Goal: Task Accomplishment & Management: Complete application form

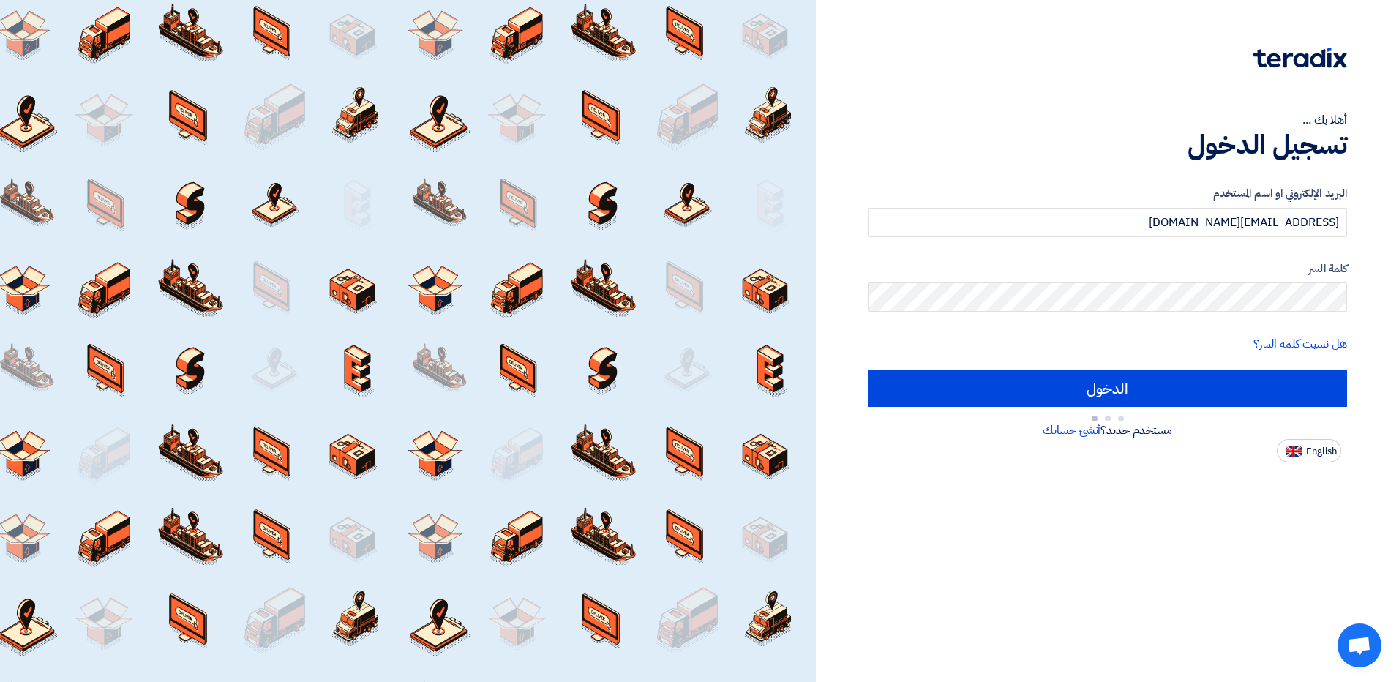
type input "Sign in"
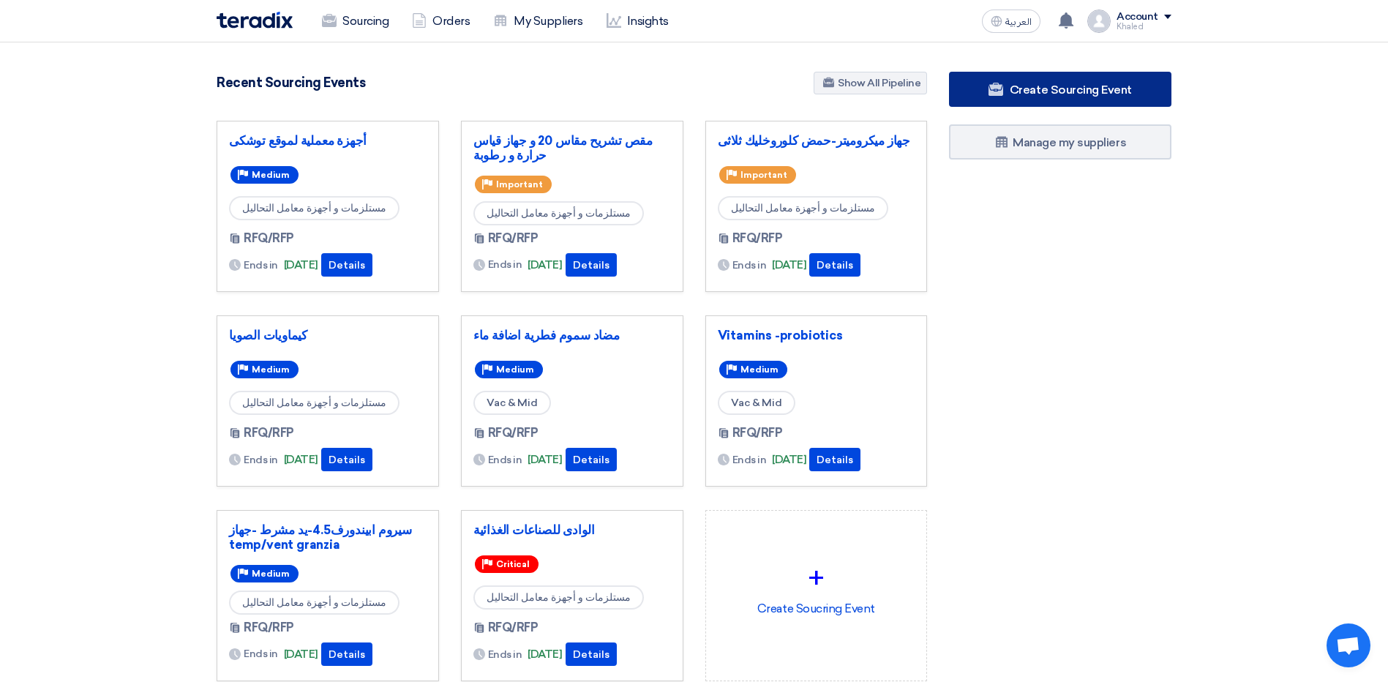
click at [1058, 78] on link "Create Sourcing Event" at bounding box center [1060, 89] width 222 height 35
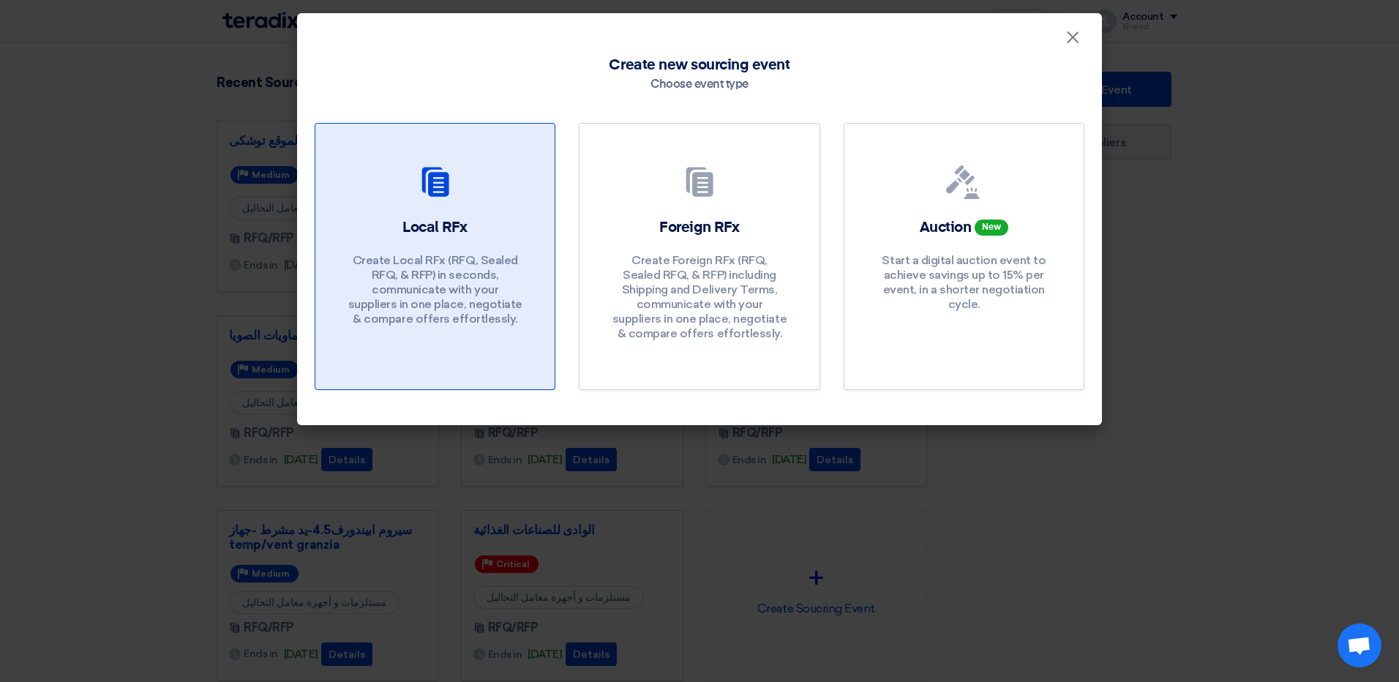
click at [435, 296] on p "Create Local RFx (RFQ, Sealed RFQ, & RFP) in seconds, communicate with your sup…" at bounding box center [435, 289] width 176 height 73
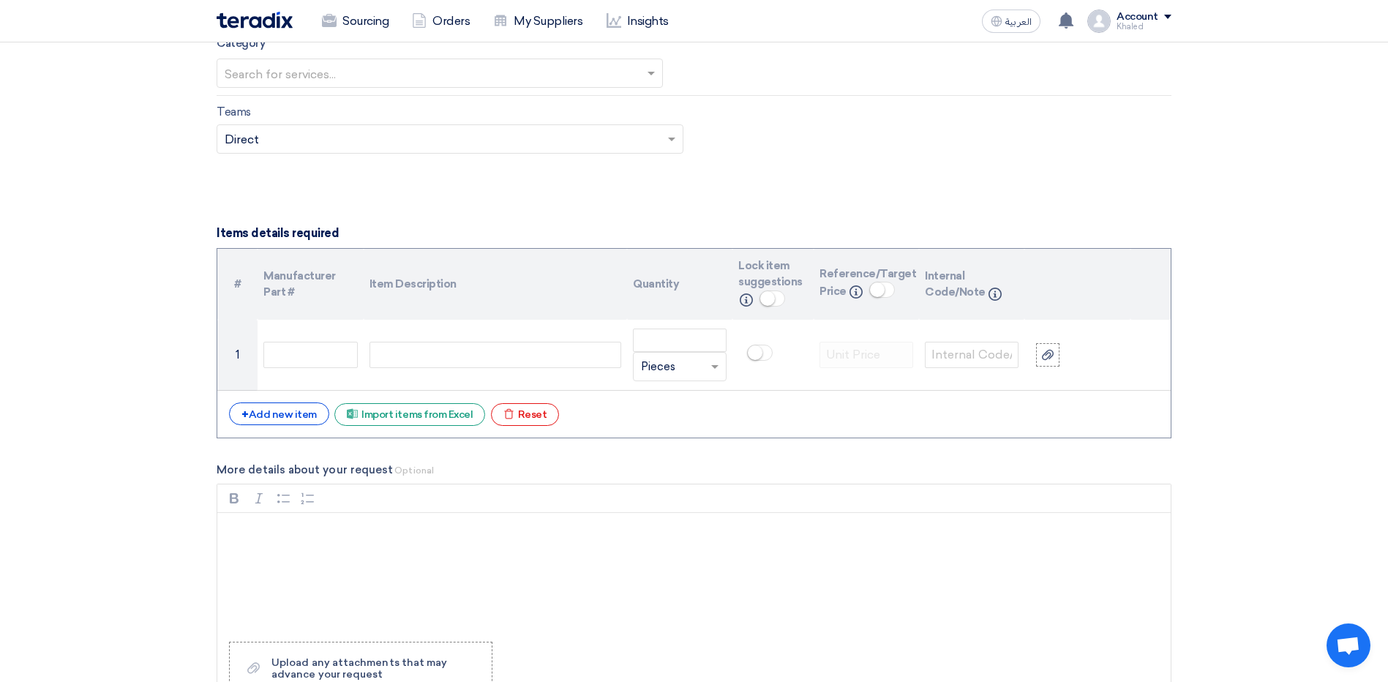
scroll to position [951, 0]
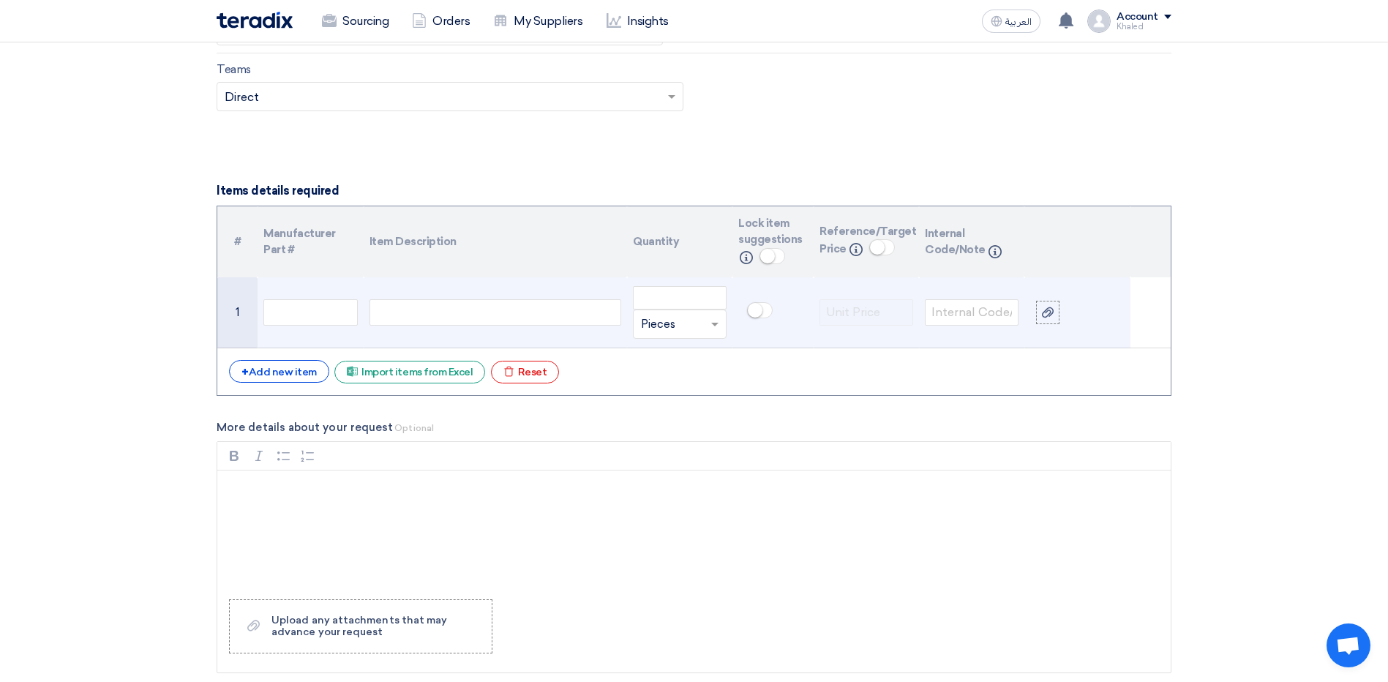
click at [449, 315] on div at bounding box center [495, 312] width 252 height 26
paste div
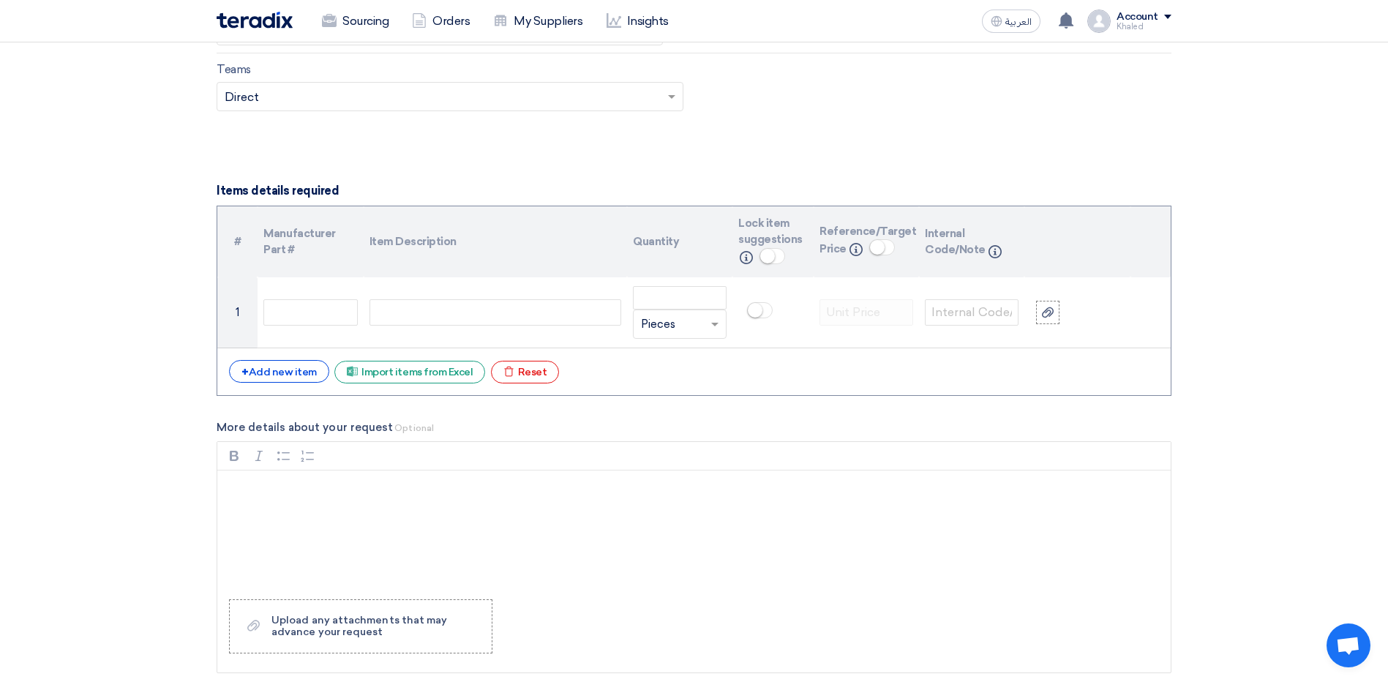
scroll to position [938, 0]
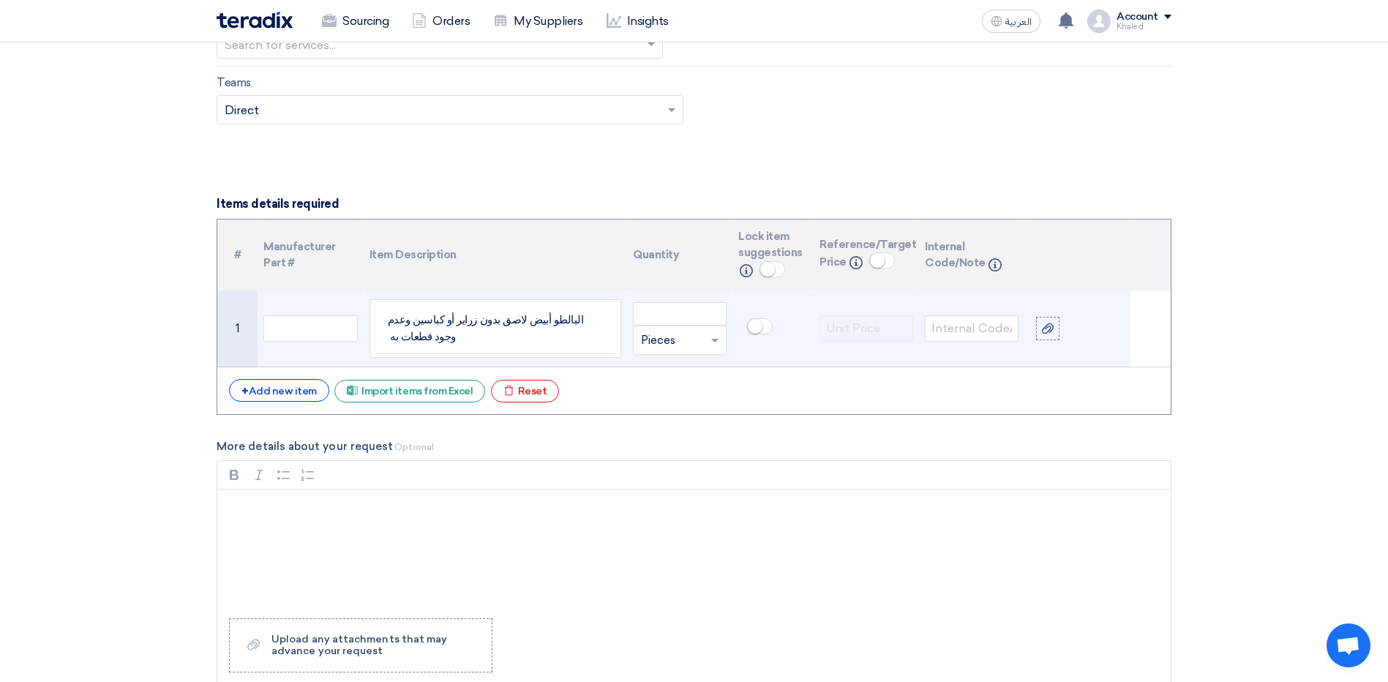
drag, startPoint x: 520, startPoint y: 336, endPoint x: 508, endPoint y: 338, distance: 11.8
click at [508, 338] on td "البالطو أبيض لاصق بدون زراير أو كباسين وعدم وجود قطعات به" at bounding box center [495, 328] width 238 height 51
drag, startPoint x: 502, startPoint y: 339, endPoint x: 407, endPoint y: 327, distance: 95.9
click at [407, 325] on td "البالطو أبيض لاصق بدون زراير أو كباسين وعدم وجود قطعات به" at bounding box center [495, 328] width 238 height 51
click at [413, 339] on td "البالطو أبيض لاصق بدون زراير أو كباسين وعدم وجود قطعات به" at bounding box center [495, 328] width 238 height 51
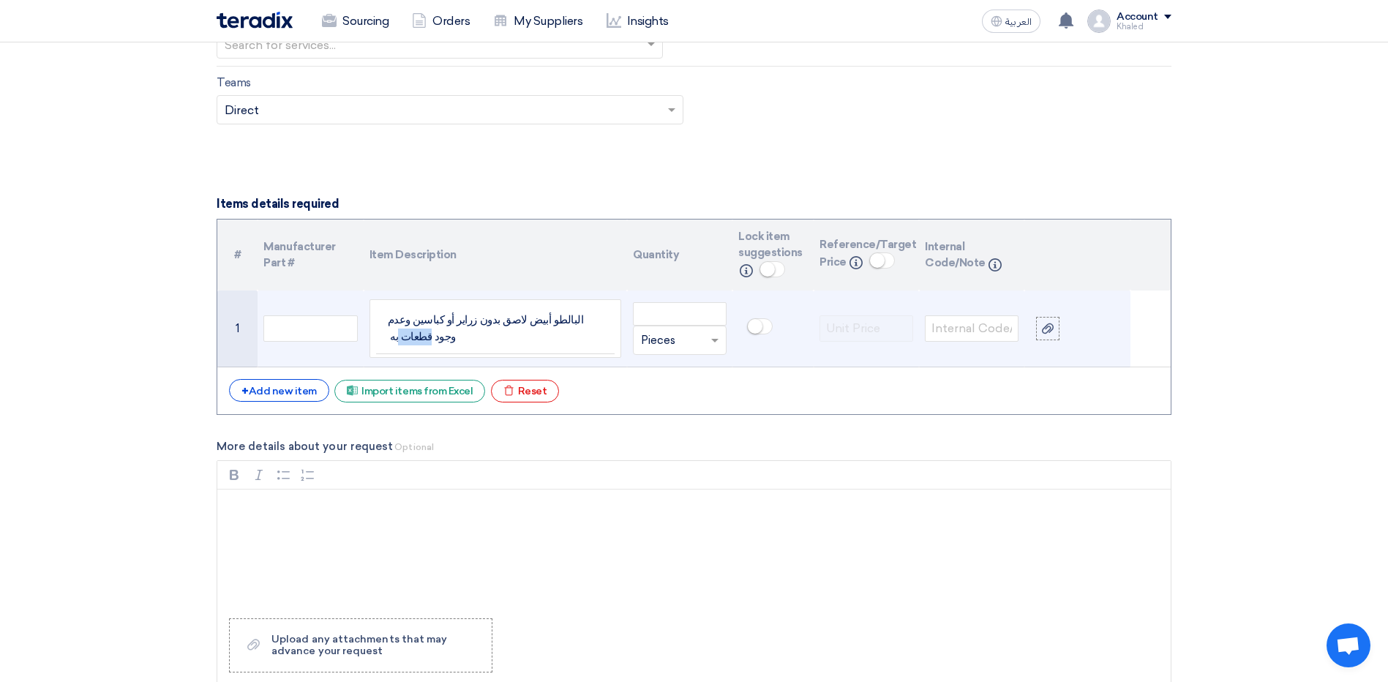
click at [413, 339] on td "البالطو أبيض لاصق بدون زراير أو كباسين وعدم وجود قطعات به" at bounding box center [495, 328] width 238 height 51
click at [413, 337] on td "البالطو أبيض لاصق بدون زراير أو كباسين وعدم وجود قطعات به" at bounding box center [495, 328] width 238 height 51
click at [413, 334] on td "البالطو أبيض لاصق بدون زراير أو كباسين وعدم وجود قطعات به" at bounding box center [495, 328] width 238 height 51
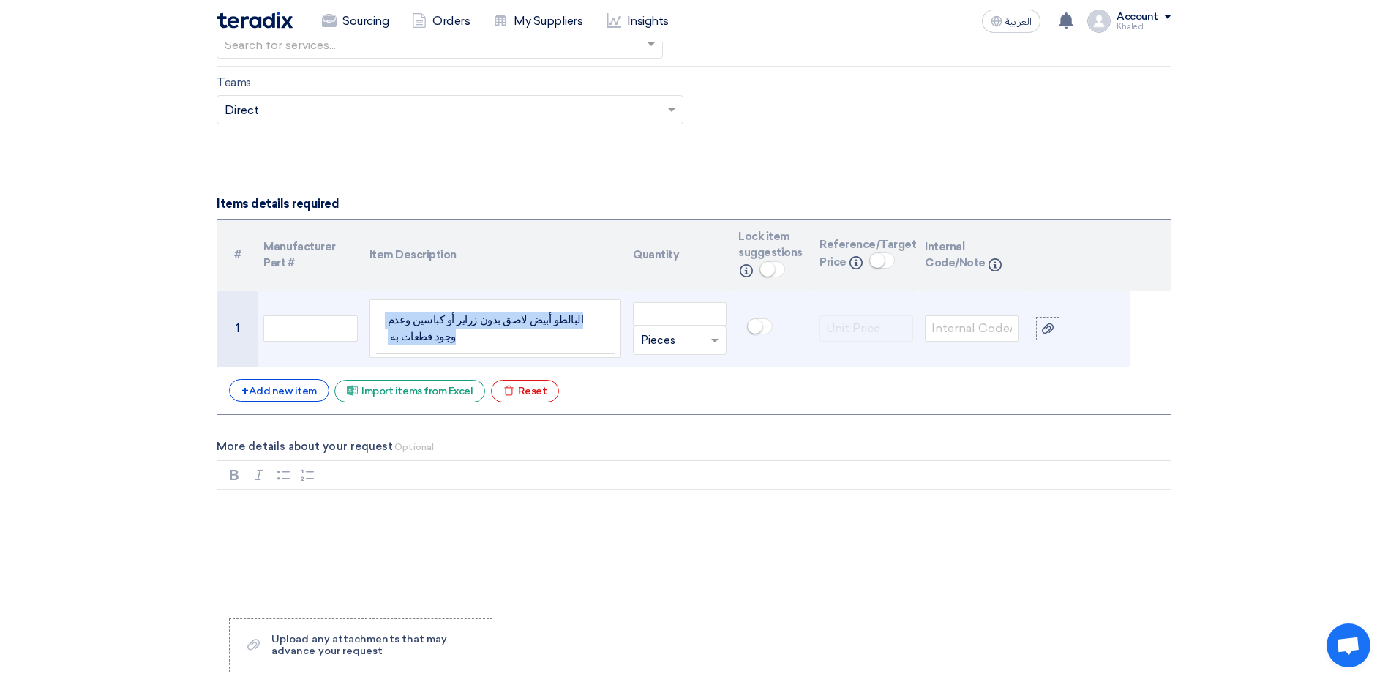
click at [413, 334] on td "البالطو أبيض لاصق بدون زراير أو كباسين وعدم وجود قطعات به" at bounding box center [495, 328] width 238 height 51
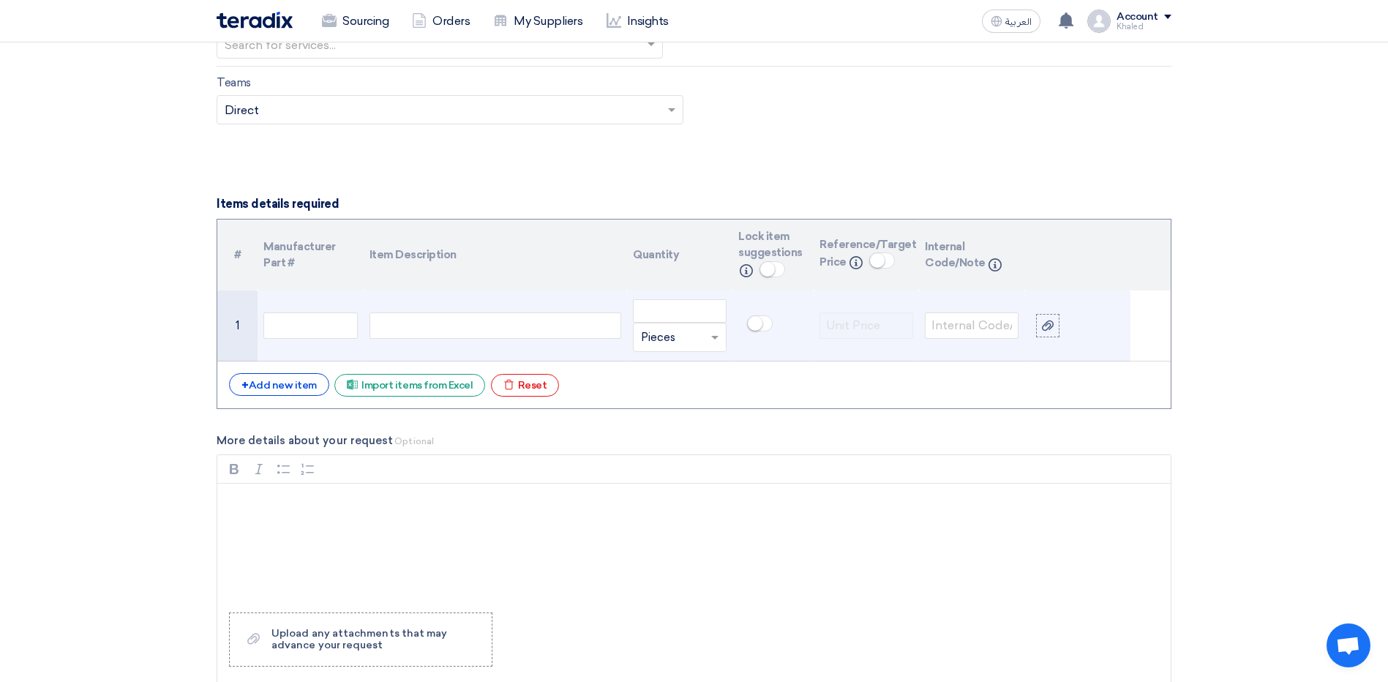
scroll to position [951, 0]
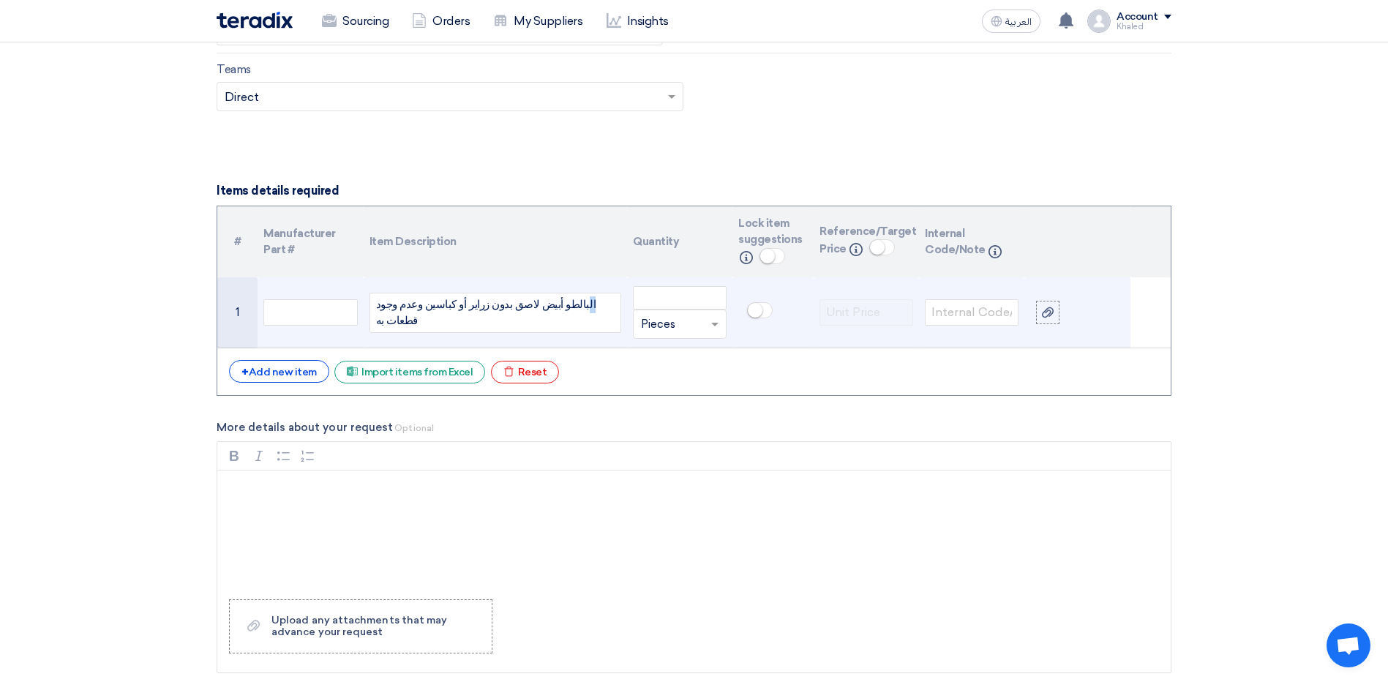
click at [603, 312] on div "البالطو أبيض لاصق بدون زراير أو كباسين وعدم وجود قطعات به" at bounding box center [495, 312] width 238 height 33
click at [575, 315] on div "بالطو أبيض لاصق بدون زراير أو كباسين وعدم وجود قطعات به" at bounding box center [495, 312] width 238 height 33
click at [579, 316] on div "بالطو أبيض لاصق بدون زراير أو كباسين وعدم وجود قطعات به" at bounding box center [495, 312] width 238 height 33
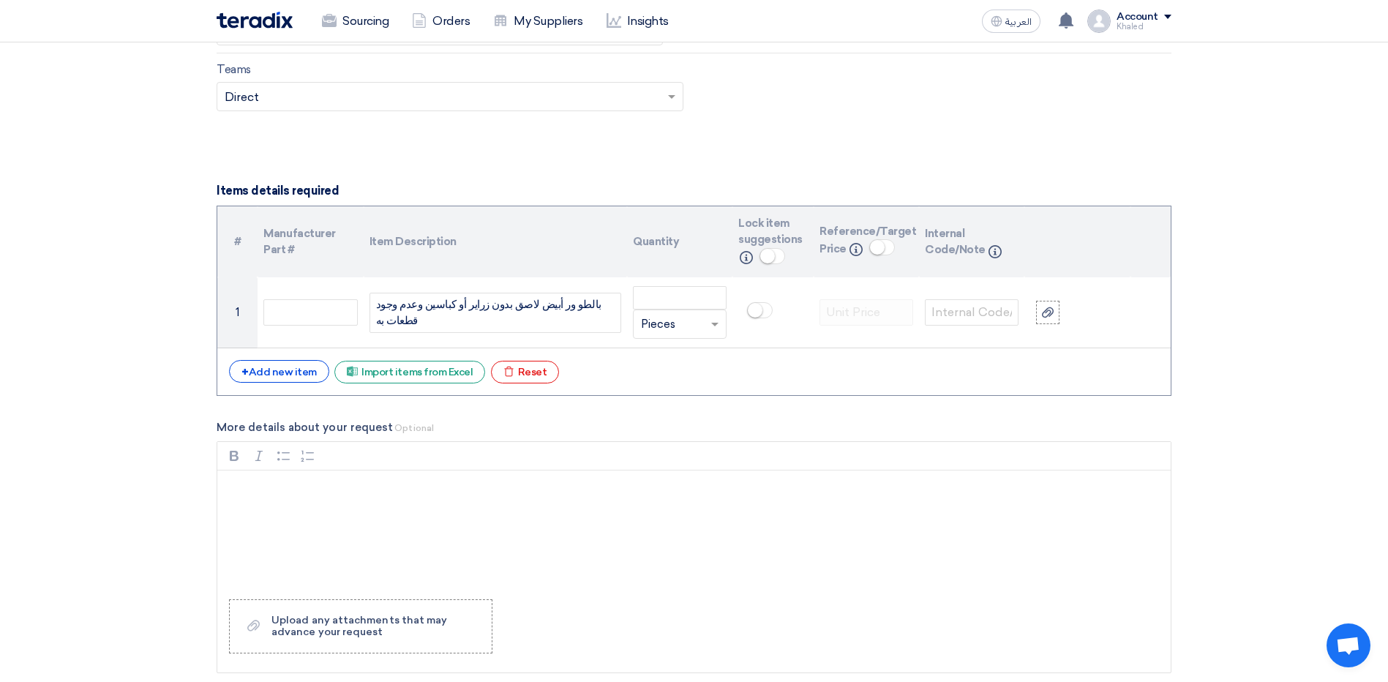
scroll to position [944, 0]
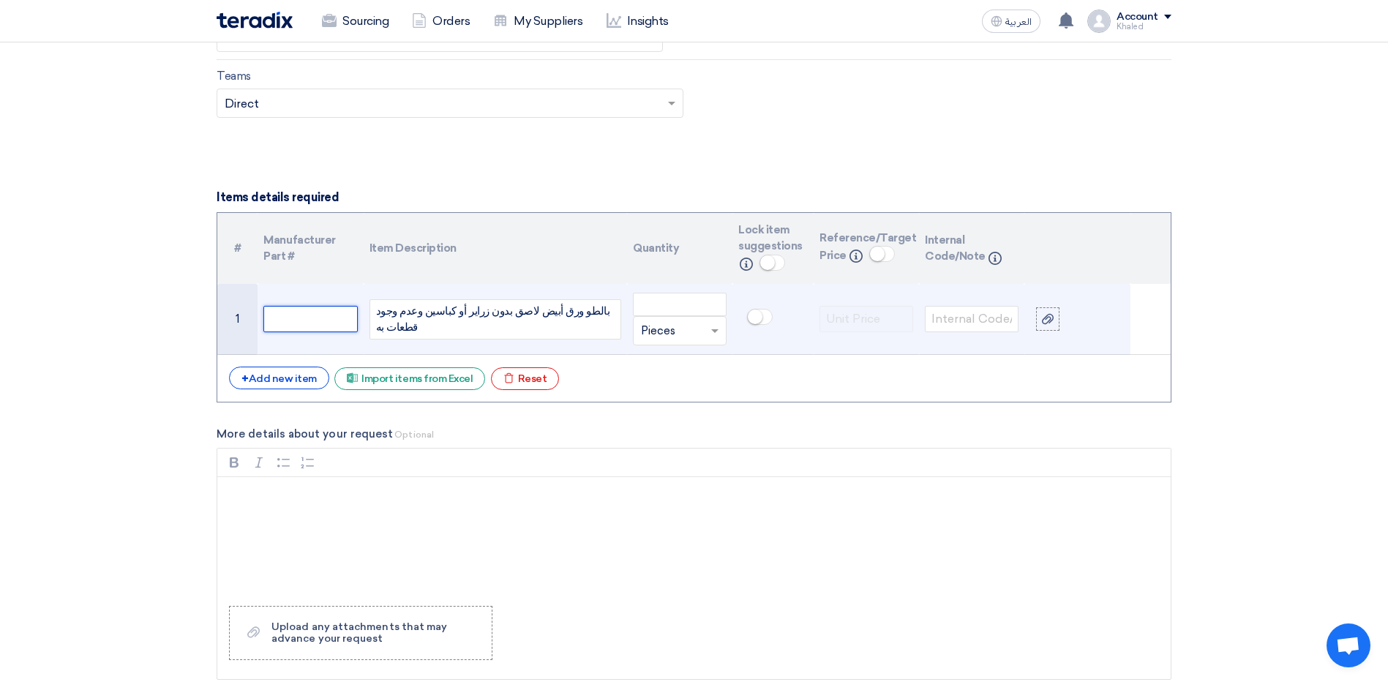
click at [320, 321] on input "text" at bounding box center [310, 319] width 94 height 26
click at [291, 323] on input "text" at bounding box center [310, 319] width 94 height 26
paste input "5407001004"
type input "5407001004"
click at [657, 299] on input "number" at bounding box center [680, 304] width 94 height 23
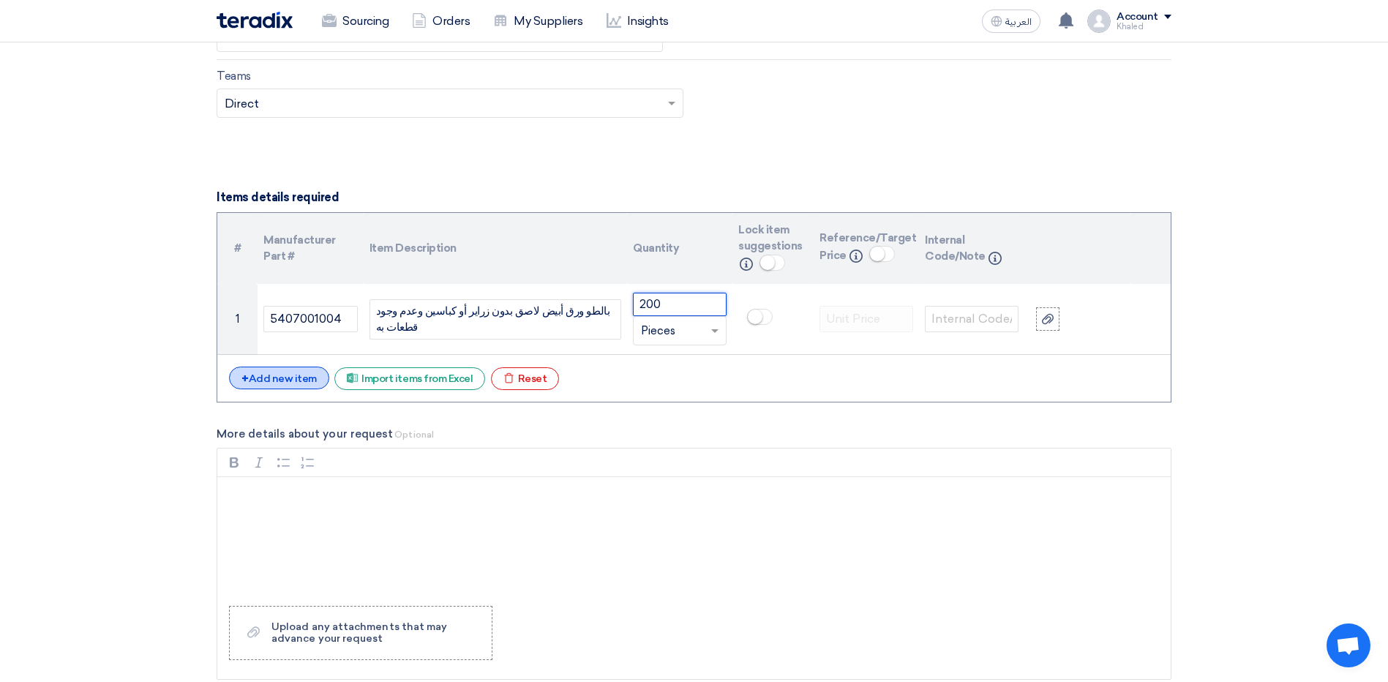
type input "200"
click at [263, 380] on div "+ Add new item" at bounding box center [279, 377] width 100 height 23
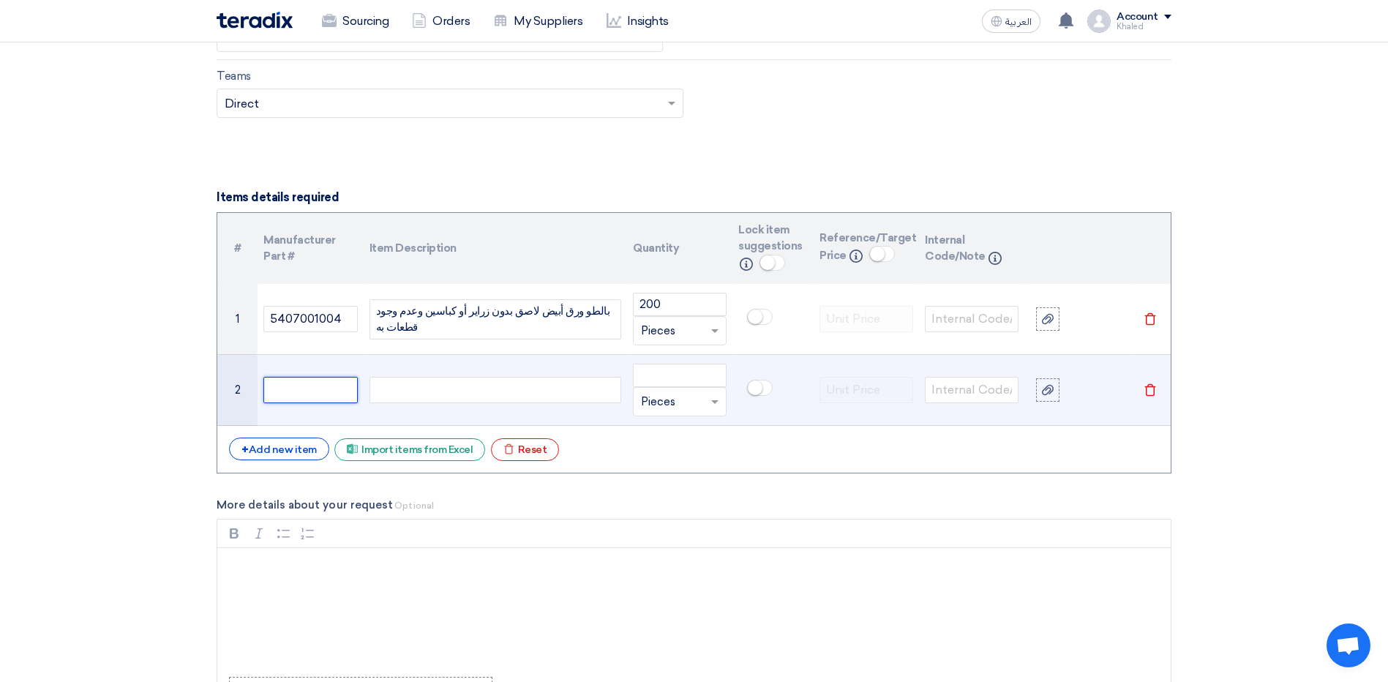
click at [315, 402] on input "text" at bounding box center [310, 390] width 94 height 26
click at [323, 397] on input "text" at bounding box center [310, 390] width 94 height 26
drag, startPoint x: 352, startPoint y: 375, endPoint x: 333, endPoint y: 383, distance: 20.7
click at [352, 375] on td at bounding box center [309, 390] width 105 height 71
click at [333, 383] on input "text" at bounding box center [310, 390] width 94 height 26
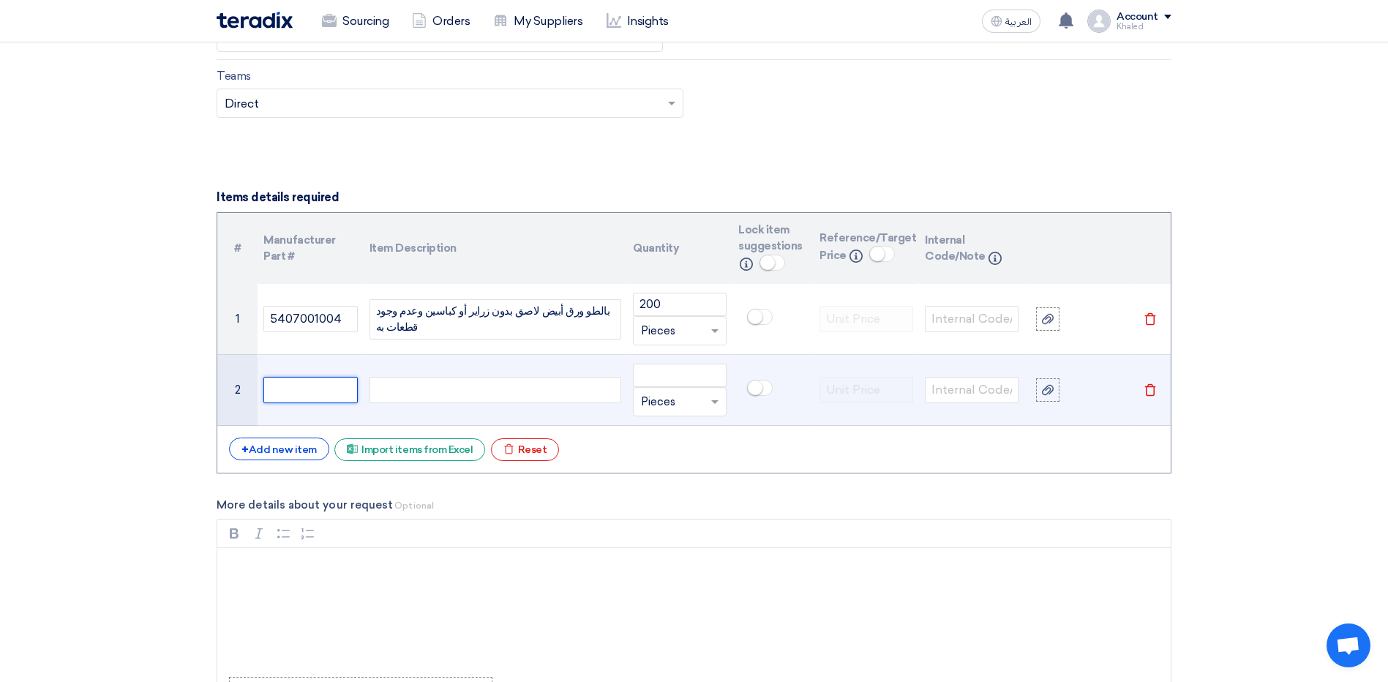
paste input "سن تحليل لقاح20G*1"(0.9*25mm)"
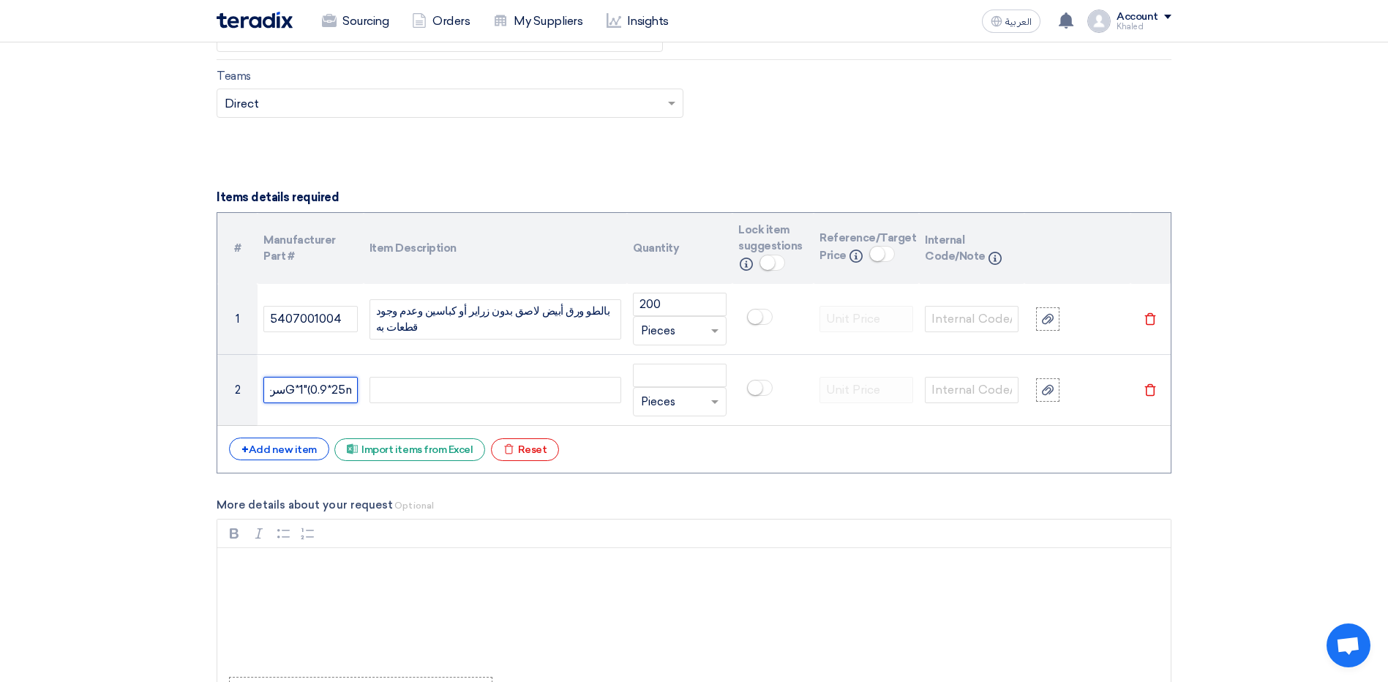
scroll to position [0, 0]
drag, startPoint x: 353, startPoint y: 387, endPoint x: 141, endPoint y: 384, distance: 212.2
click at [143, 384] on section "Basic Information RFx Title RFx Type Normal RFQ Sealed RFQ RFP Deadline to rece…" at bounding box center [694, 534] width 1388 height 2576
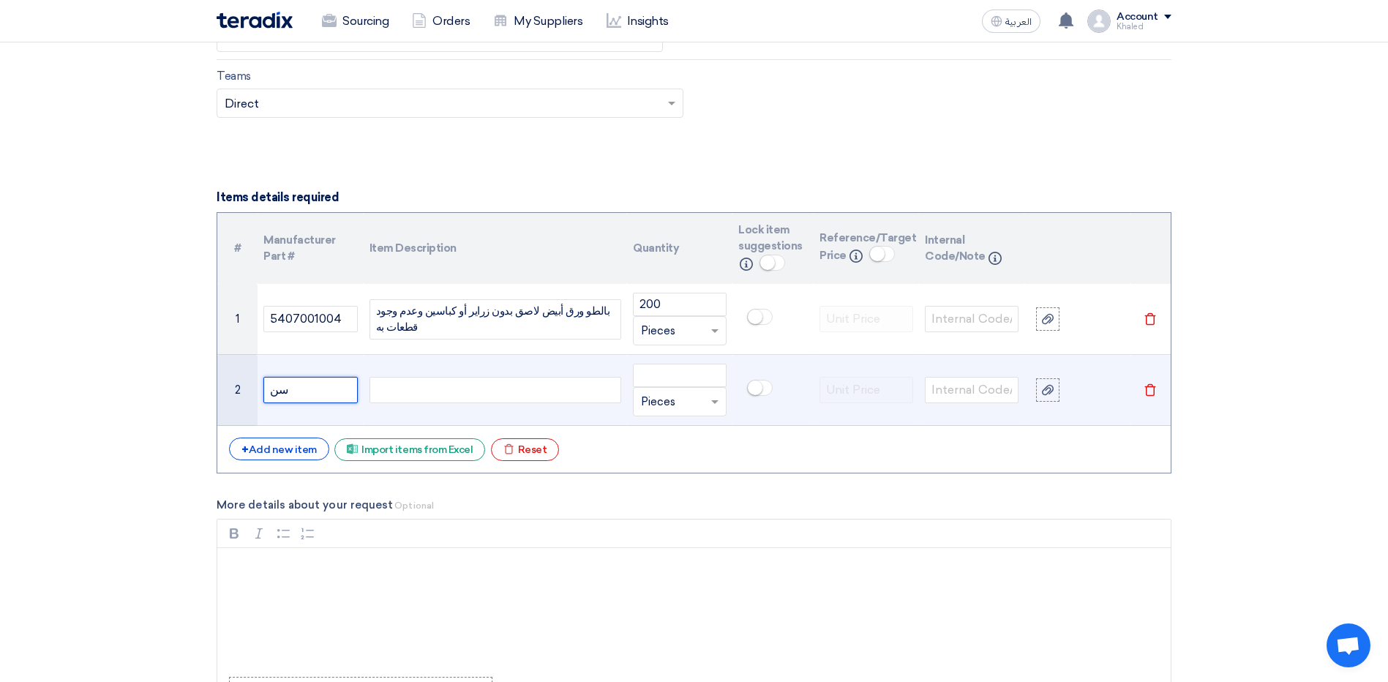
type input "س"
click at [442, 389] on div at bounding box center [495, 390] width 252 height 26
click at [670, 378] on input "number" at bounding box center [680, 375] width 94 height 23
type input "500"
click at [291, 394] on input "text" at bounding box center [310, 390] width 94 height 26
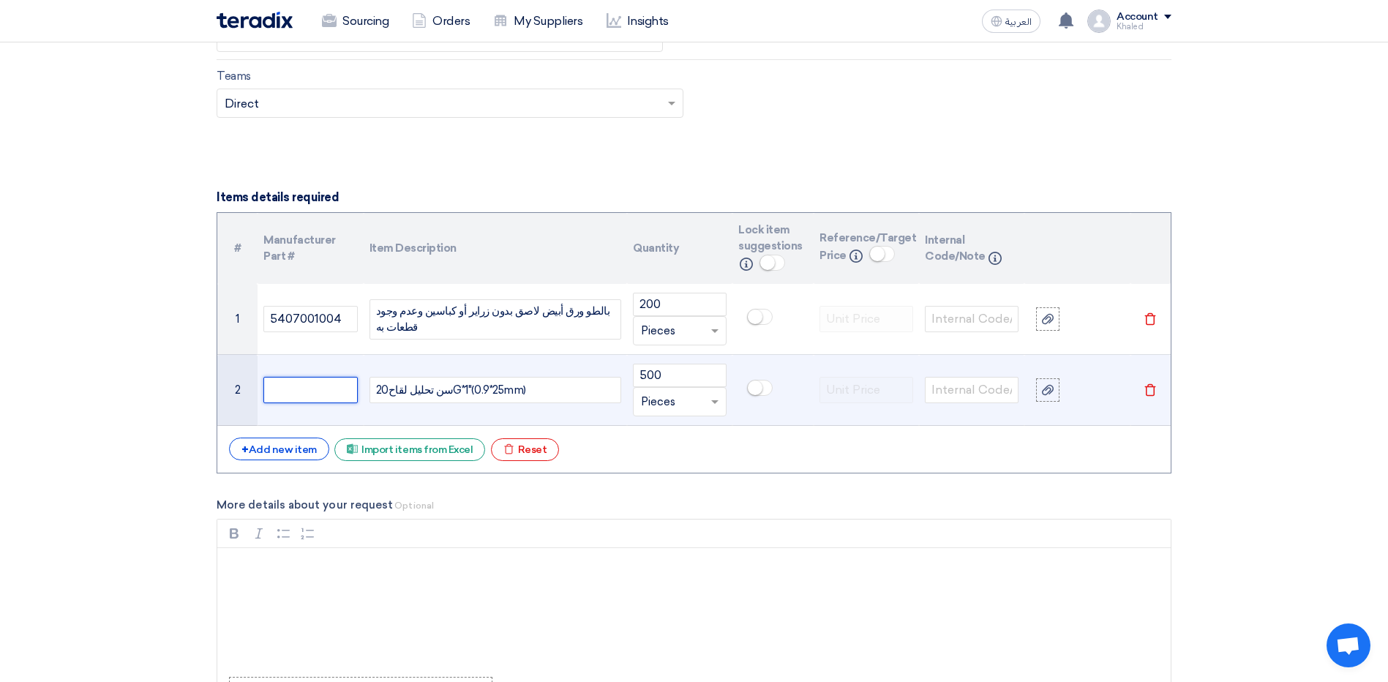
click at [306, 391] on input "text" at bounding box center [310, 390] width 94 height 26
paste input "5710117029"
type input "5710117029"
click at [1048, 395] on icon at bounding box center [1048, 390] width 12 height 12
click at [0, 0] on input "file" at bounding box center [0, 0] width 0 height 0
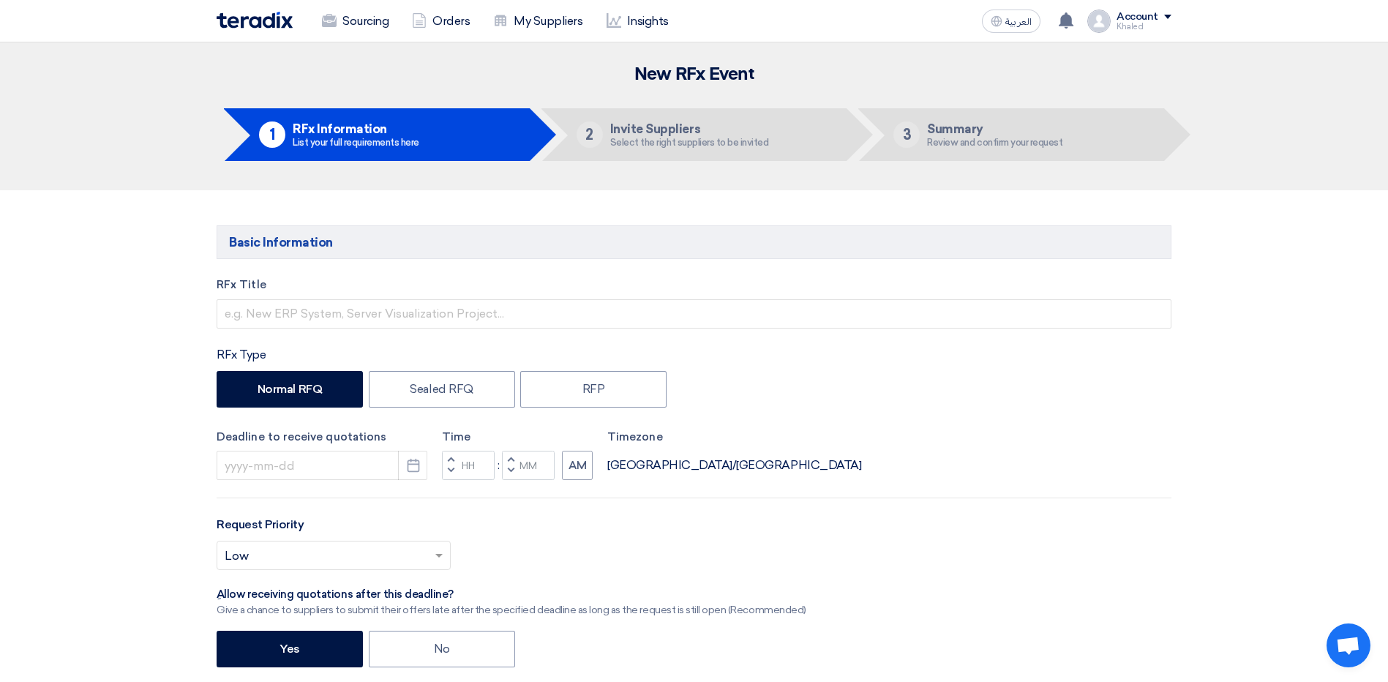
click at [426, 337] on div "RFx Title RFx Type Normal RFQ Sealed RFQ RFP Deadline to receive quotations Pic…" at bounding box center [694, 573] width 977 height 592
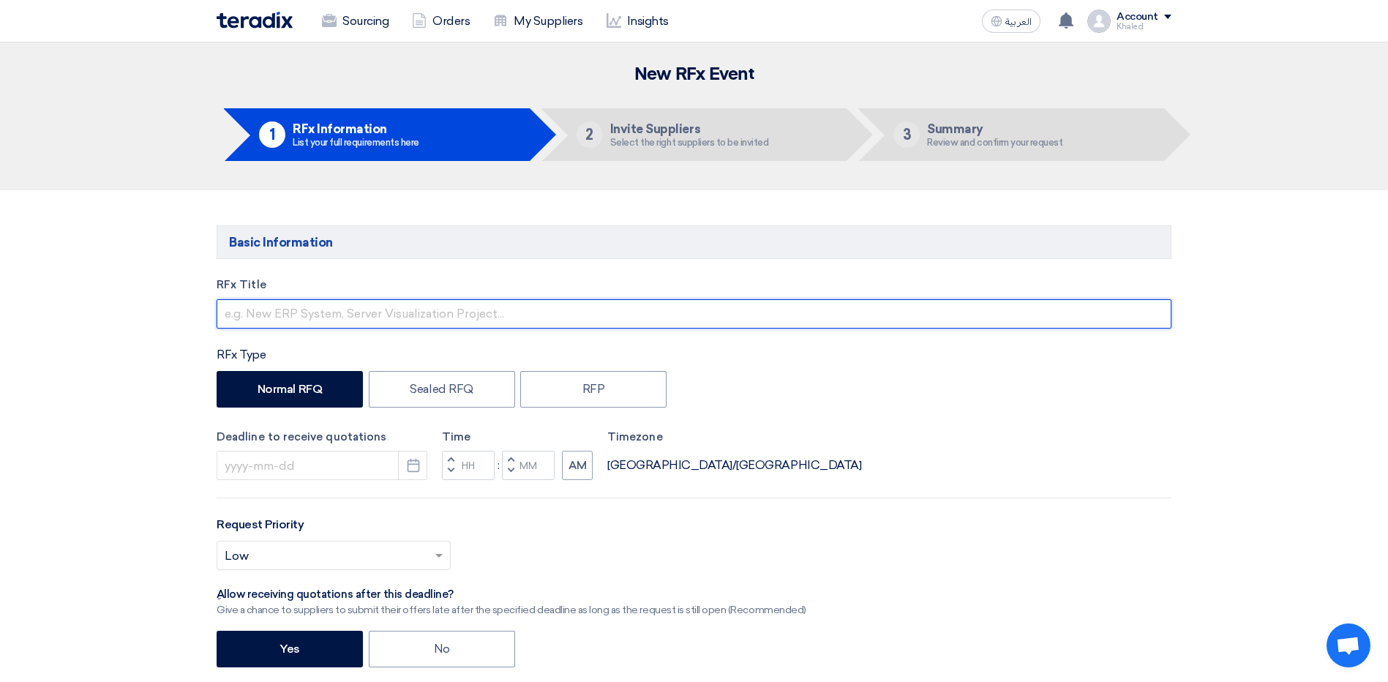
click at [430, 320] on input "text" at bounding box center [694, 313] width 955 height 29
type input "f"
type input "بالطور ورق ابيض-سن تحليل لقاح"
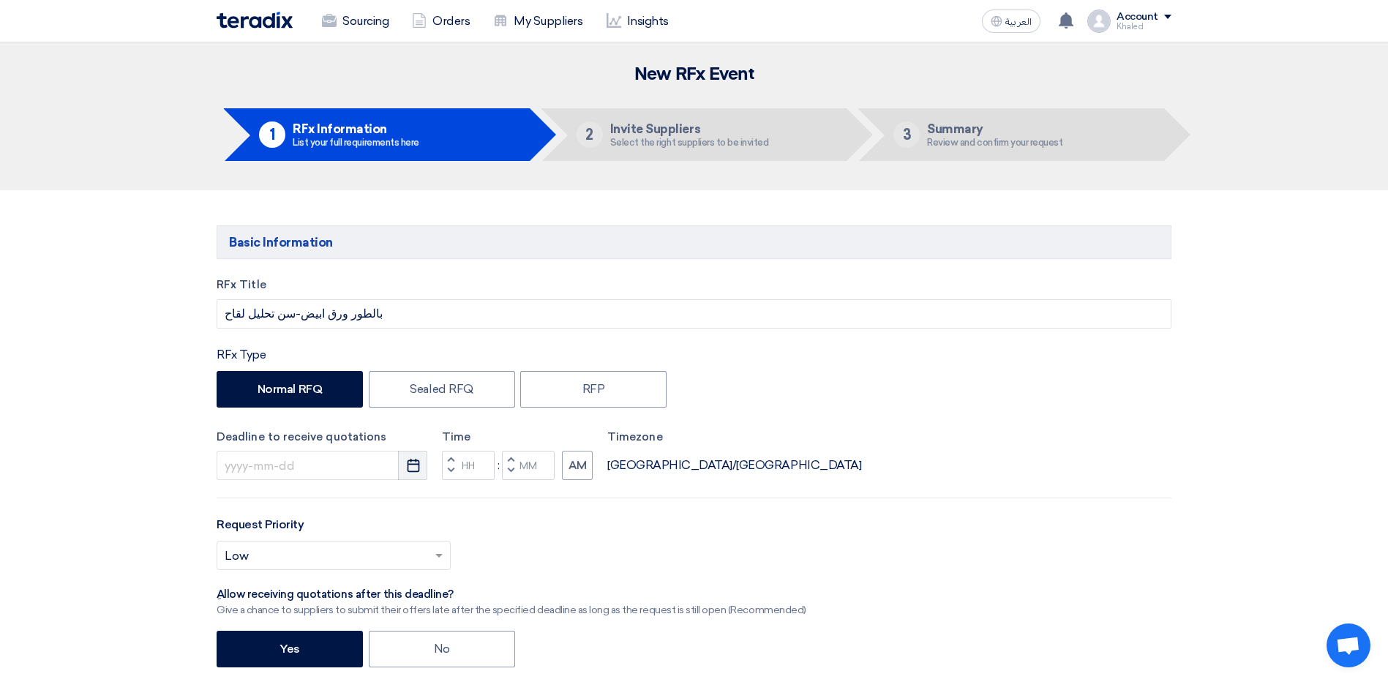
click at [404, 465] on button "Pick a date" at bounding box center [412, 465] width 29 height 29
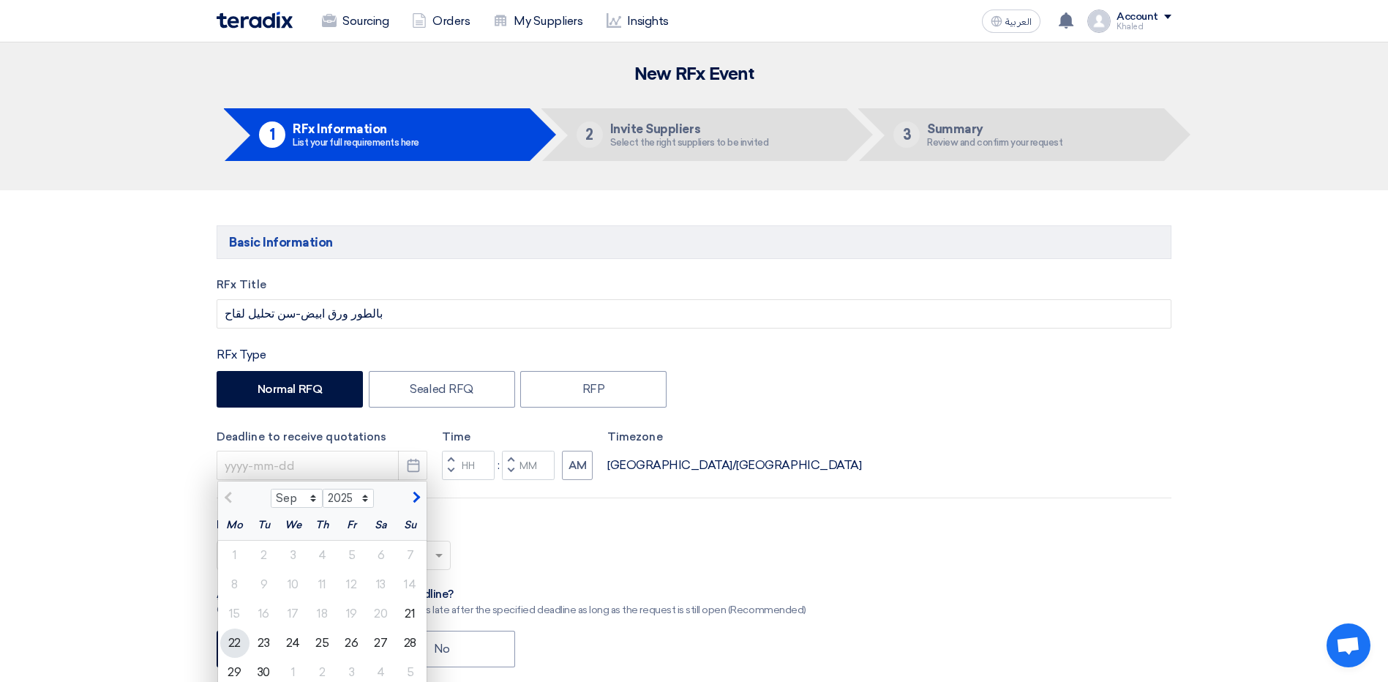
click at [246, 645] on div "22" at bounding box center [234, 642] width 29 height 29
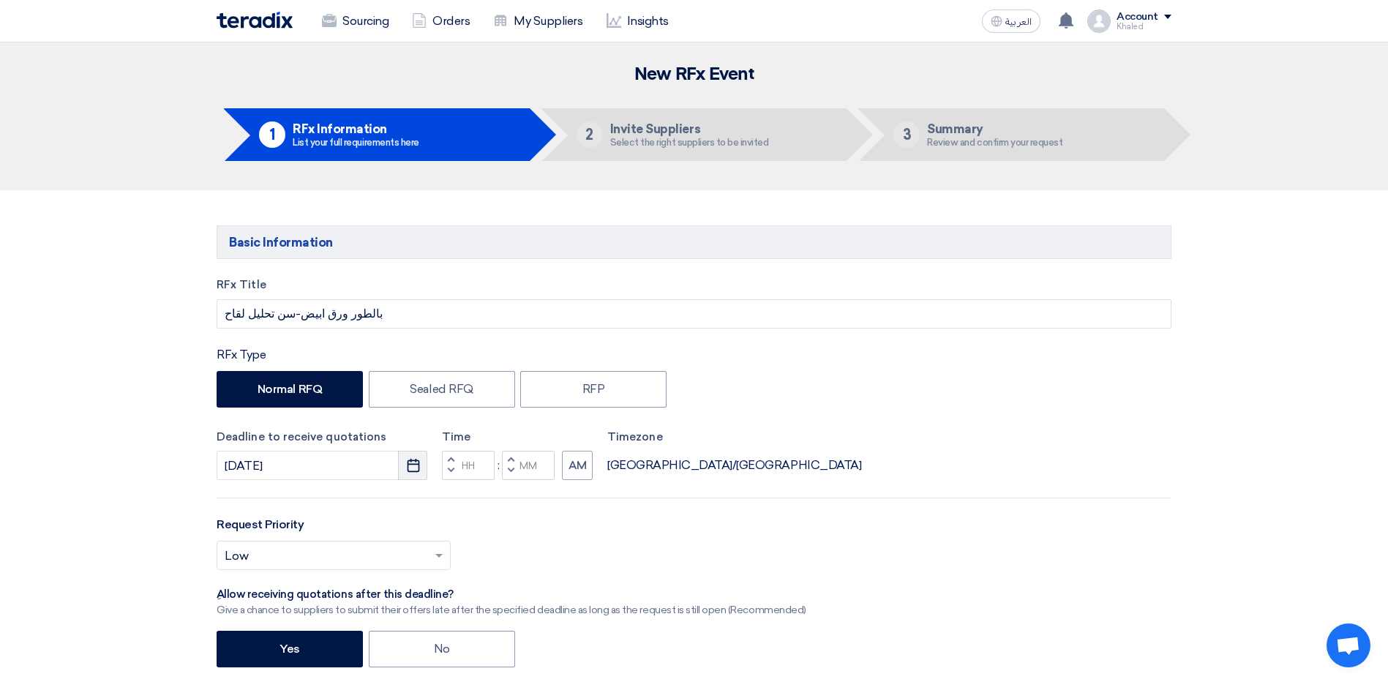
click at [418, 471] on use "button" at bounding box center [413, 465] width 12 height 13
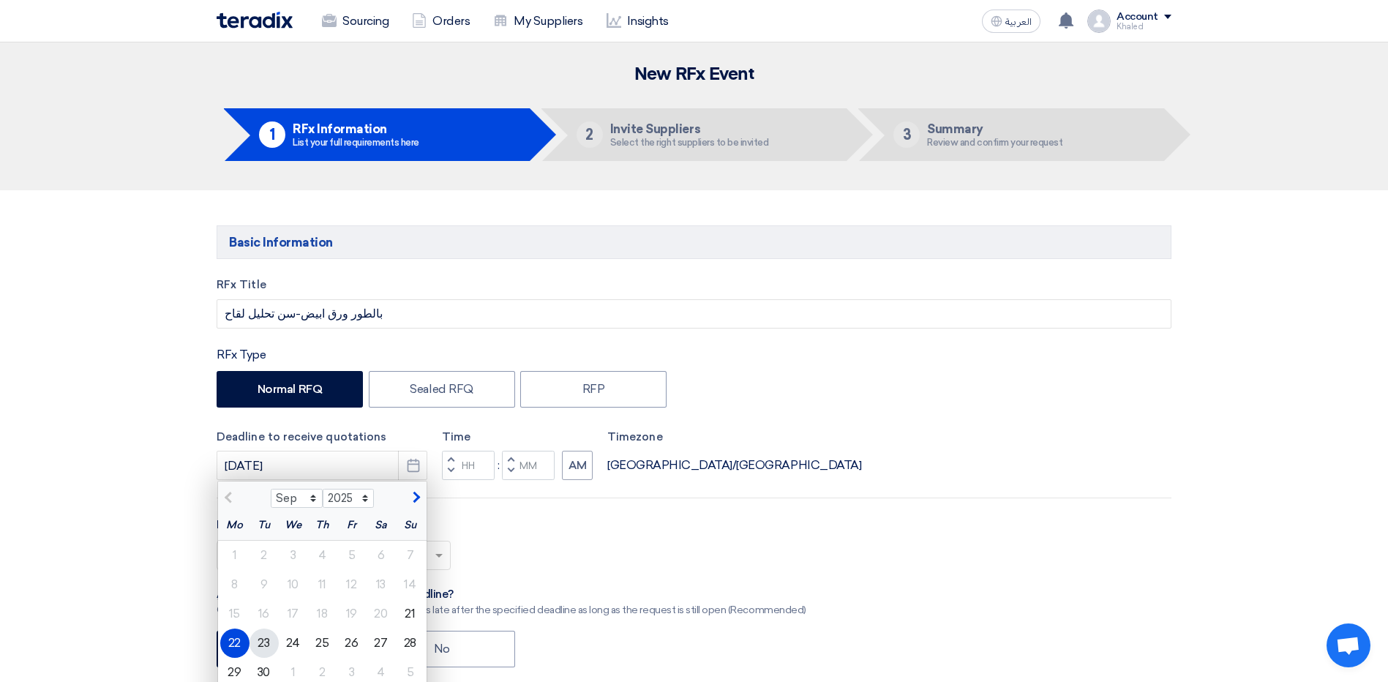
click at [258, 645] on div "23" at bounding box center [263, 642] width 29 height 29
type input "9/23/2025"
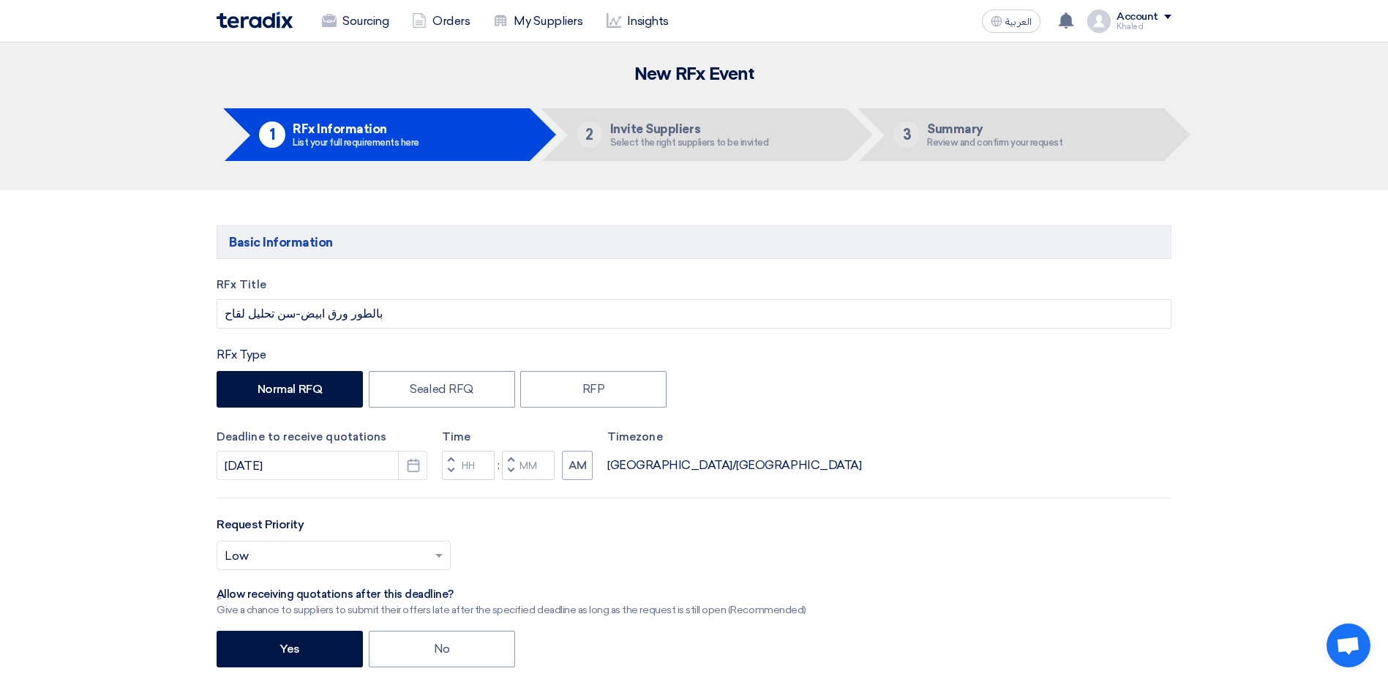
click at [453, 457] on span "button" at bounding box center [450, 459] width 5 height 9
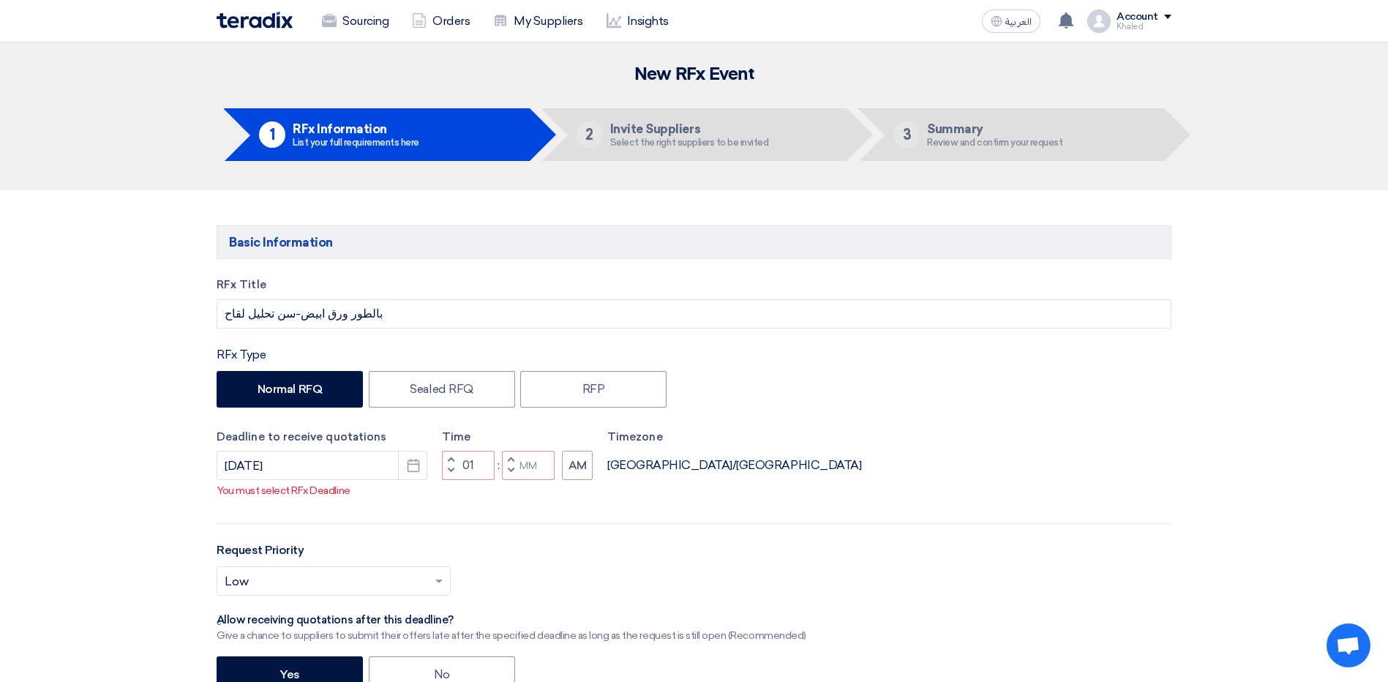
click at [451, 475] on span "button" at bounding box center [450, 470] width 5 height 9
click at [514, 481] on button "Decrement minutes" at bounding box center [511, 471] width 18 height 18
type input "09"
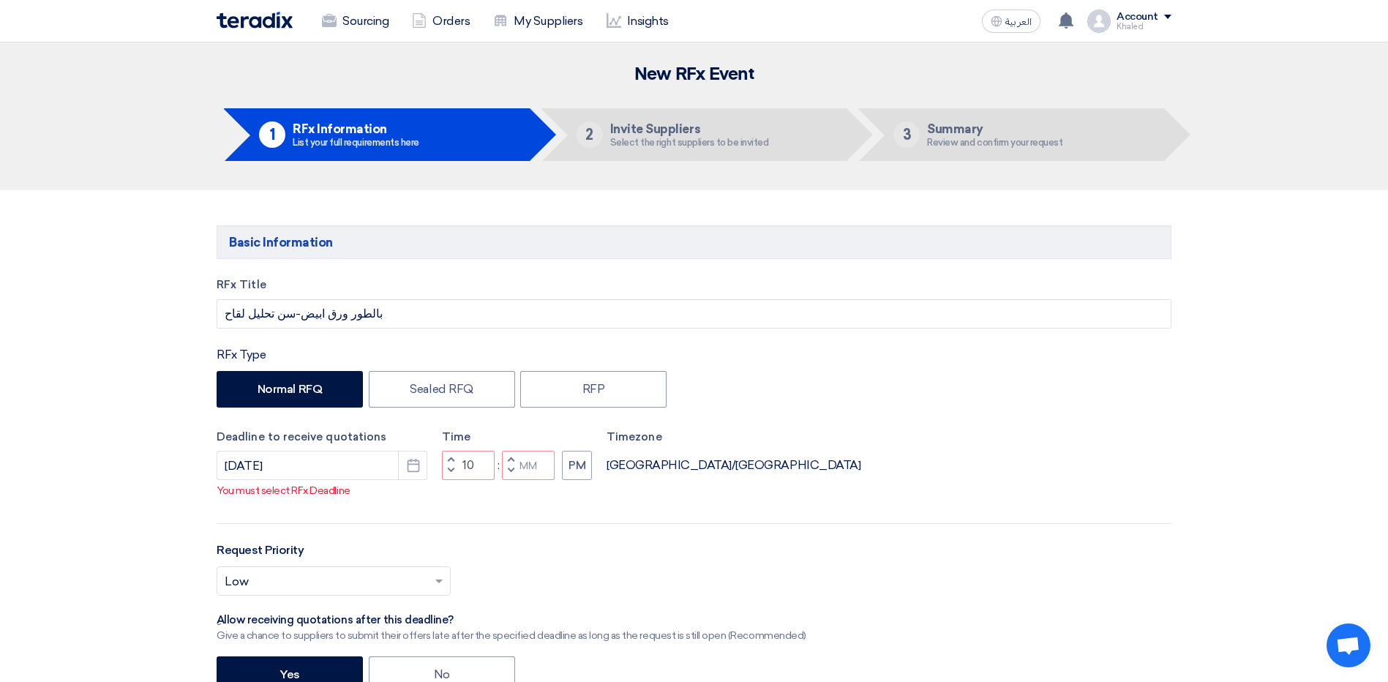
type input "59"
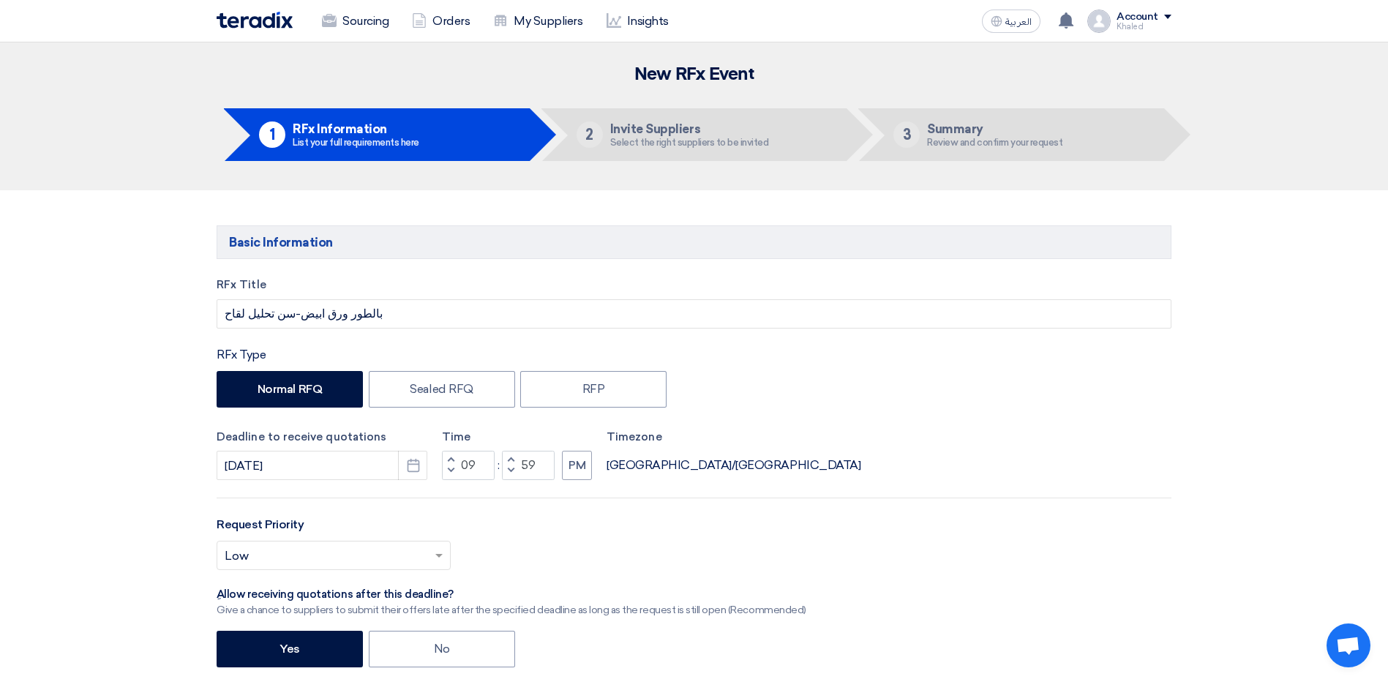
click at [514, 458] on button "Increment minutes" at bounding box center [511, 460] width 18 height 18
type input "10"
type input "00"
click at [577, 464] on button "PM" at bounding box center [577, 465] width 30 height 29
click at [249, 560] on input "text" at bounding box center [326, 557] width 203 height 24
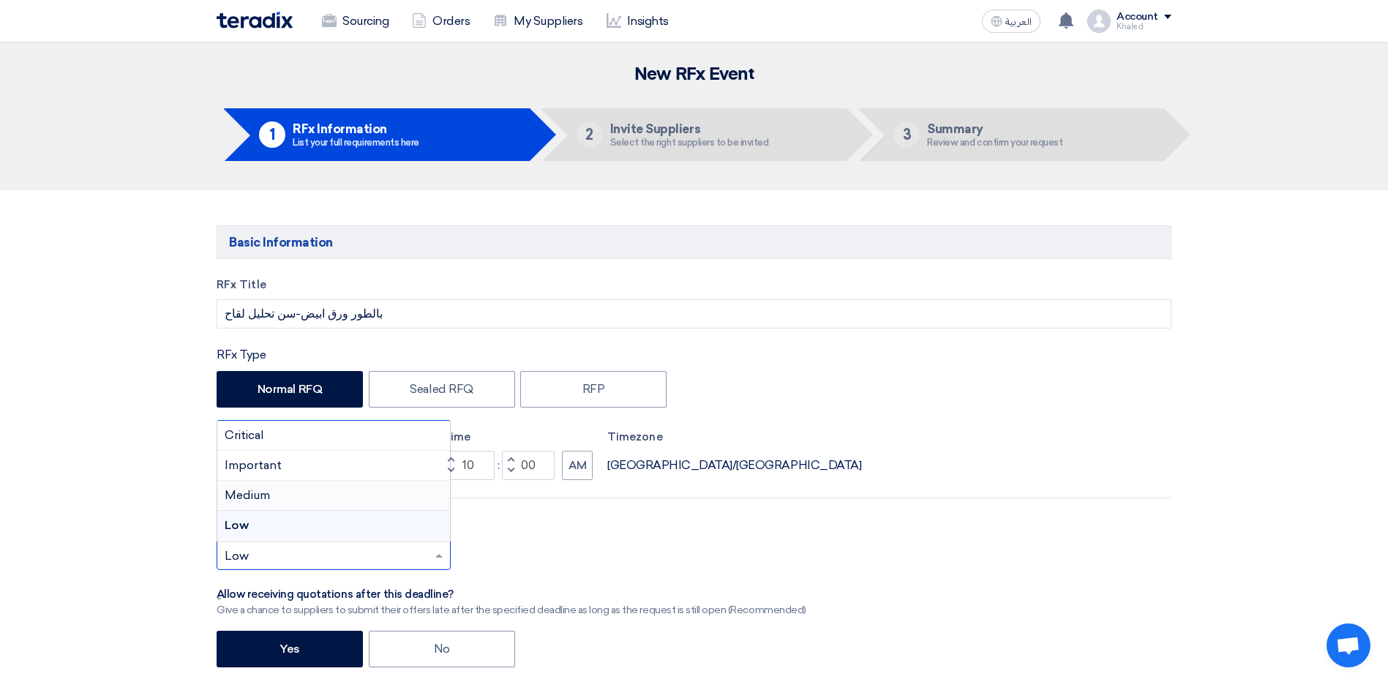
click at [276, 494] on div "Medium" at bounding box center [333, 496] width 233 height 30
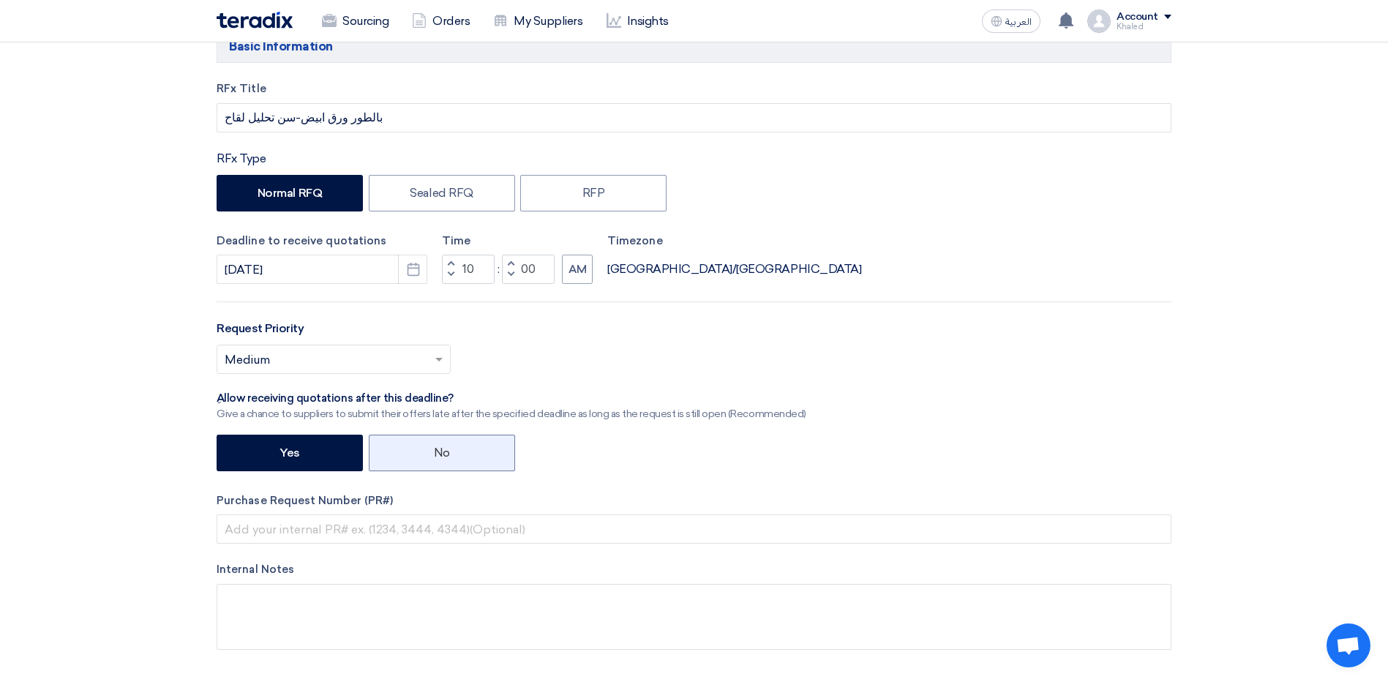
scroll to position [219, 0]
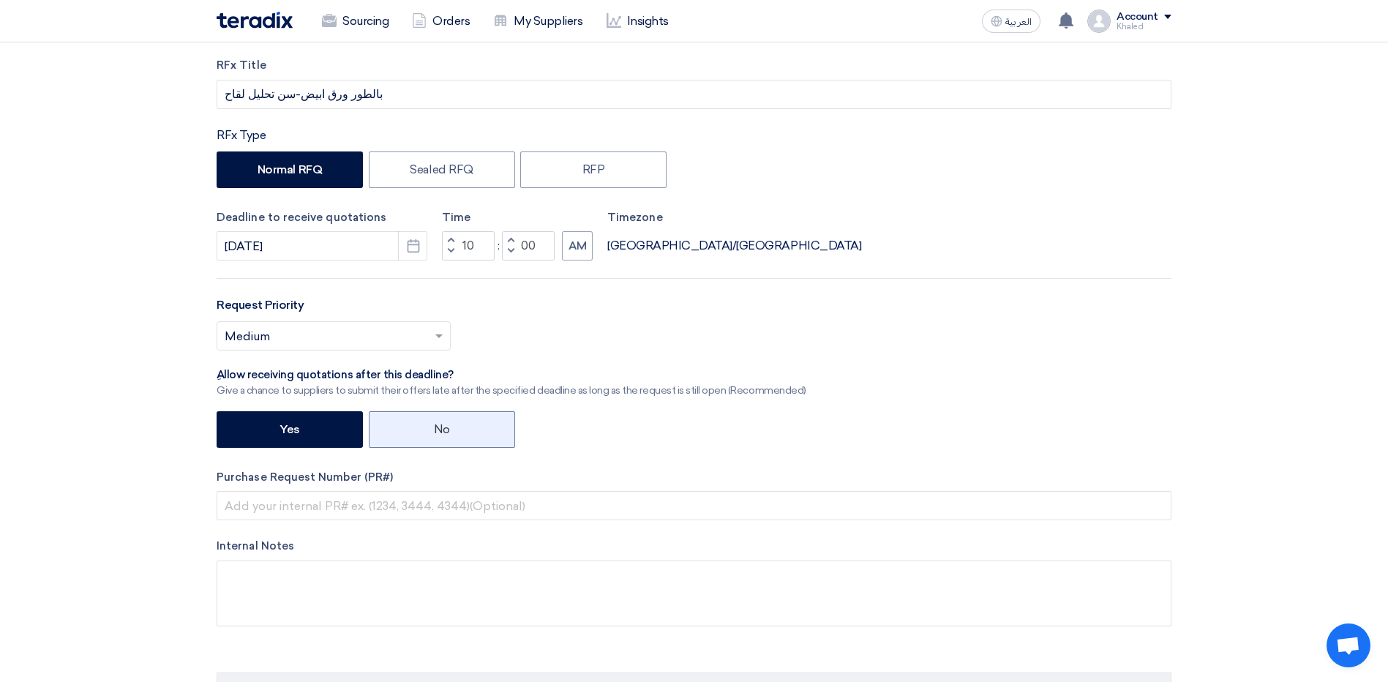
click at [443, 435] on label "No" at bounding box center [442, 429] width 146 height 37
click at [443, 433] on input "No" at bounding box center [439, 429] width 10 height 10
radio input "true"
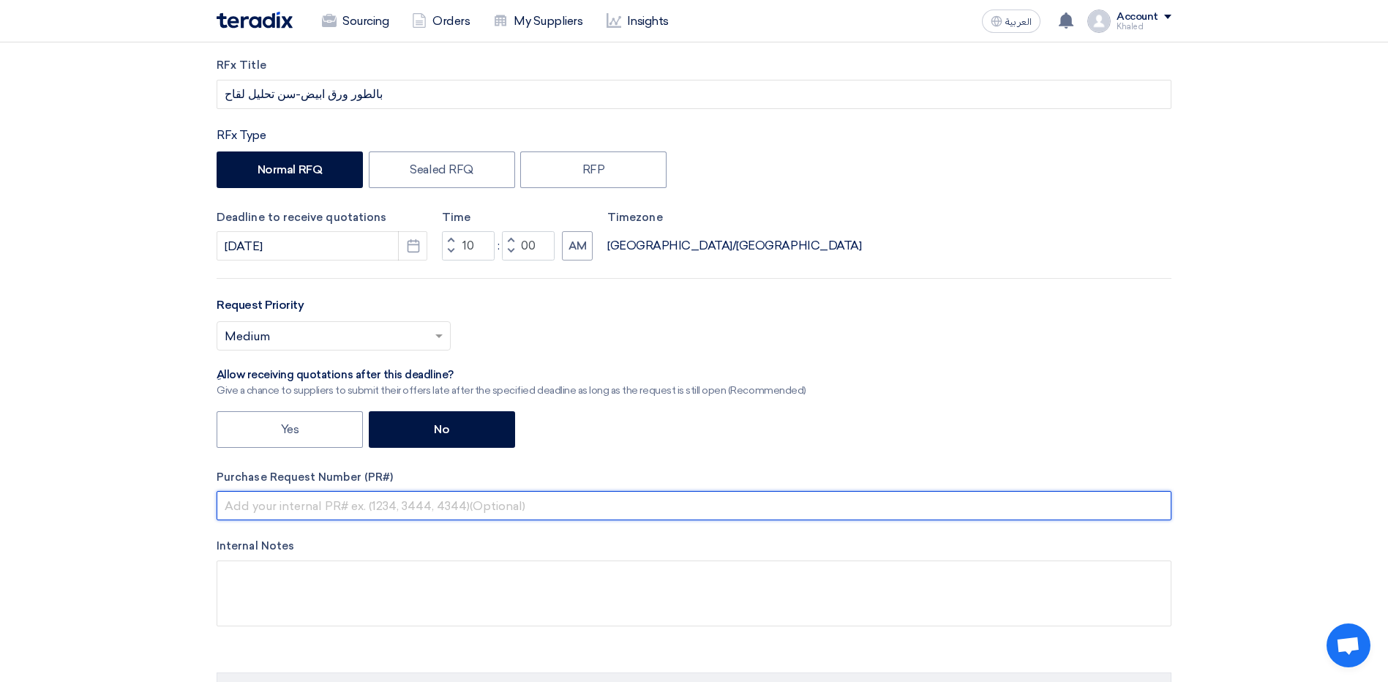
click at [294, 513] on input "text" at bounding box center [694, 505] width 955 height 29
click at [292, 506] on input "text" at bounding box center [694, 505] width 955 height 29
paste input "164828"
type input "164828"
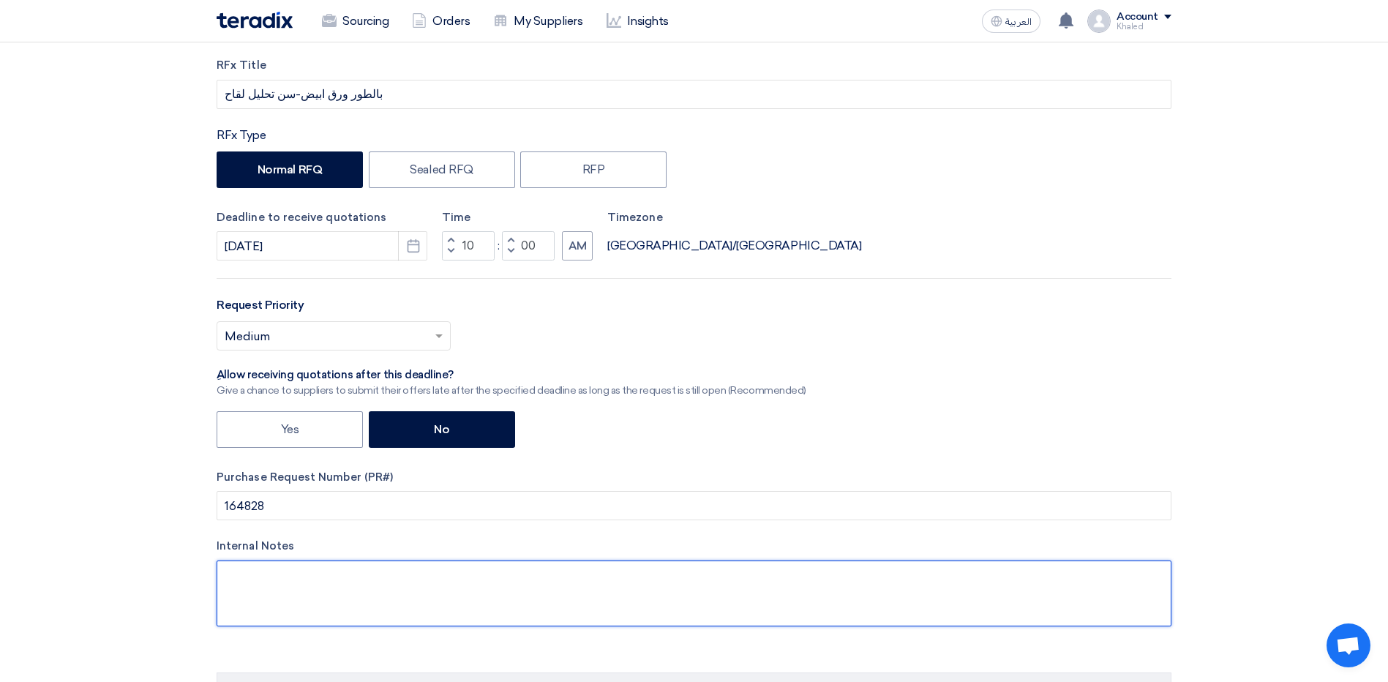
click at [306, 577] on textarea at bounding box center [694, 593] width 955 height 66
type textarea "م"
drag, startPoint x: 459, startPoint y: 576, endPoint x: 134, endPoint y: 580, distance: 325.5
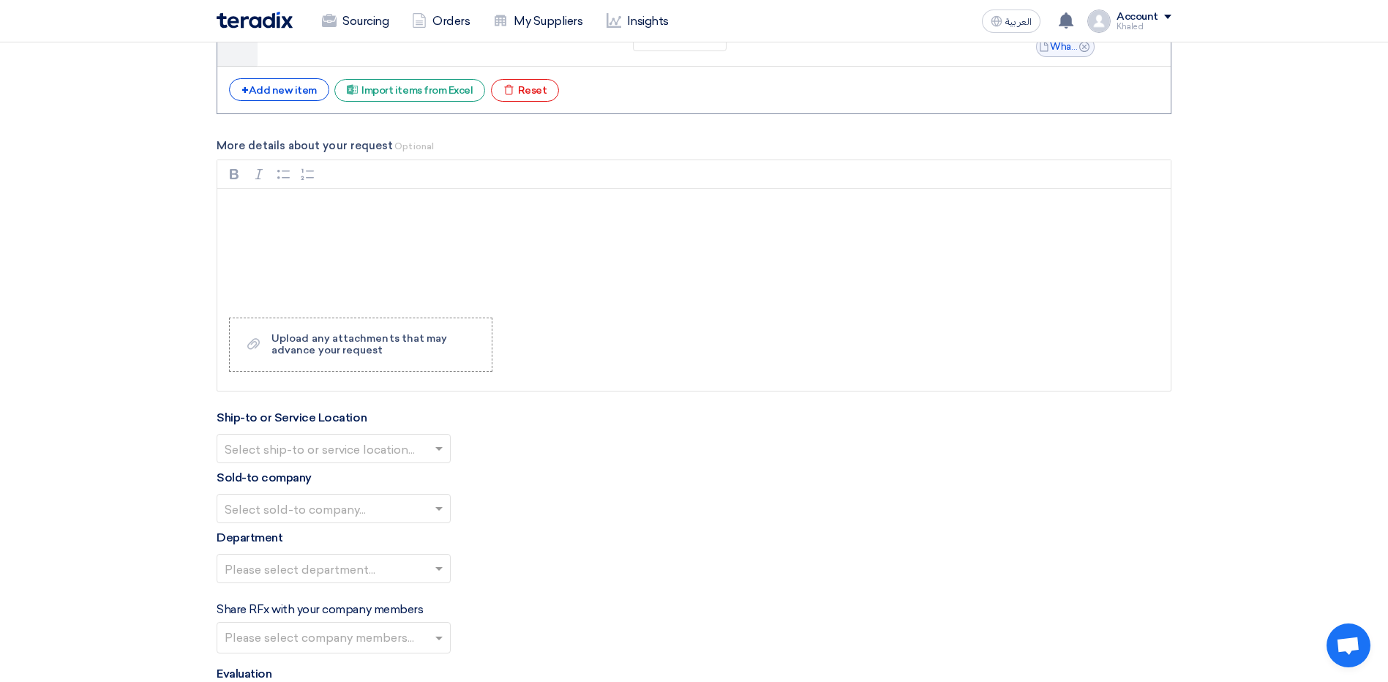
scroll to position [1317, 0]
type textarea "يرجى التاكد من مطابقة المواصفات و مرفق صورة سن تحليل اللقاح"
click at [334, 252] on div "Rich Text Editor, main" at bounding box center [693, 245] width 953 height 117
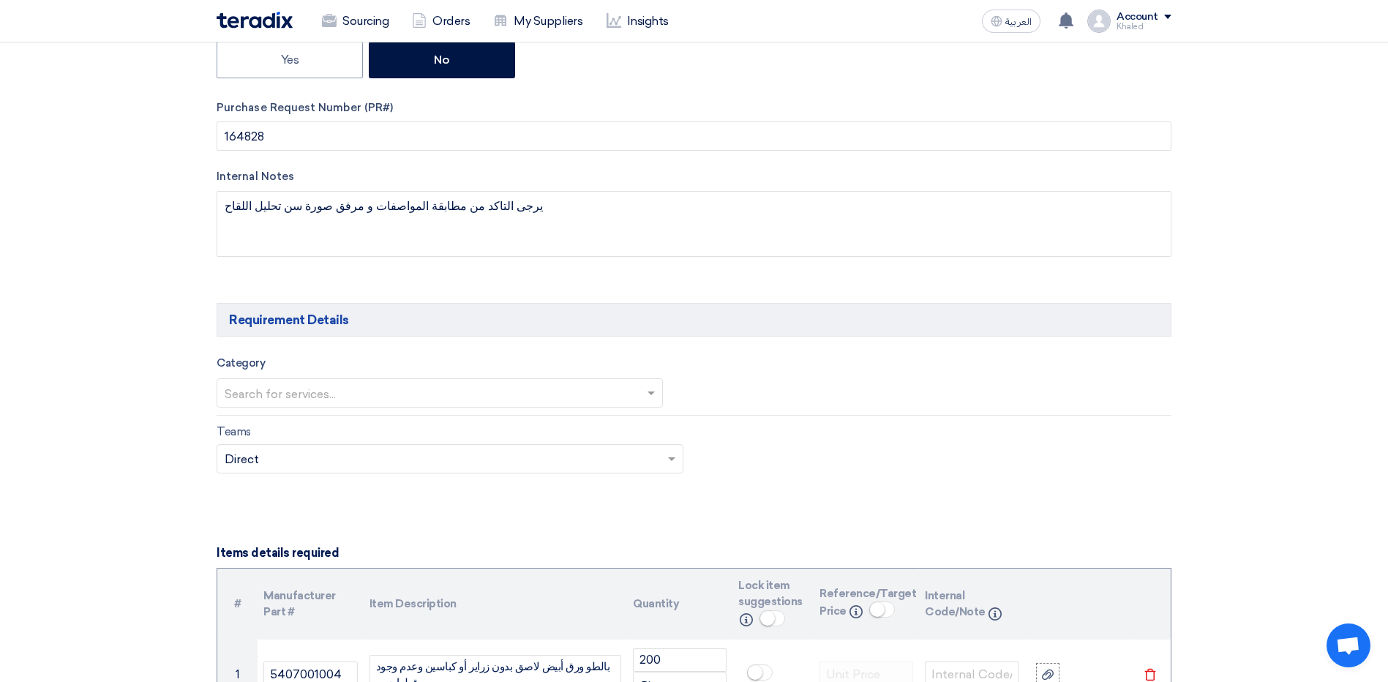
scroll to position [585, 0]
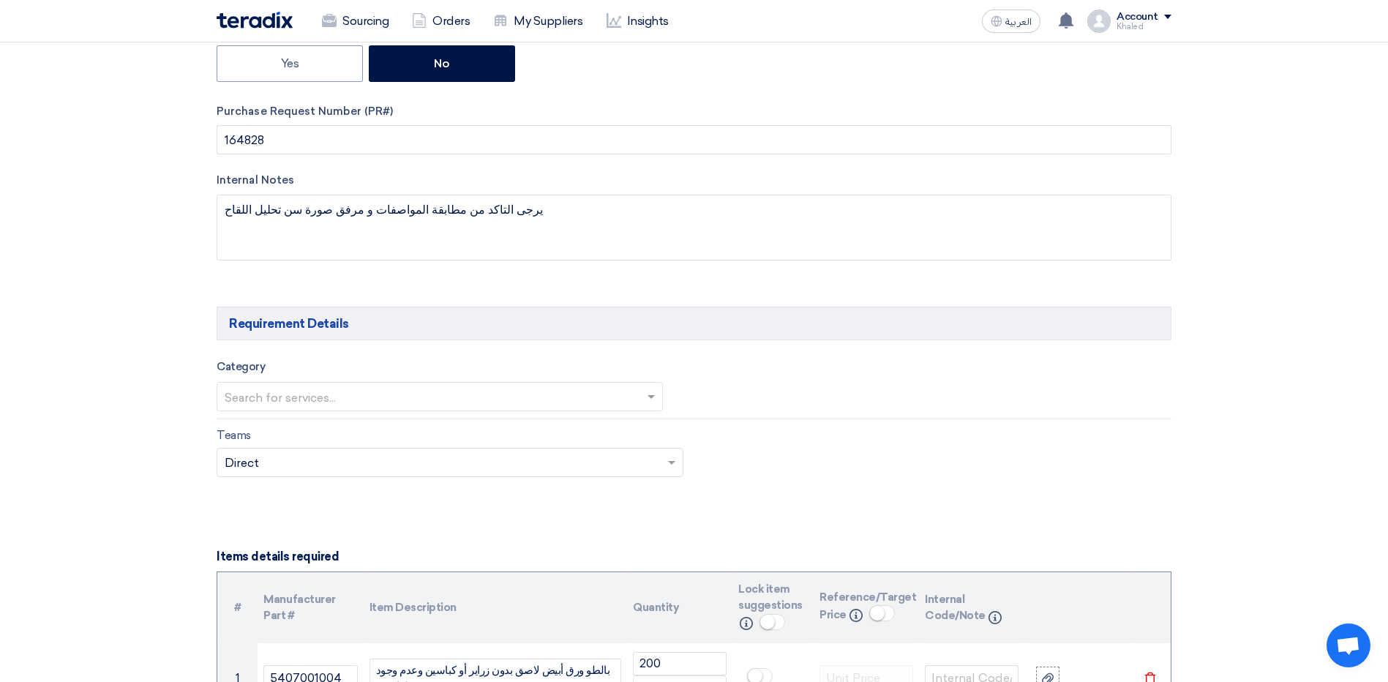
click at [475, 413] on div "Category Search for services..." at bounding box center [694, 389] width 955 height 62
click at [479, 405] on input "text" at bounding box center [432, 398] width 415 height 24
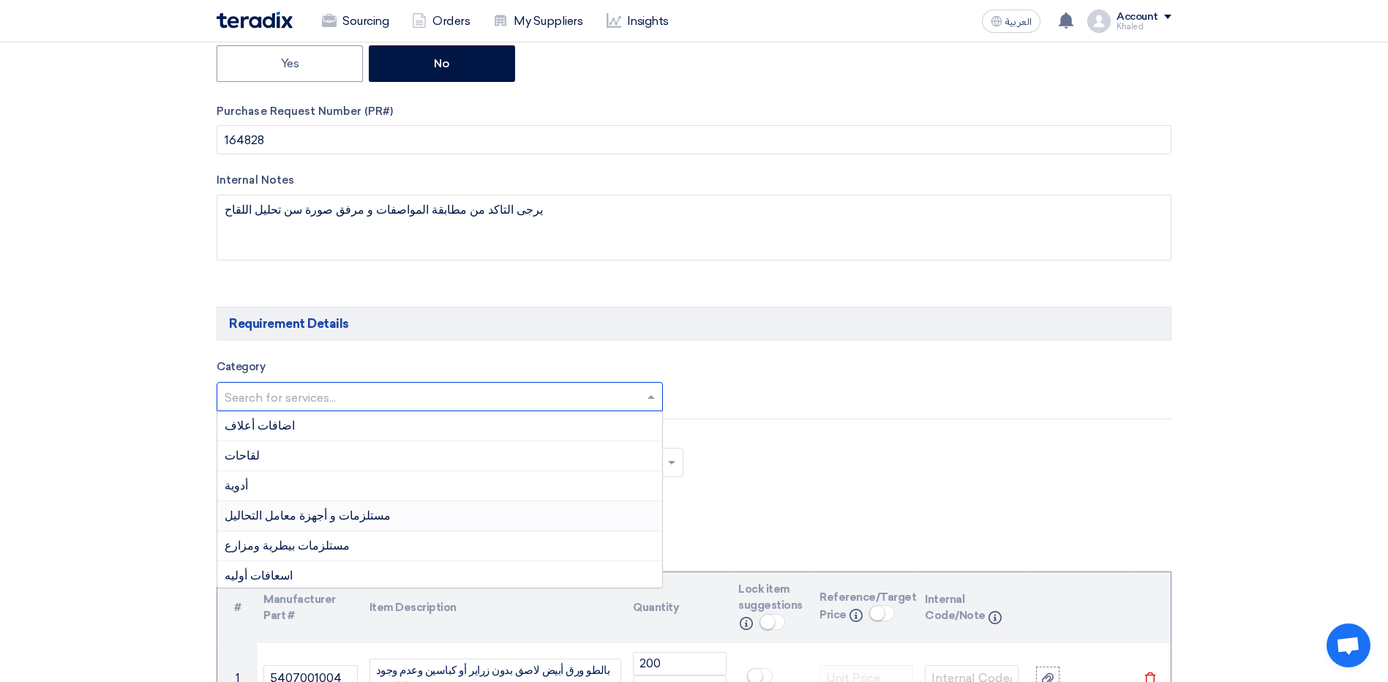
click at [378, 518] on div "مستلزمات و أجهزة معامل التحاليل" at bounding box center [439, 516] width 445 height 30
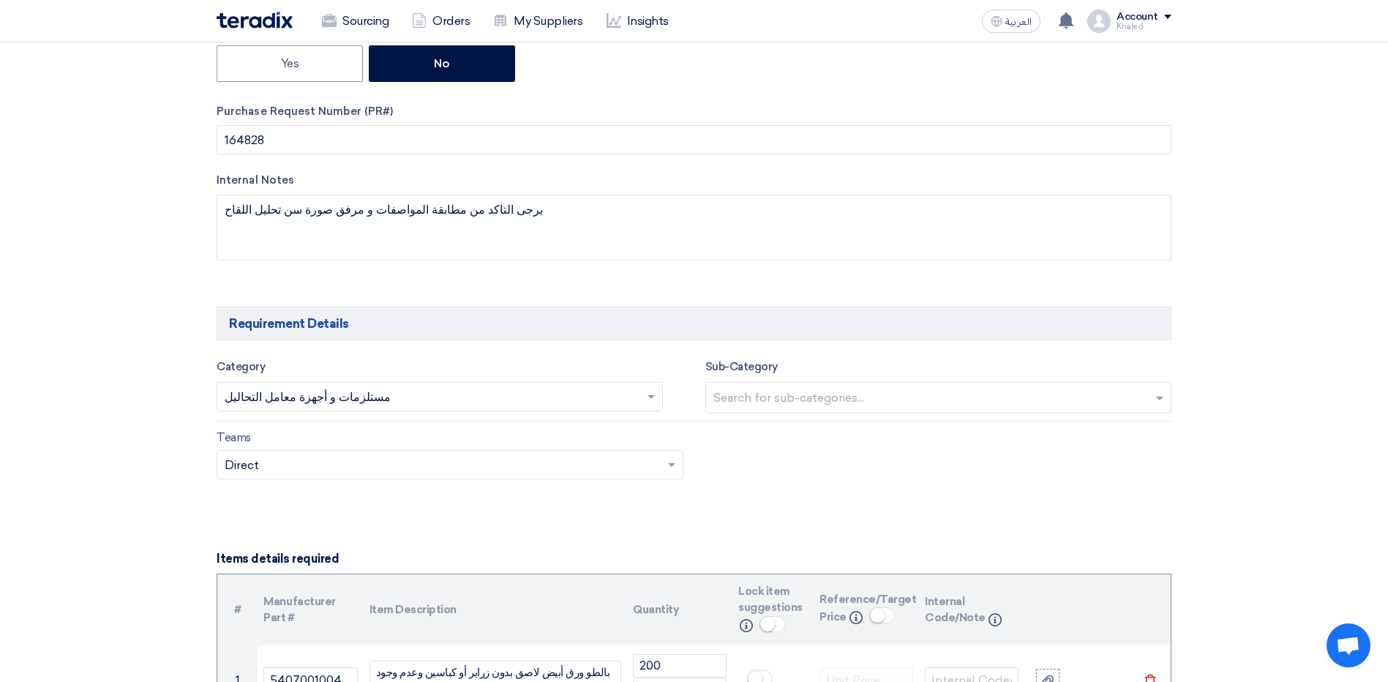
click at [382, 474] on input "text" at bounding box center [443, 466] width 436 height 24
click at [369, 511] on div "Direct" at bounding box center [449, 522] width 465 height 29
click at [862, 398] on input "text" at bounding box center [940, 399] width 454 height 24
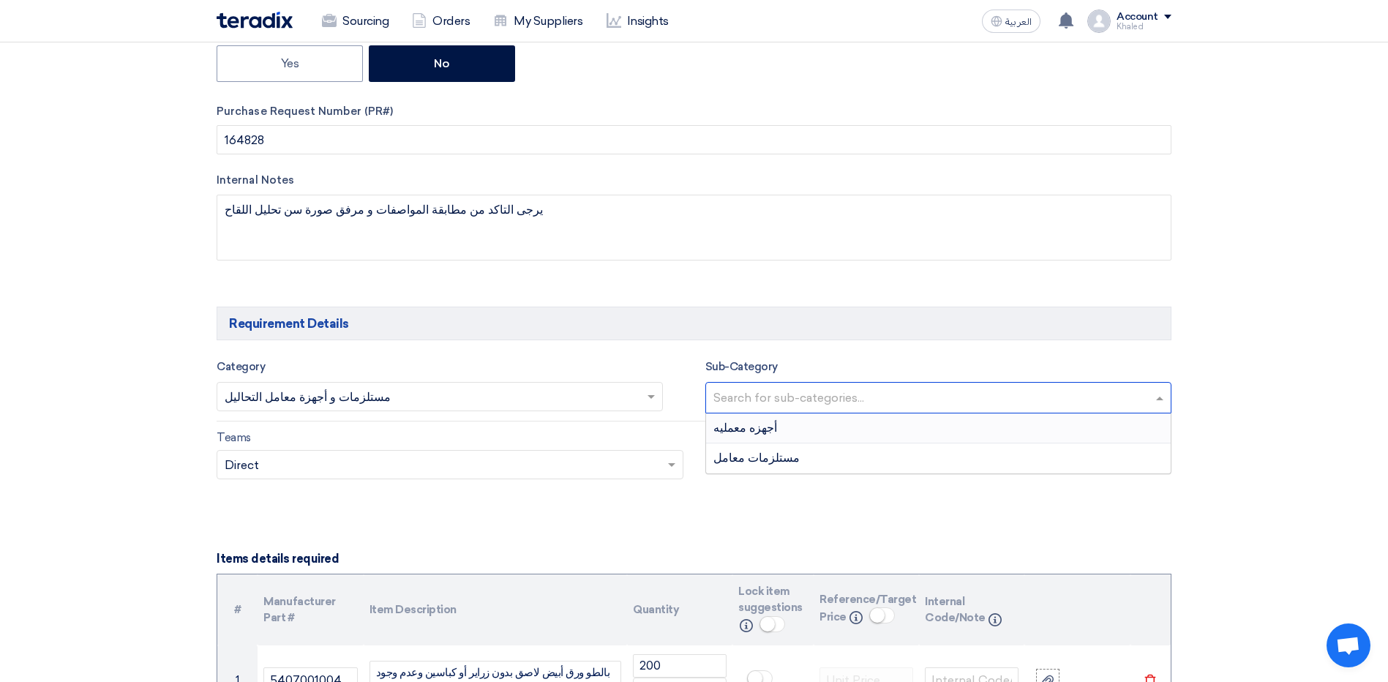
click at [825, 436] on div "أجهزه معمليه" at bounding box center [938, 428] width 465 height 30
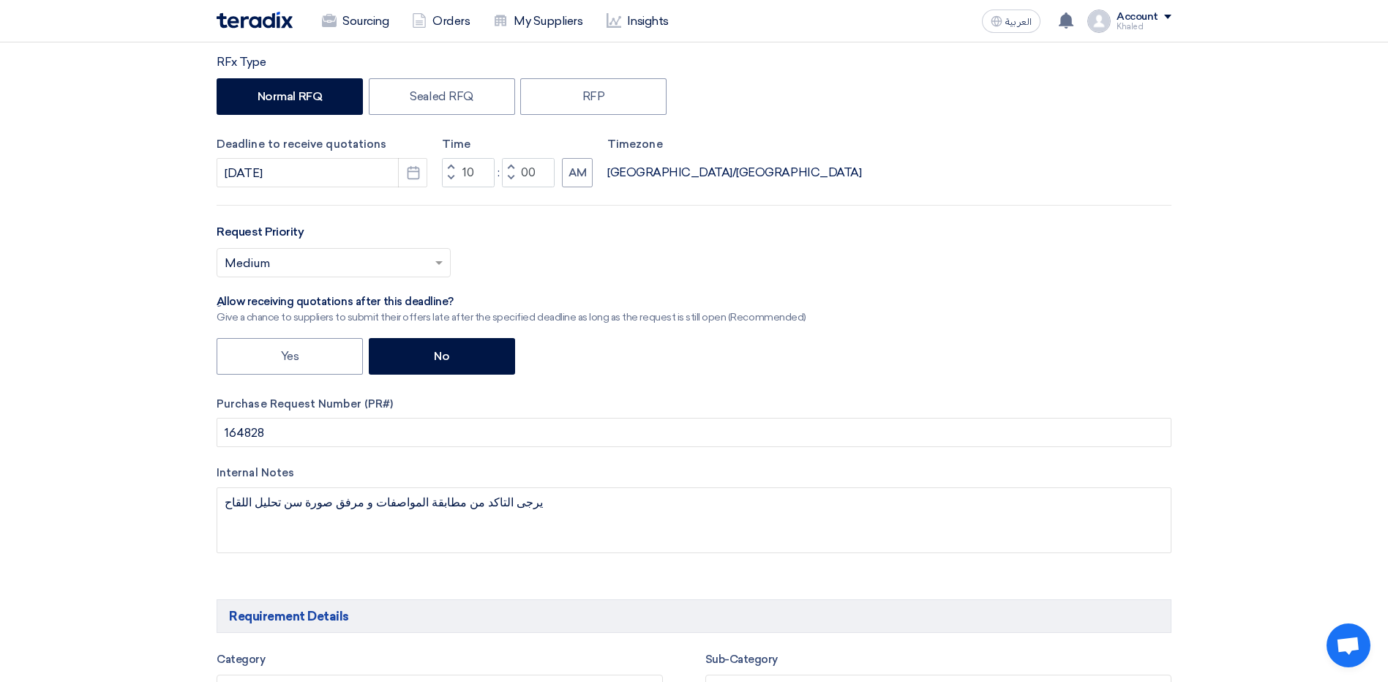
scroll to position [658, 0]
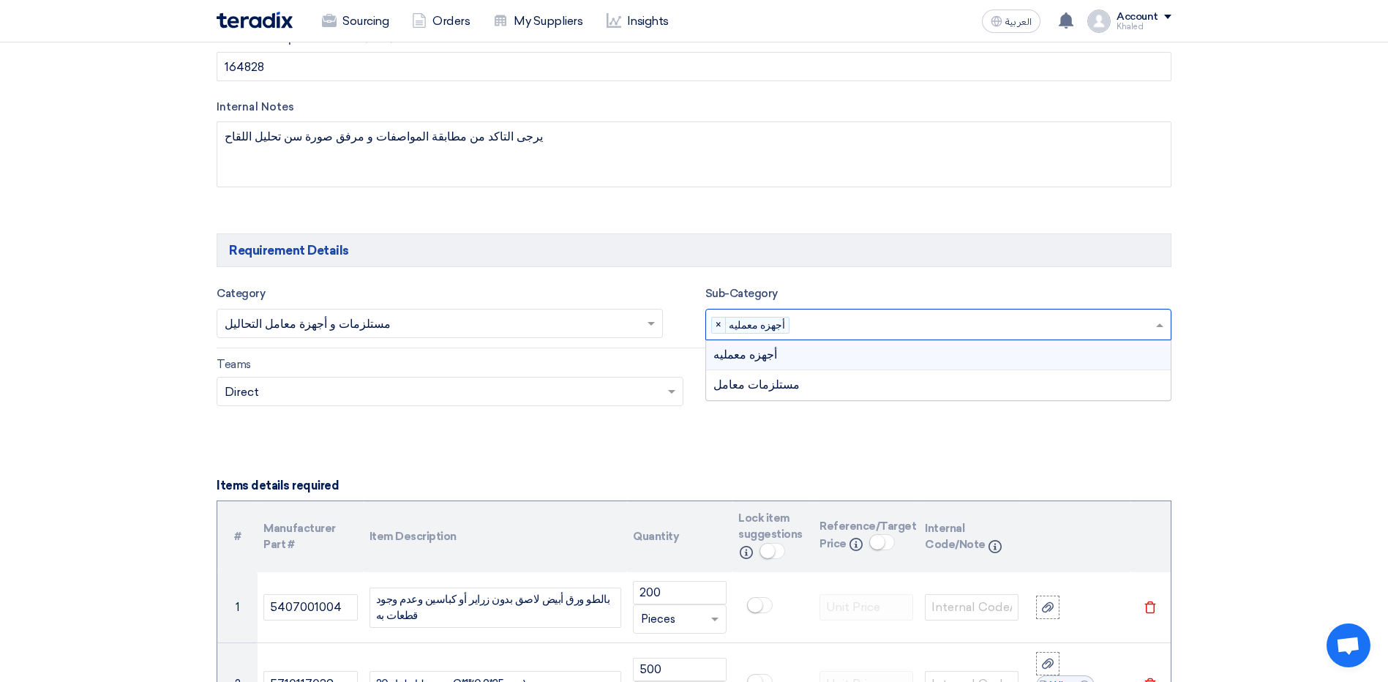
click at [801, 322] on input "text" at bounding box center [975, 326] width 360 height 24
click at [748, 393] on div "مستلزمات معامل" at bounding box center [938, 384] width 465 height 29
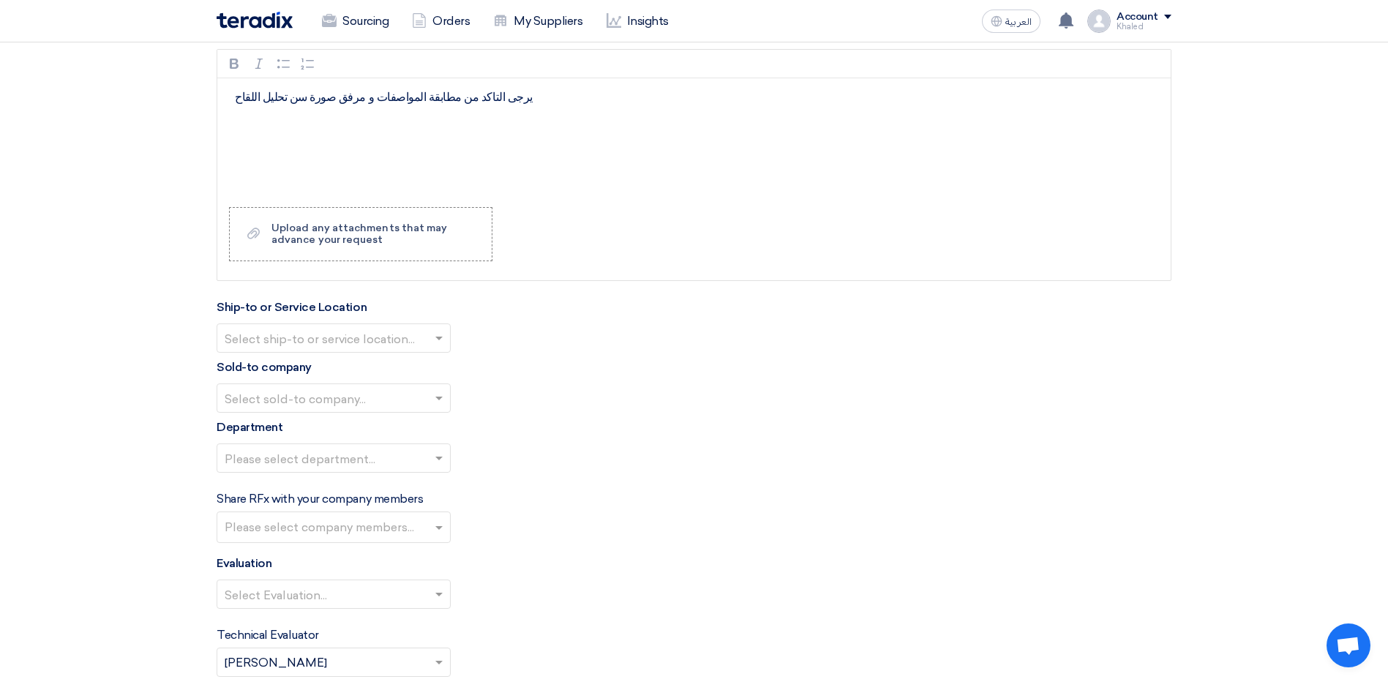
scroll to position [1463, 0]
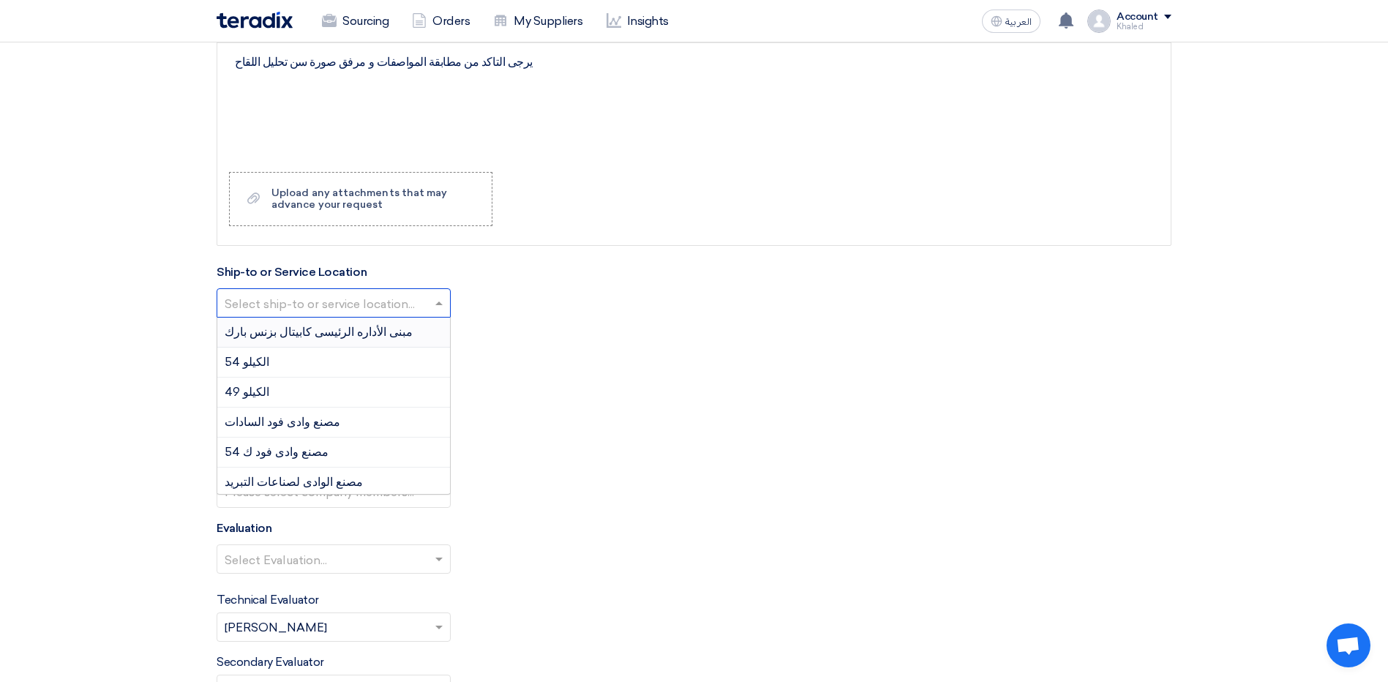
click at [421, 301] on input "text" at bounding box center [326, 305] width 203 height 24
click at [363, 330] on span "مبنى الأداره الرئيسى كابيتال بزنس بارك" at bounding box center [319, 332] width 188 height 14
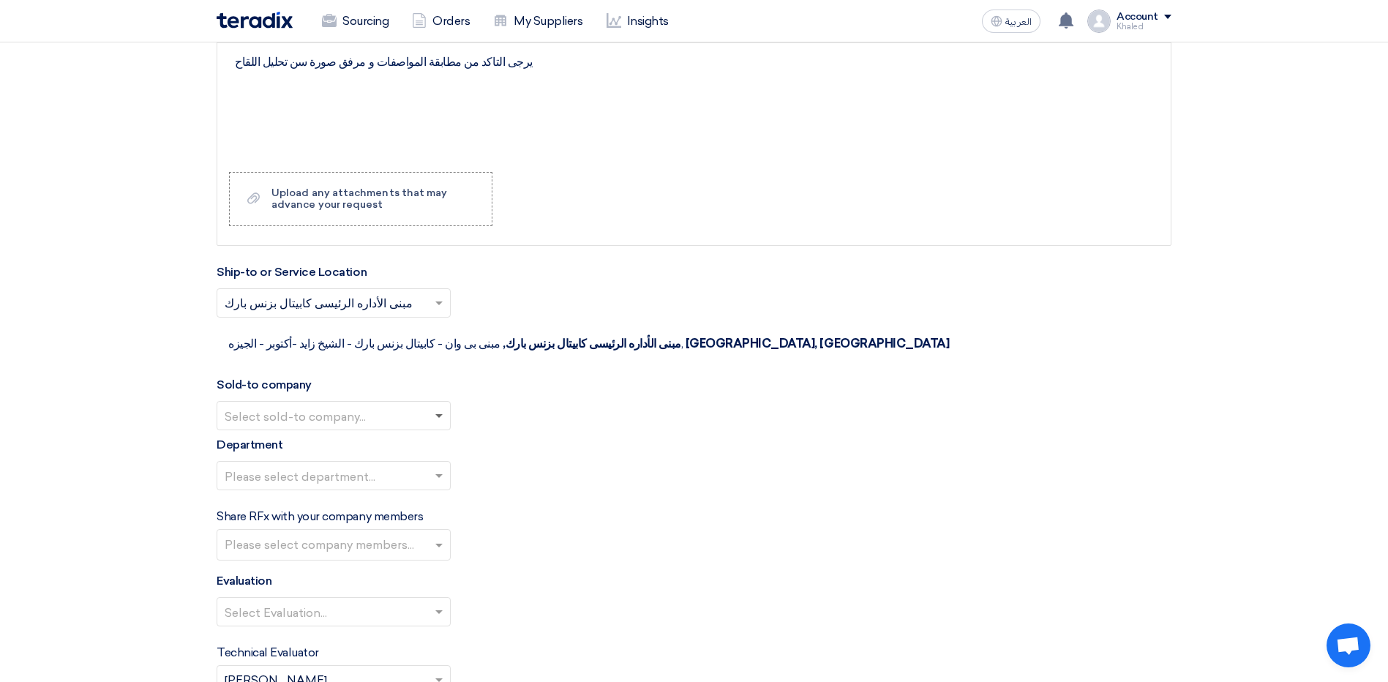
click at [437, 414] on span at bounding box center [438, 416] width 7 height 5
click at [394, 430] on div "Wadi Group وادي جروب" at bounding box center [333, 444] width 233 height 29
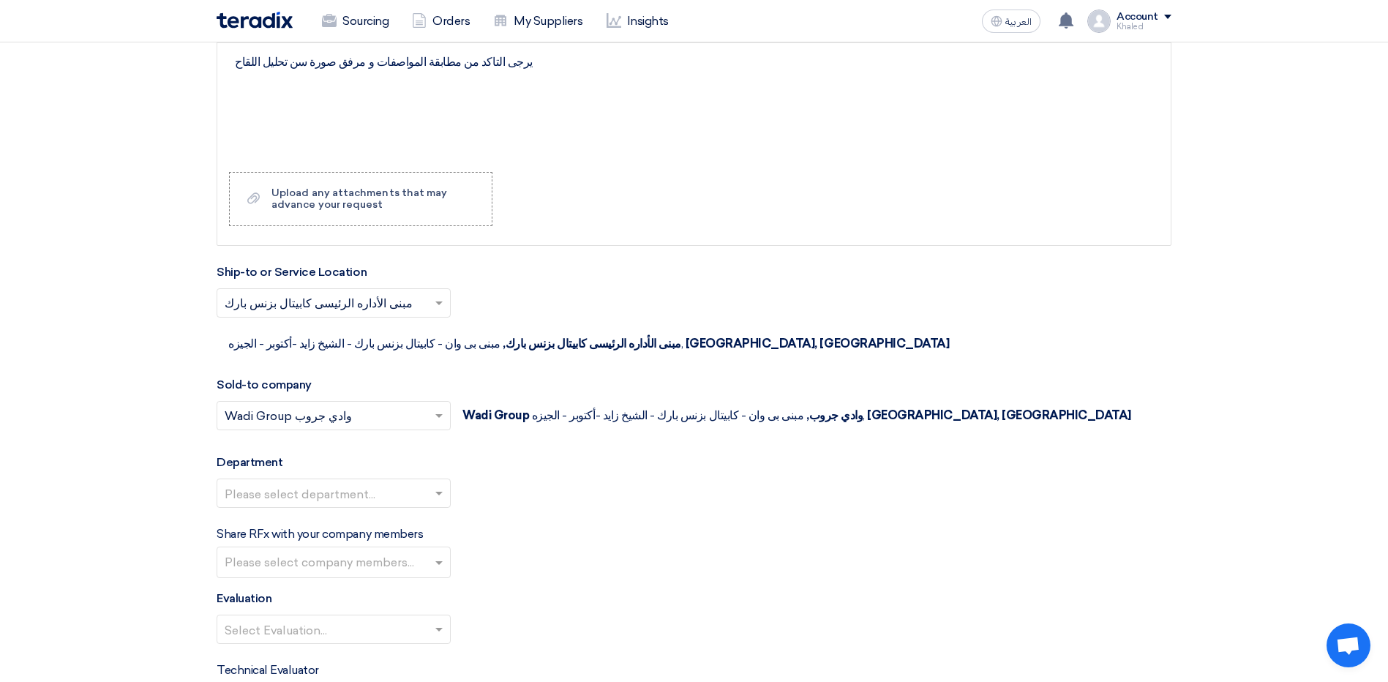
click at [421, 483] on input "text" at bounding box center [326, 495] width 203 height 24
click at [414, 508] on div "--" at bounding box center [333, 522] width 233 height 29
click at [425, 552] on input "text" at bounding box center [336, 564] width 222 height 24
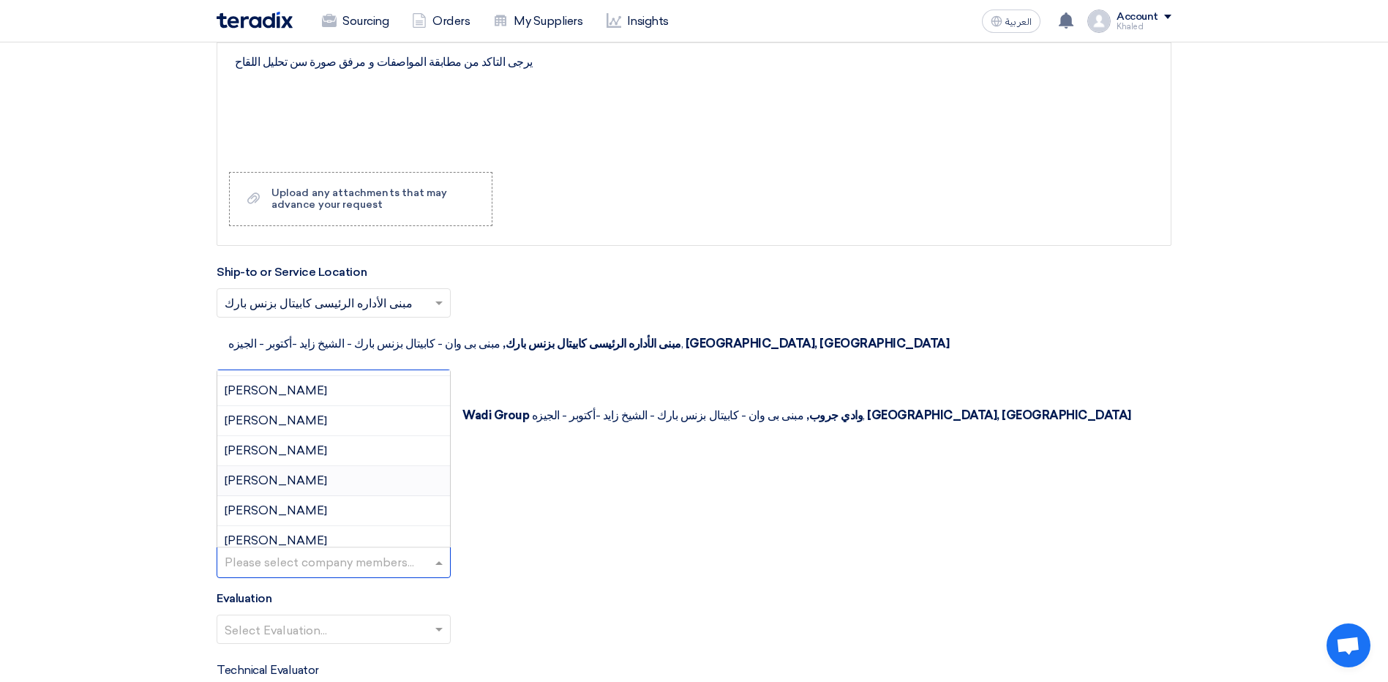
scroll to position [73, 0]
click at [557, 478] on div "Please select department... × -- ×" at bounding box center [694, 498] width 955 height 41
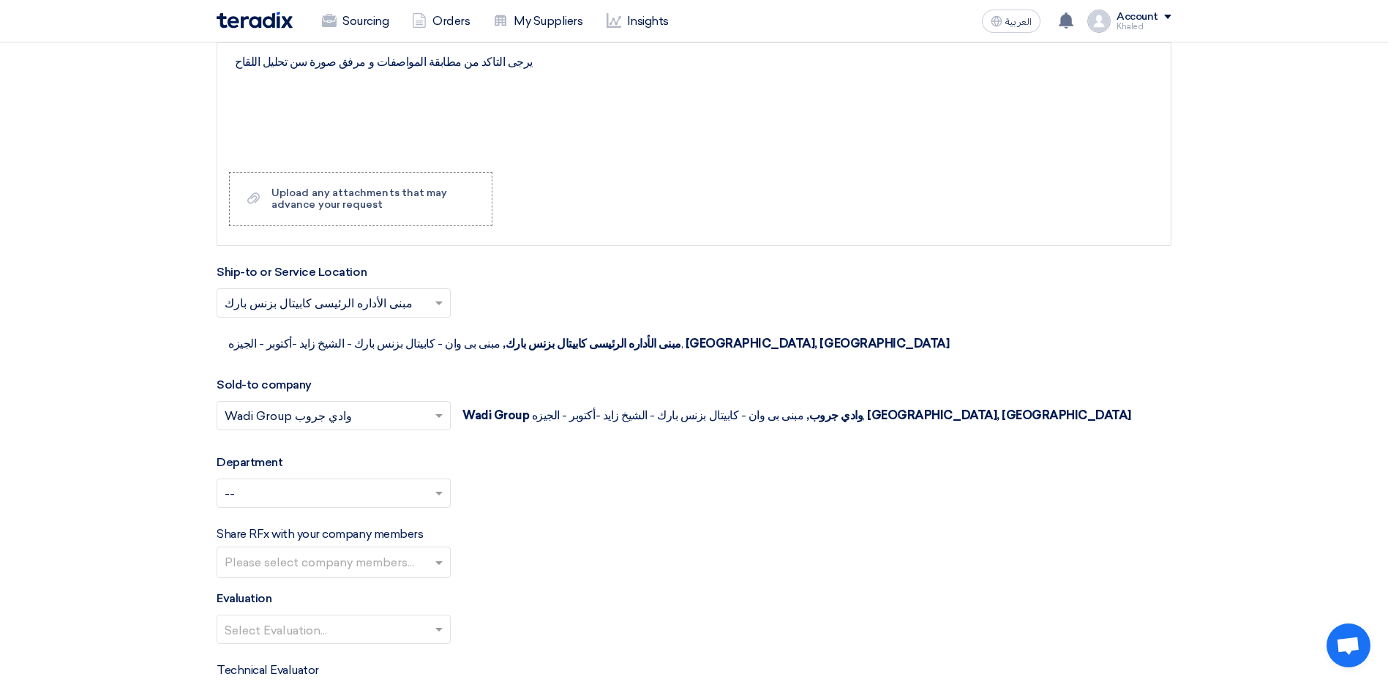
click at [426, 619] on input "text" at bounding box center [326, 631] width 203 height 24
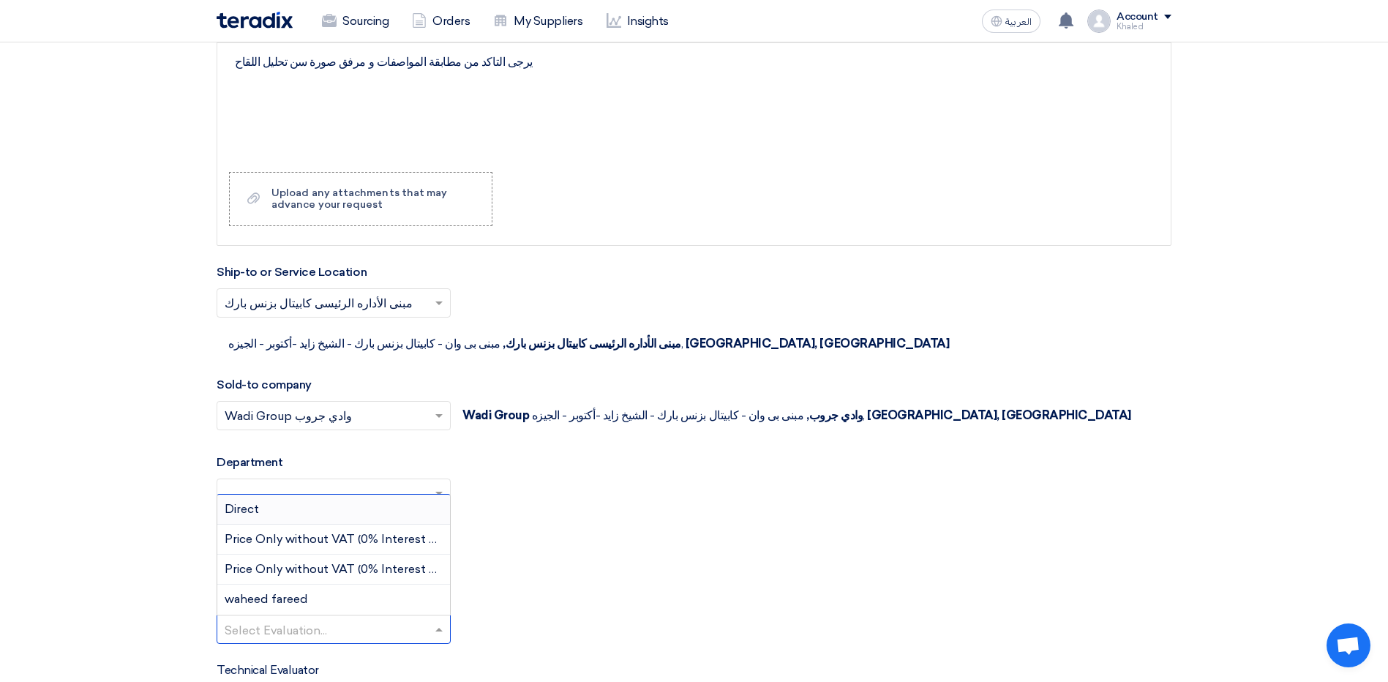
click at [351, 494] on div "Direct" at bounding box center [333, 509] width 233 height 30
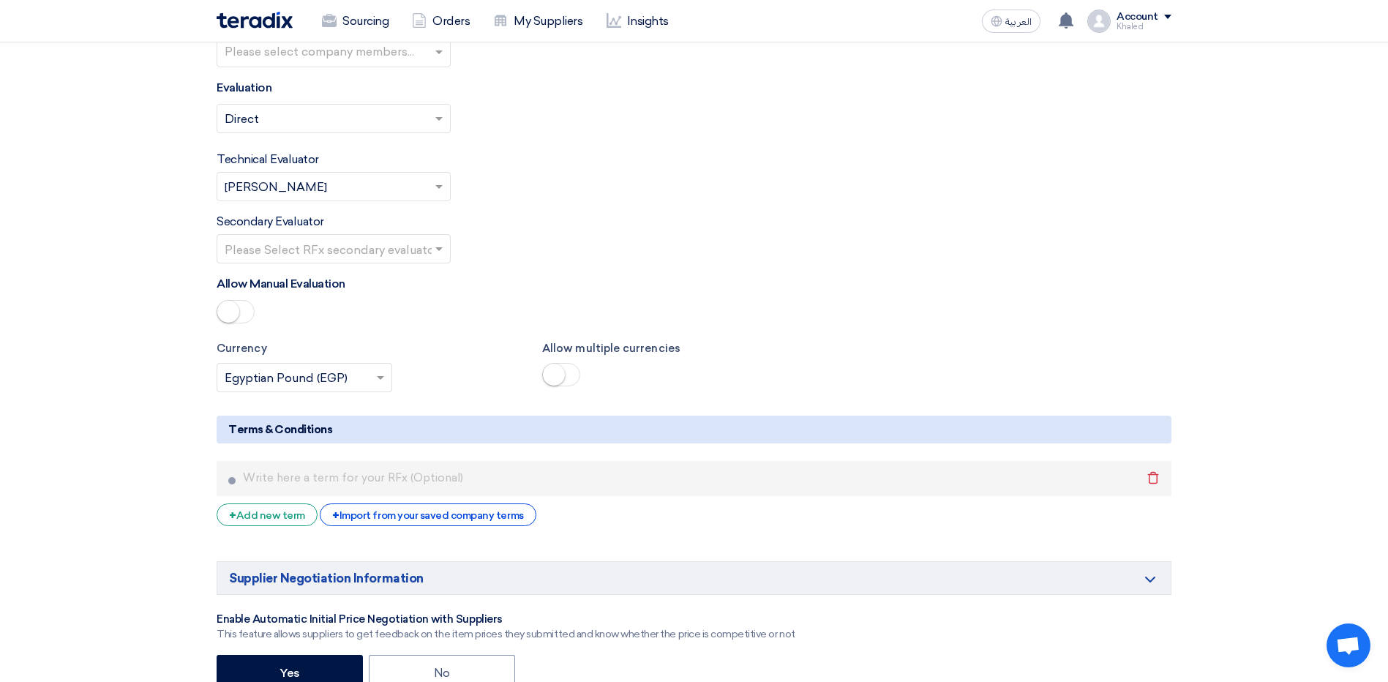
scroll to position [1975, 0]
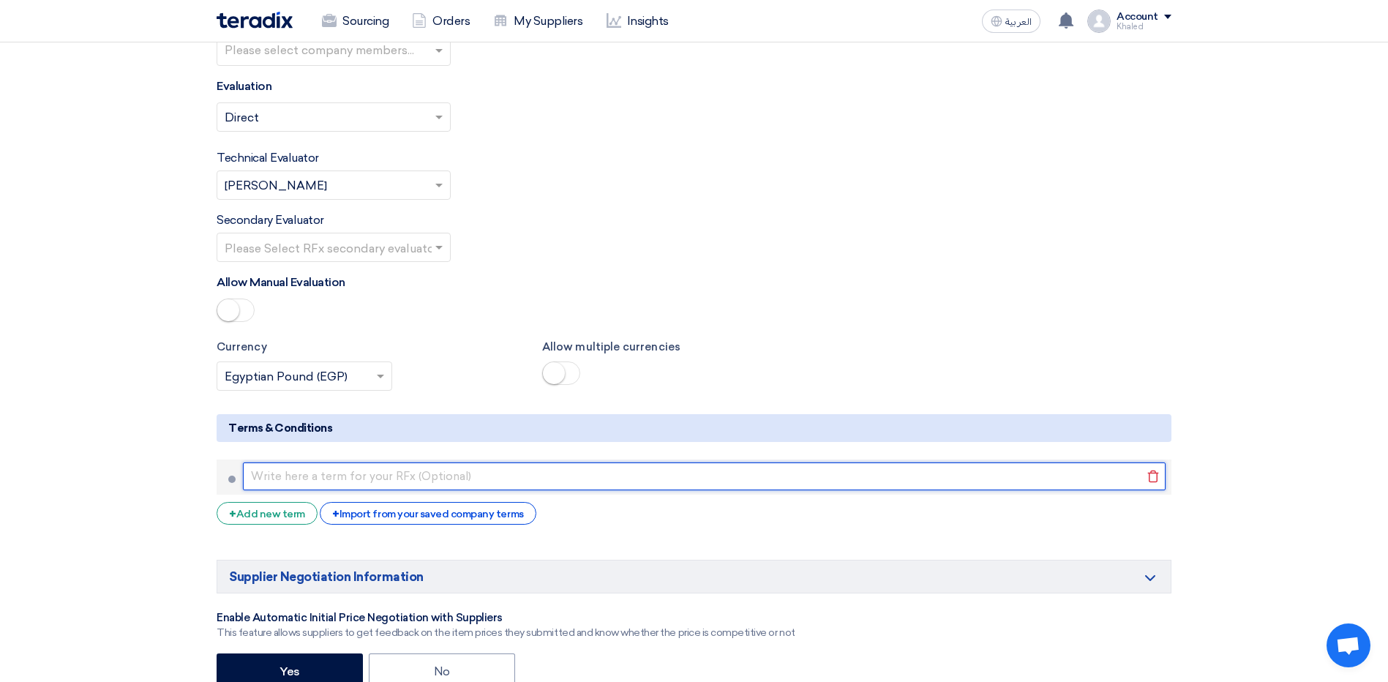
click at [394, 462] on input "text" at bounding box center [704, 476] width 922 height 28
paste input "يرجى التاكد من مطابقة المواصفات و مرفق صورة سن تحليل اللقاح"
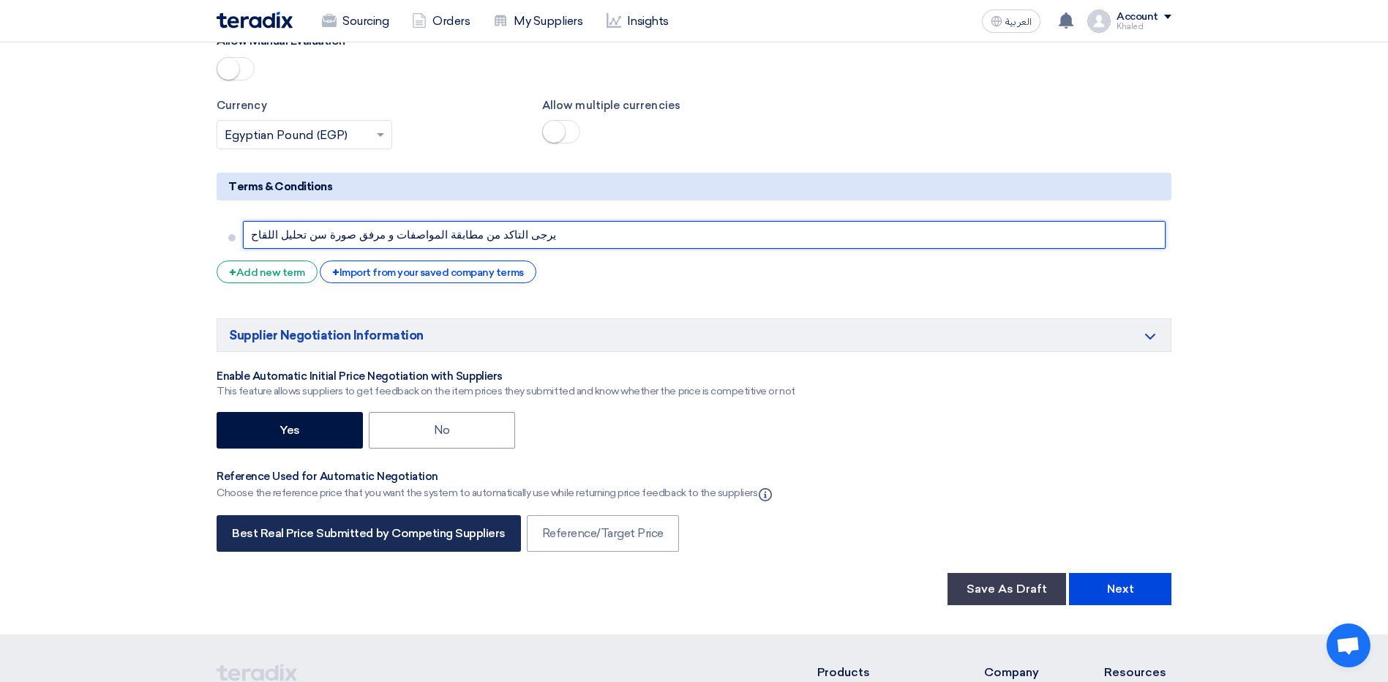
scroll to position [2268, 0]
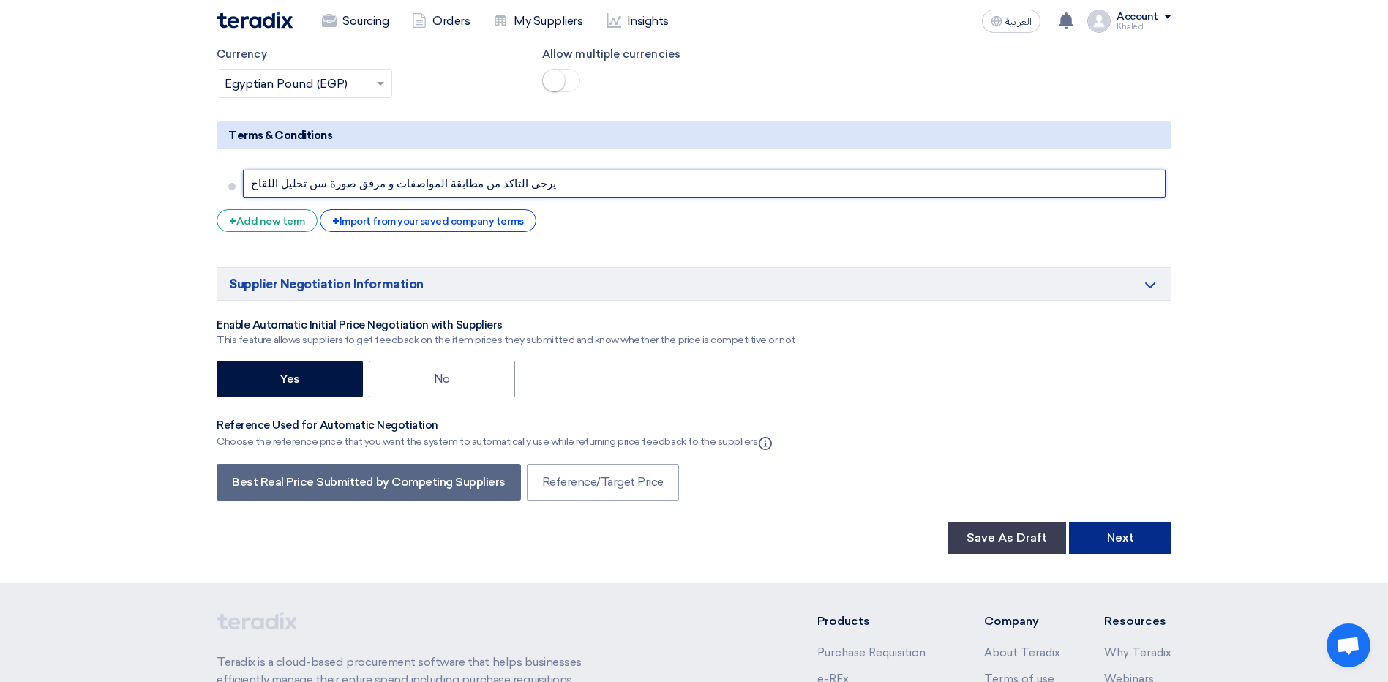
type input "يرجى التاكد من مطابقة المواصفات و مرفق صورة سن تحليل اللقاح"
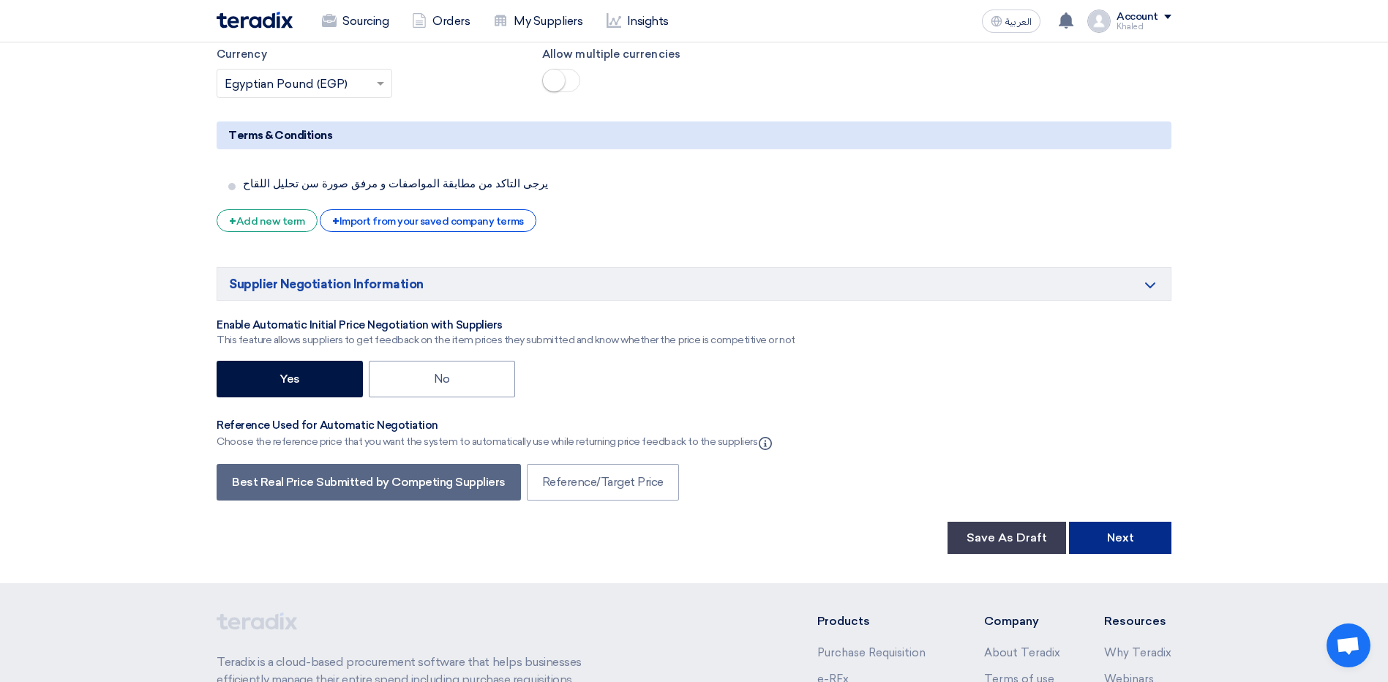
click at [1099, 522] on button "Next" at bounding box center [1120, 538] width 102 height 32
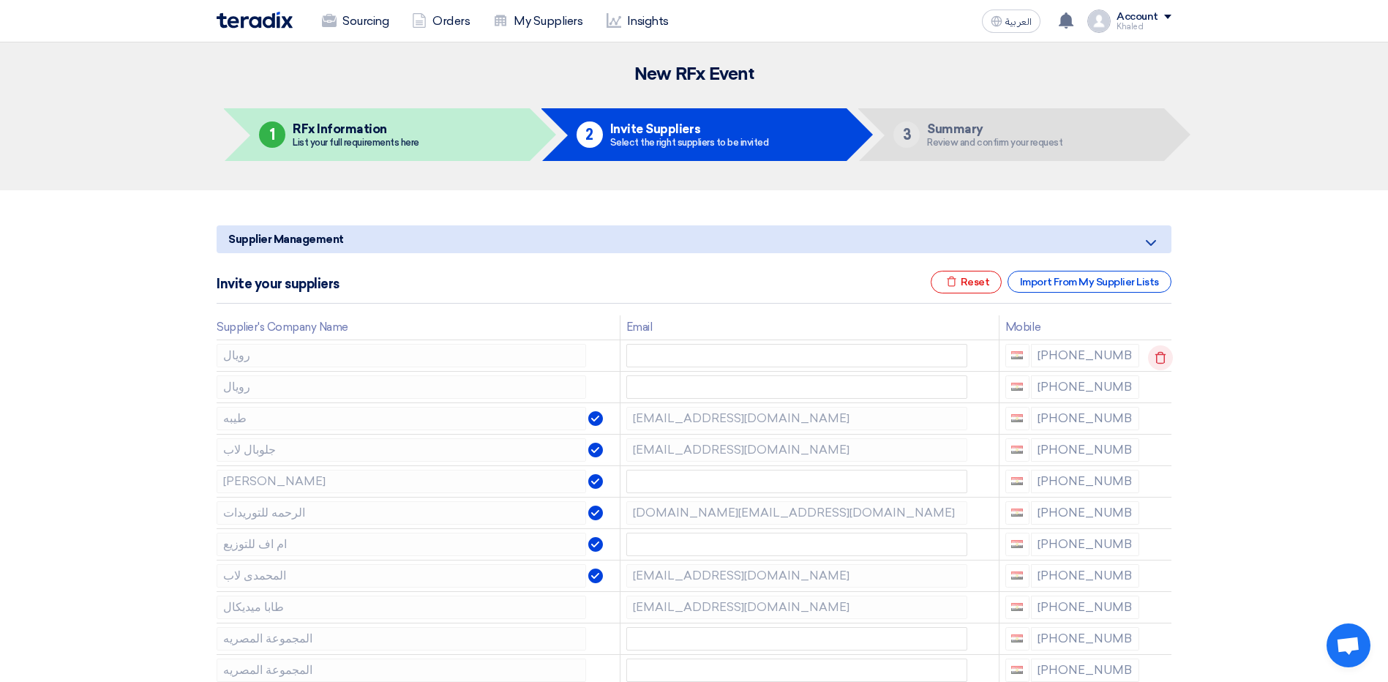
click at [1160, 360] on icon at bounding box center [1160, 357] width 25 height 25
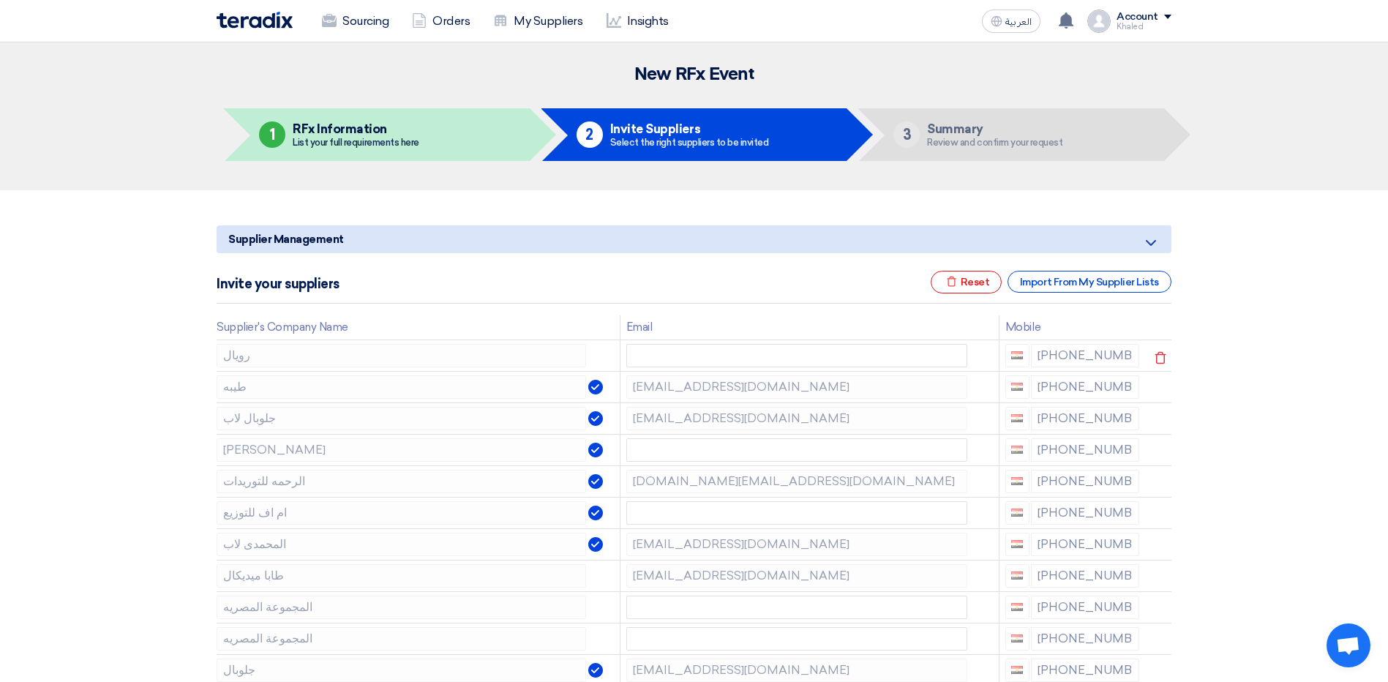
click at [1160, 360] on icon at bounding box center [1160, 357] width 25 height 25
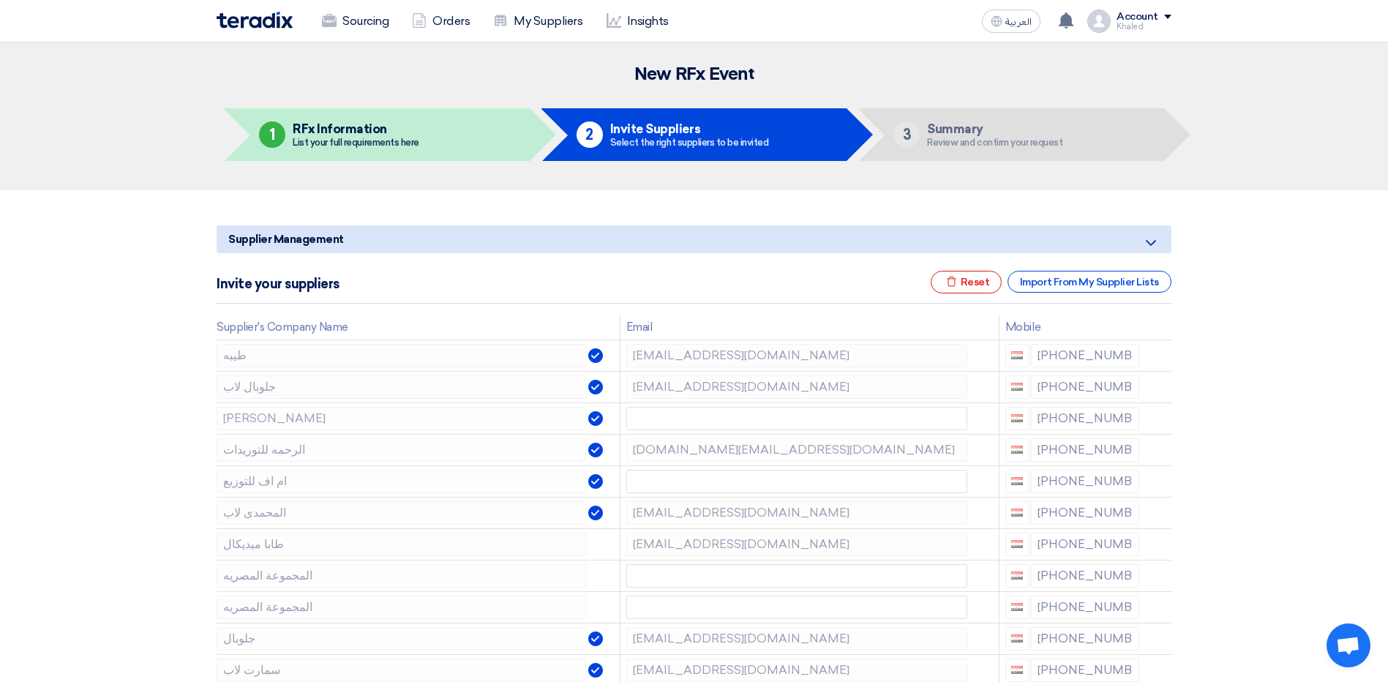
click at [0, 0] on icon at bounding box center [0, 0] width 0 height 0
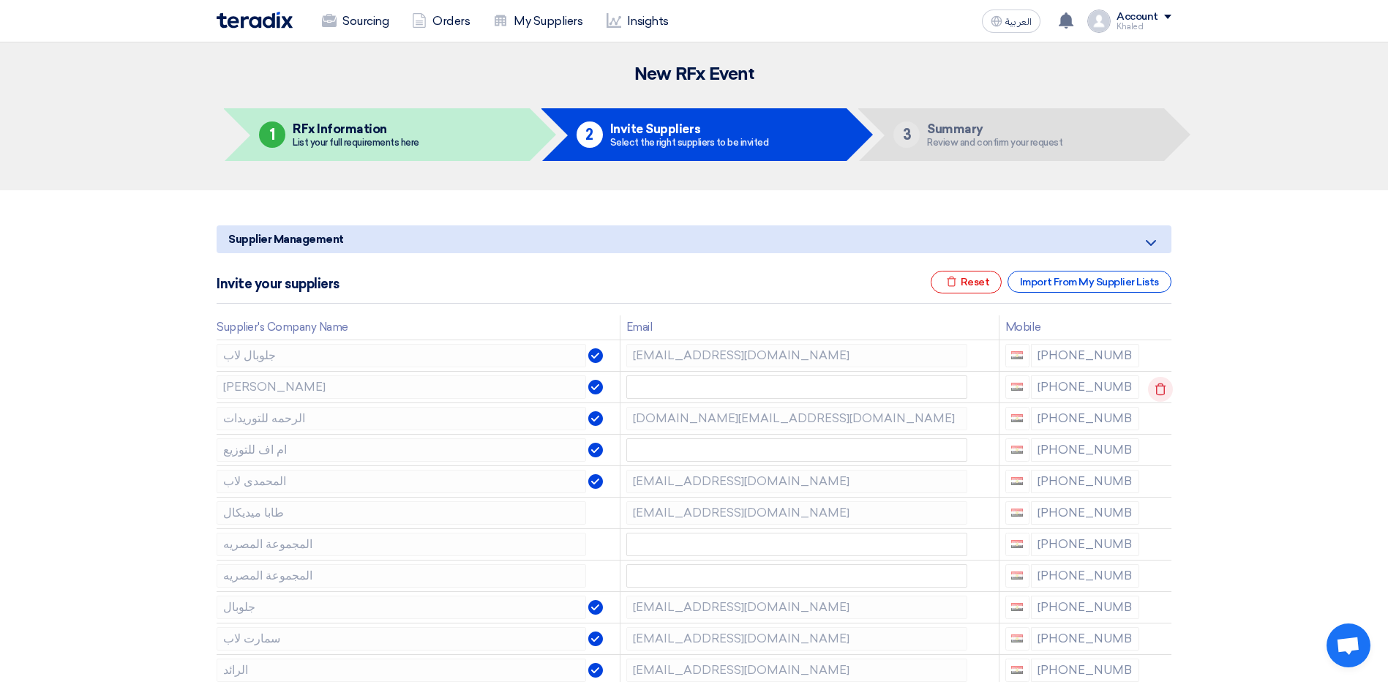
click at [1165, 388] on icon at bounding box center [1160, 389] width 25 height 25
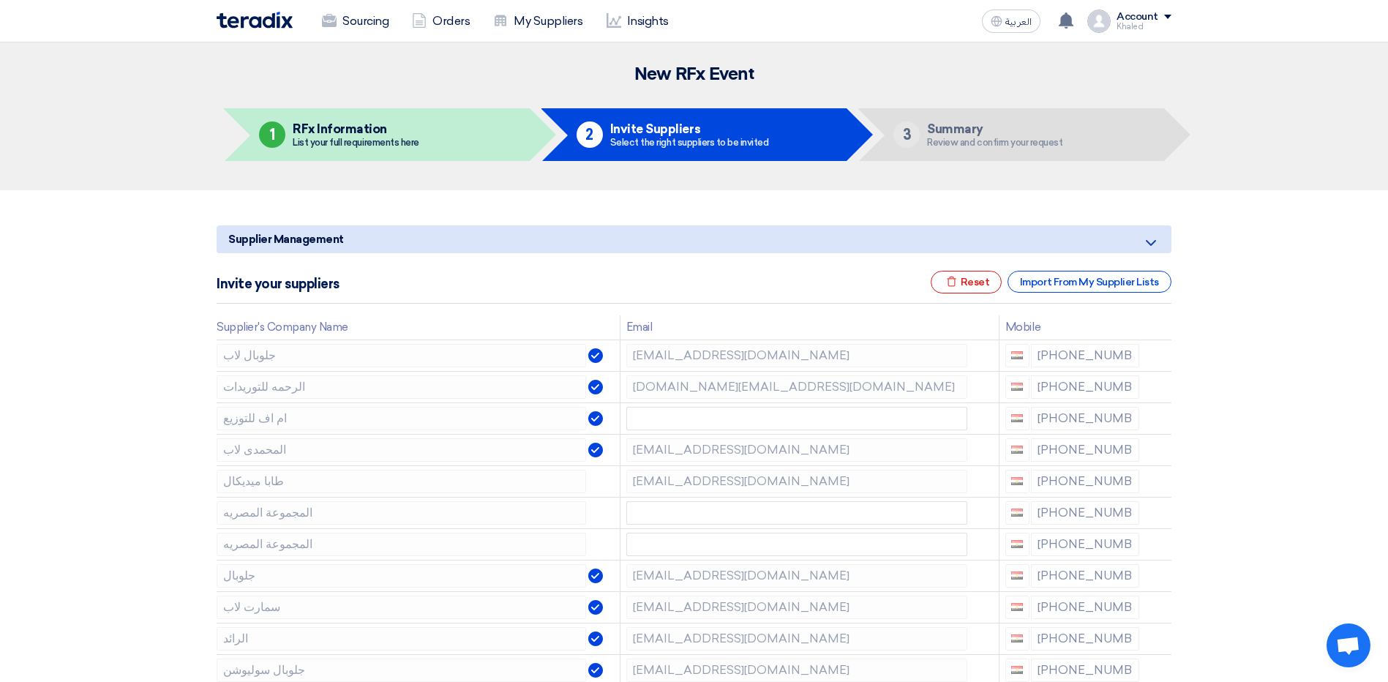
click at [0, 0] on icon at bounding box center [0, 0] width 0 height 0
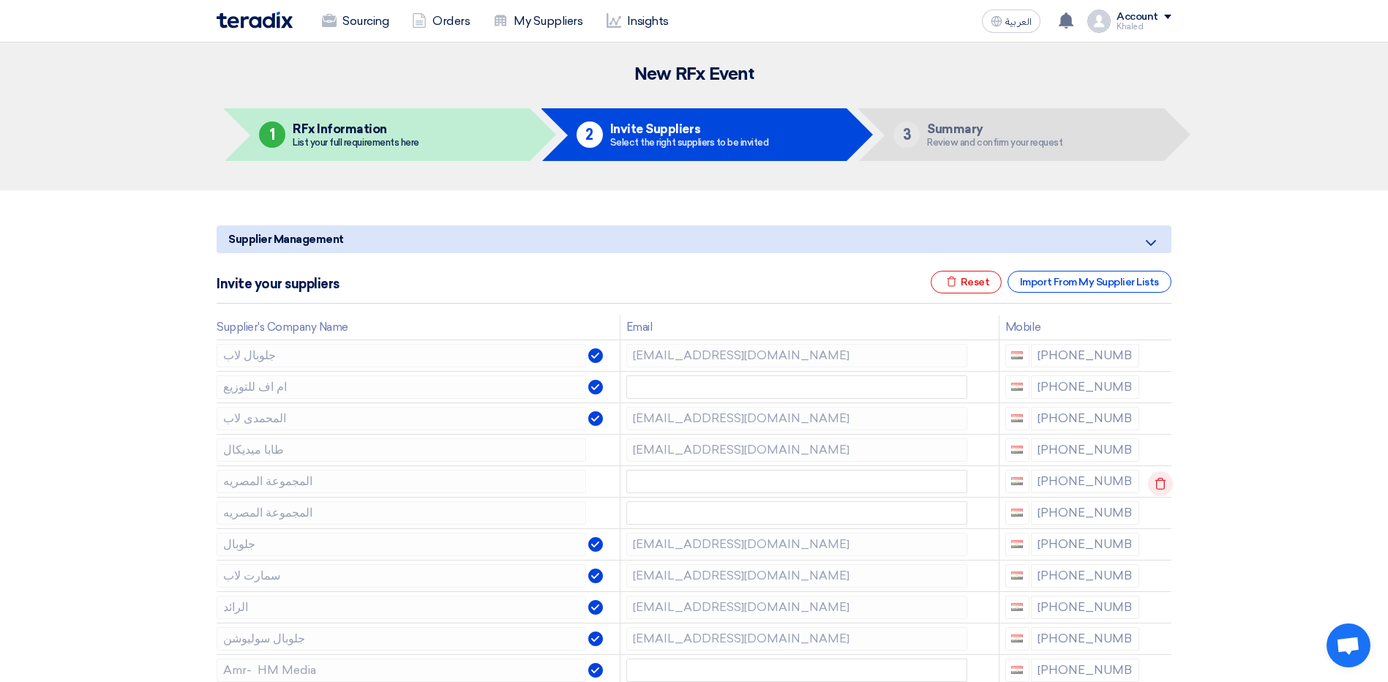
click at [1162, 481] on use at bounding box center [1160, 483] width 11 height 12
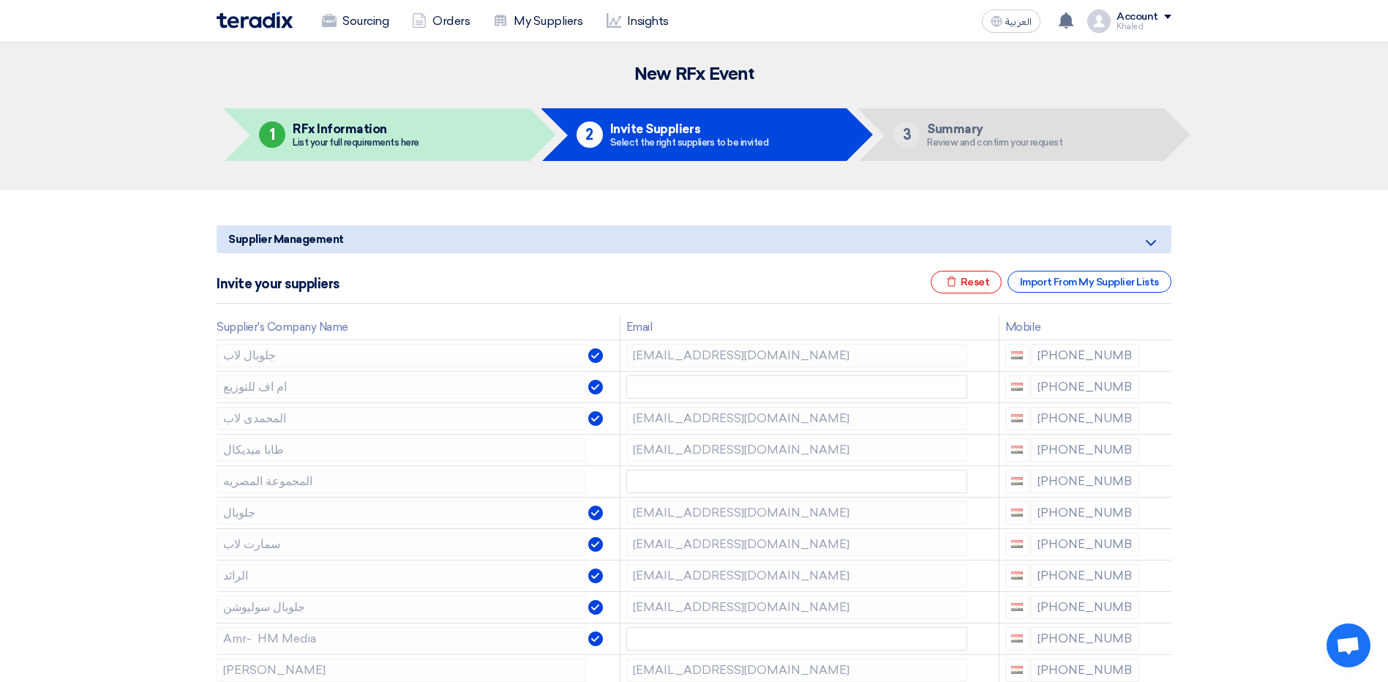
click at [0, 0] on use at bounding box center [0, 0] width 0 height 0
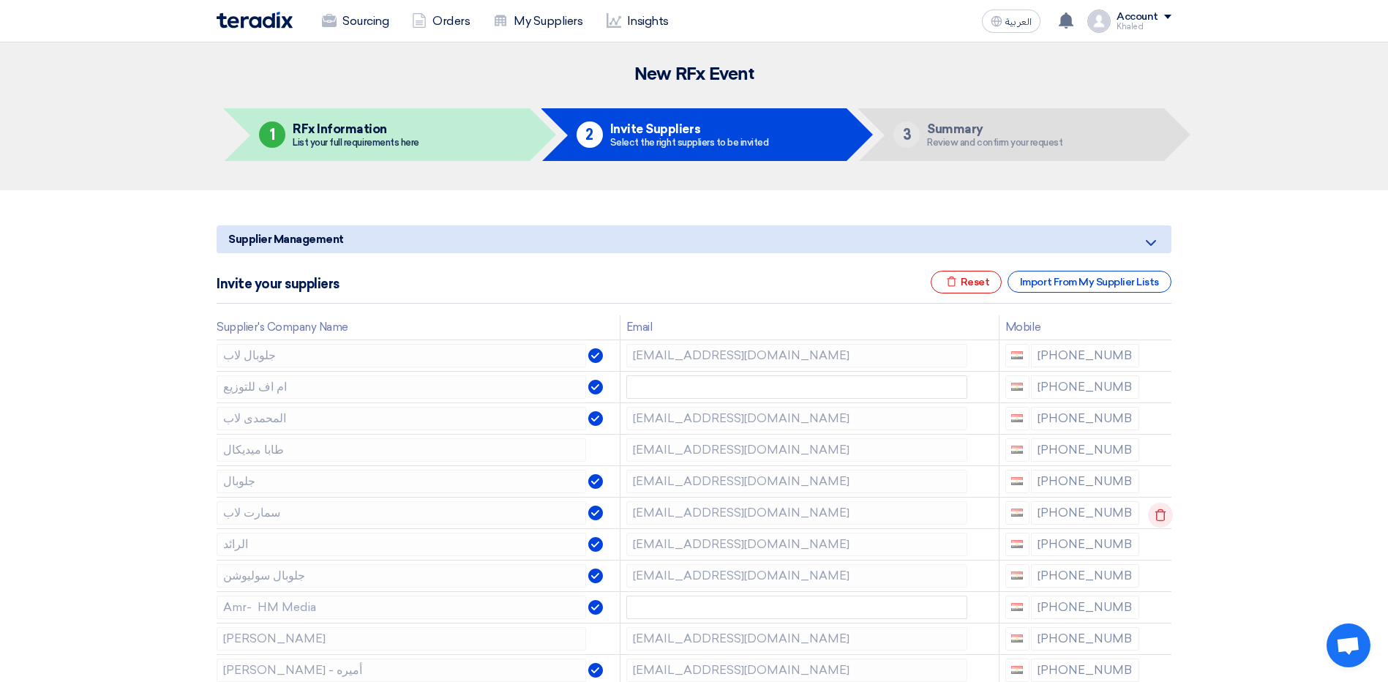
click at [1156, 516] on icon at bounding box center [1160, 515] width 25 height 25
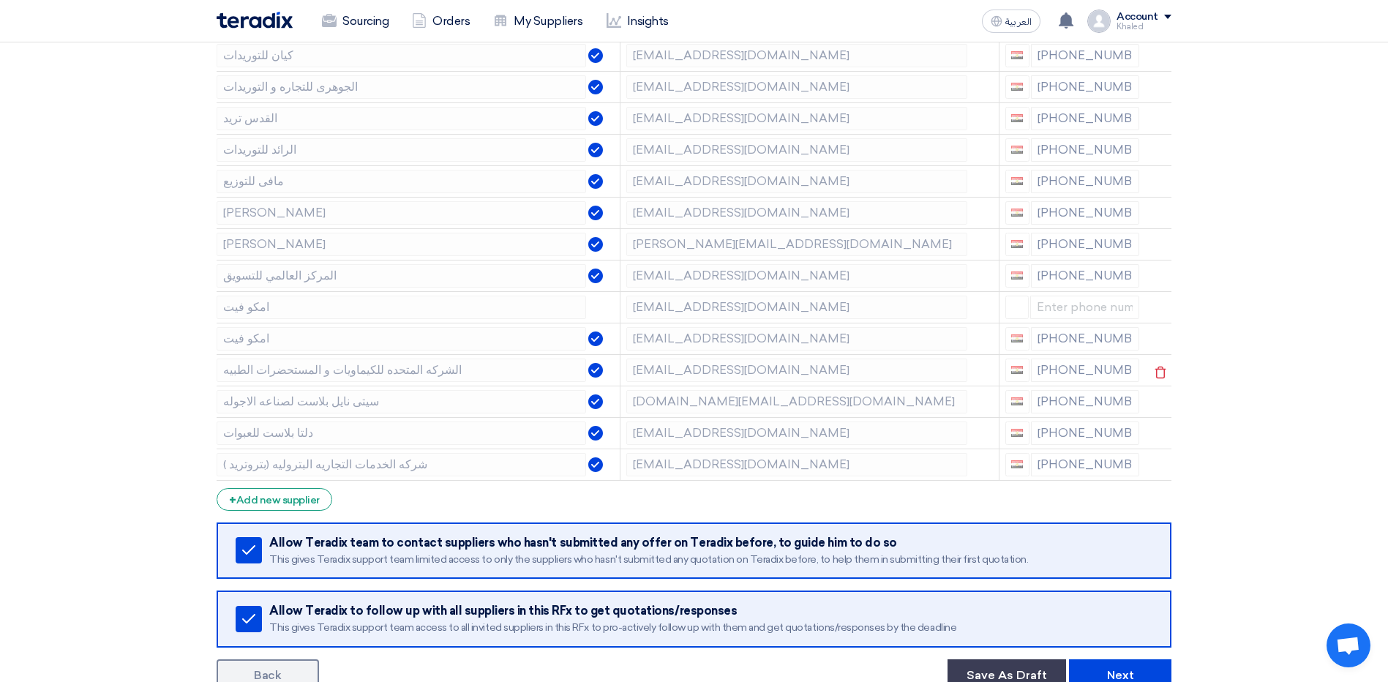
scroll to position [1170, 0]
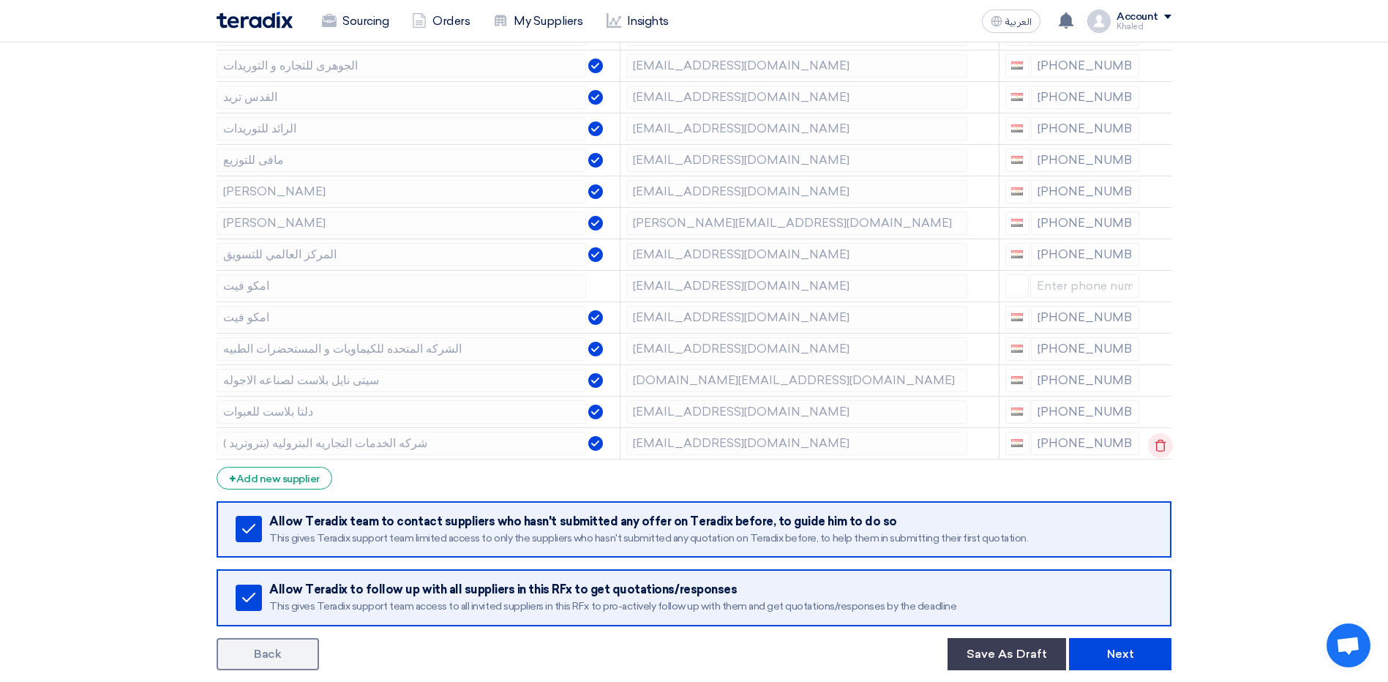
click at [1165, 445] on icon at bounding box center [1160, 445] width 25 height 25
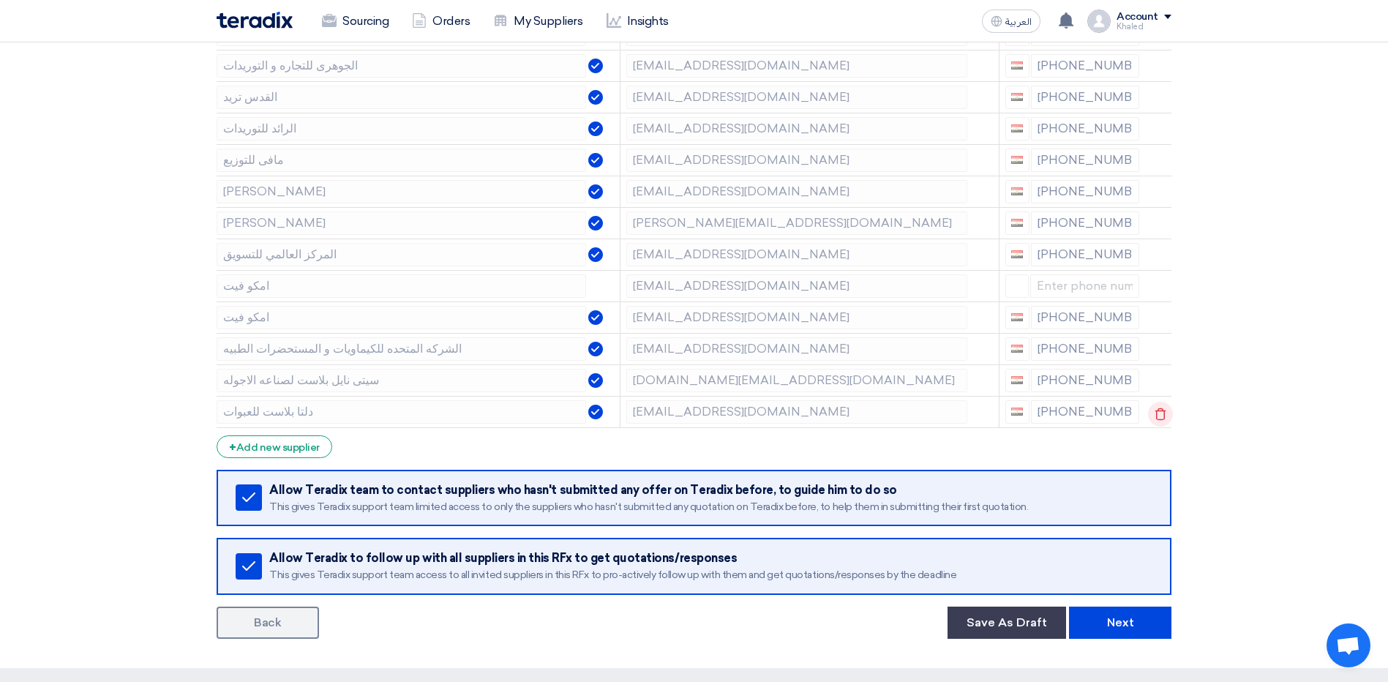
click at [1161, 417] on icon at bounding box center [1160, 414] width 25 height 25
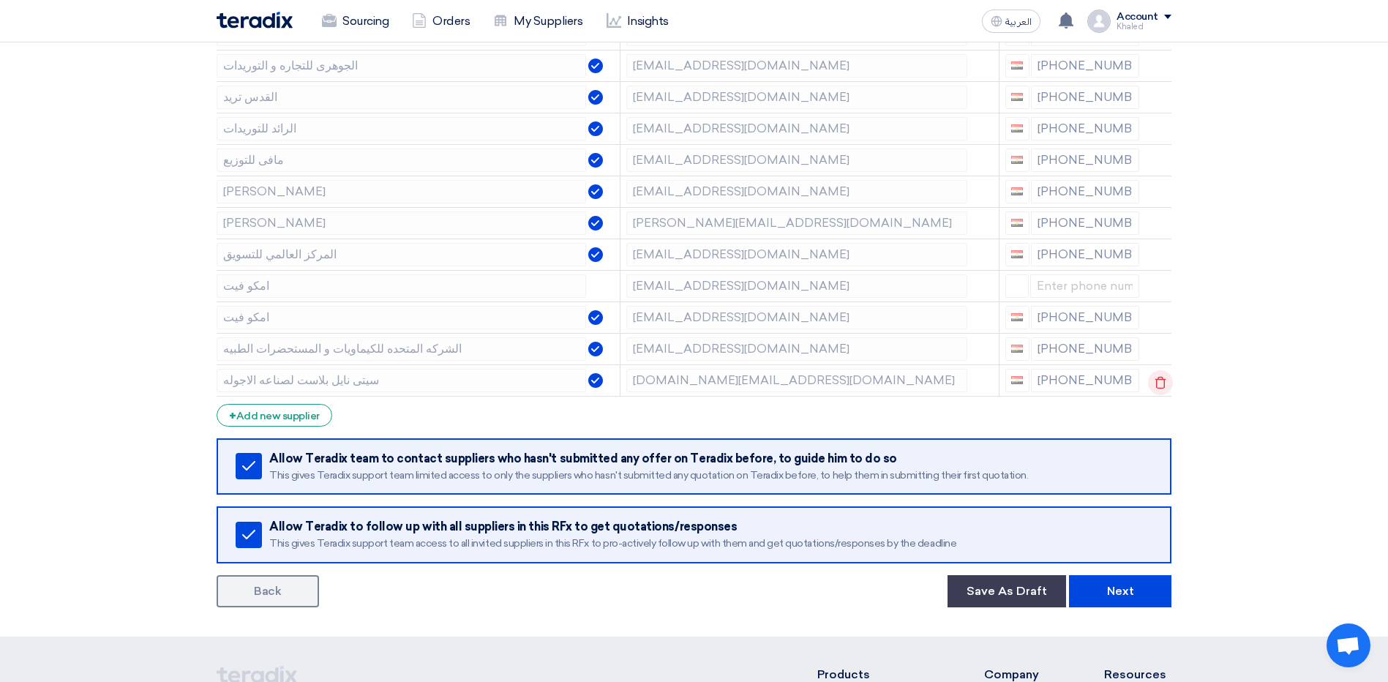
click at [1152, 386] on icon at bounding box center [1160, 382] width 25 height 25
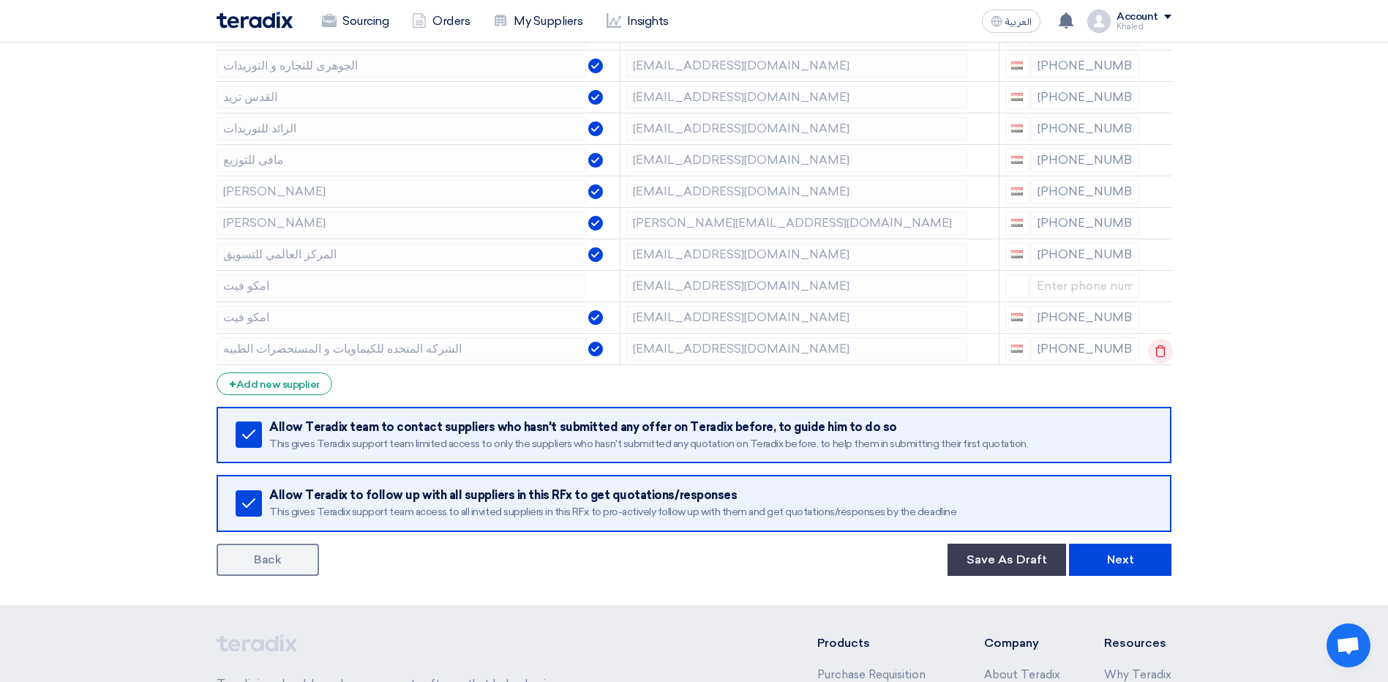
click at [1158, 343] on icon at bounding box center [1160, 351] width 25 height 25
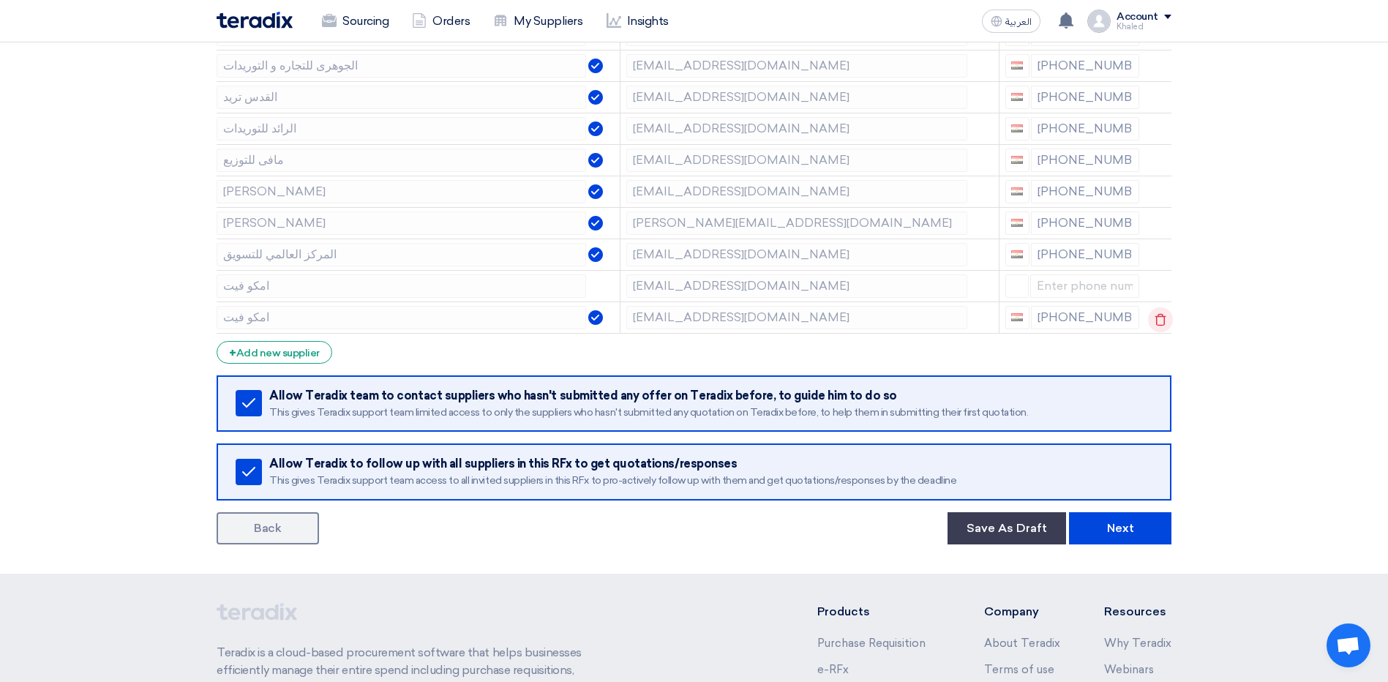
click at [1158, 318] on icon at bounding box center [1160, 319] width 25 height 25
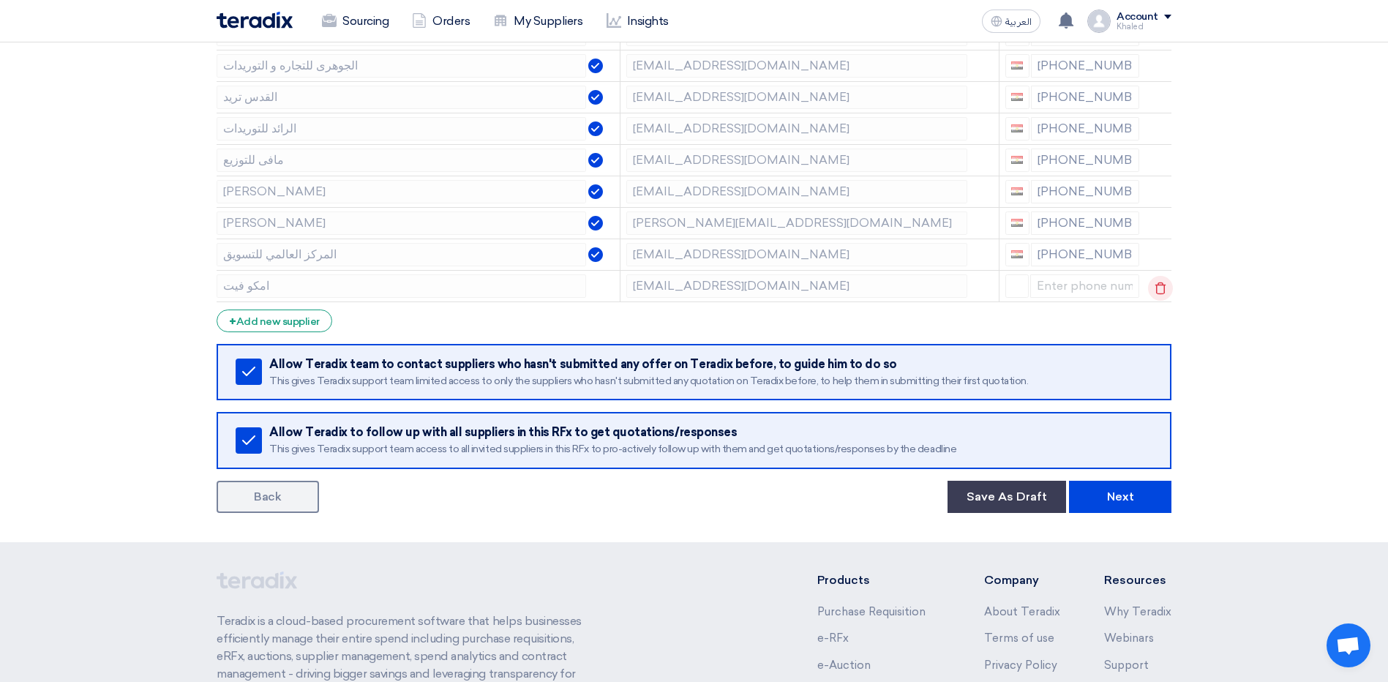
click at [1159, 290] on icon at bounding box center [1160, 288] width 25 height 25
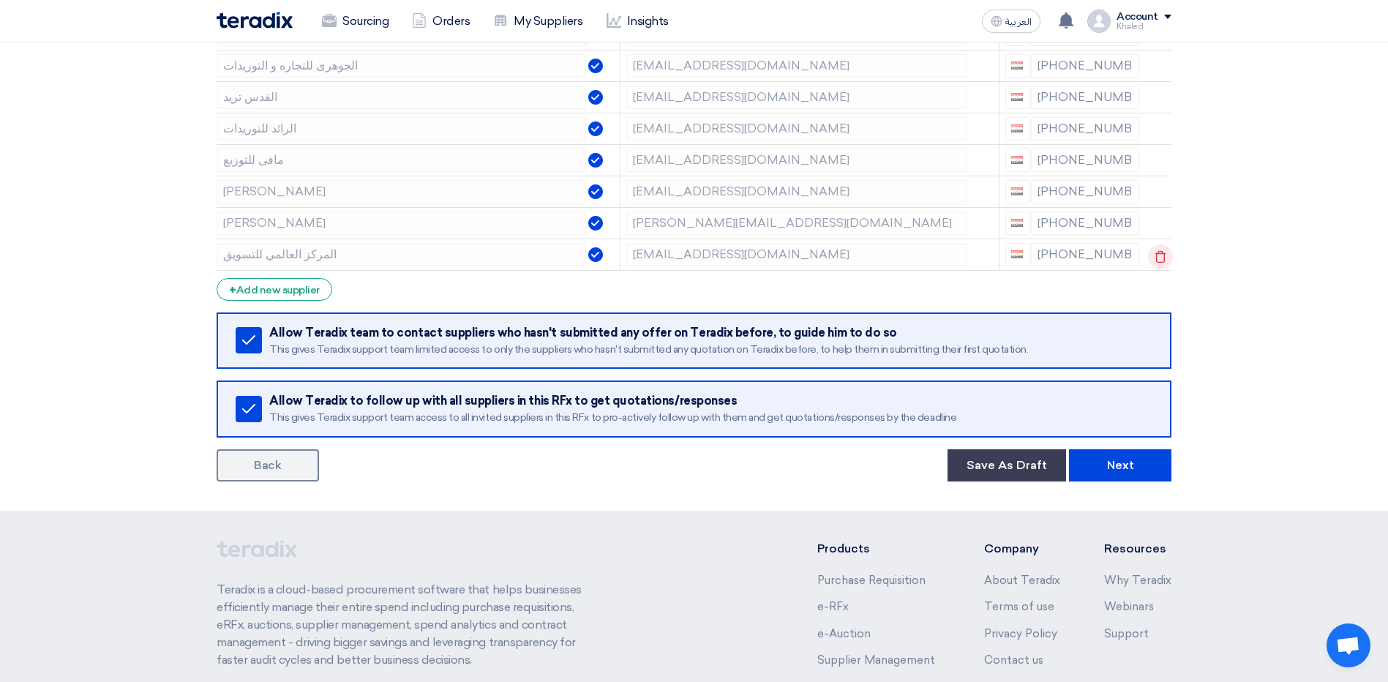
click at [1157, 268] on icon at bounding box center [1160, 256] width 25 height 25
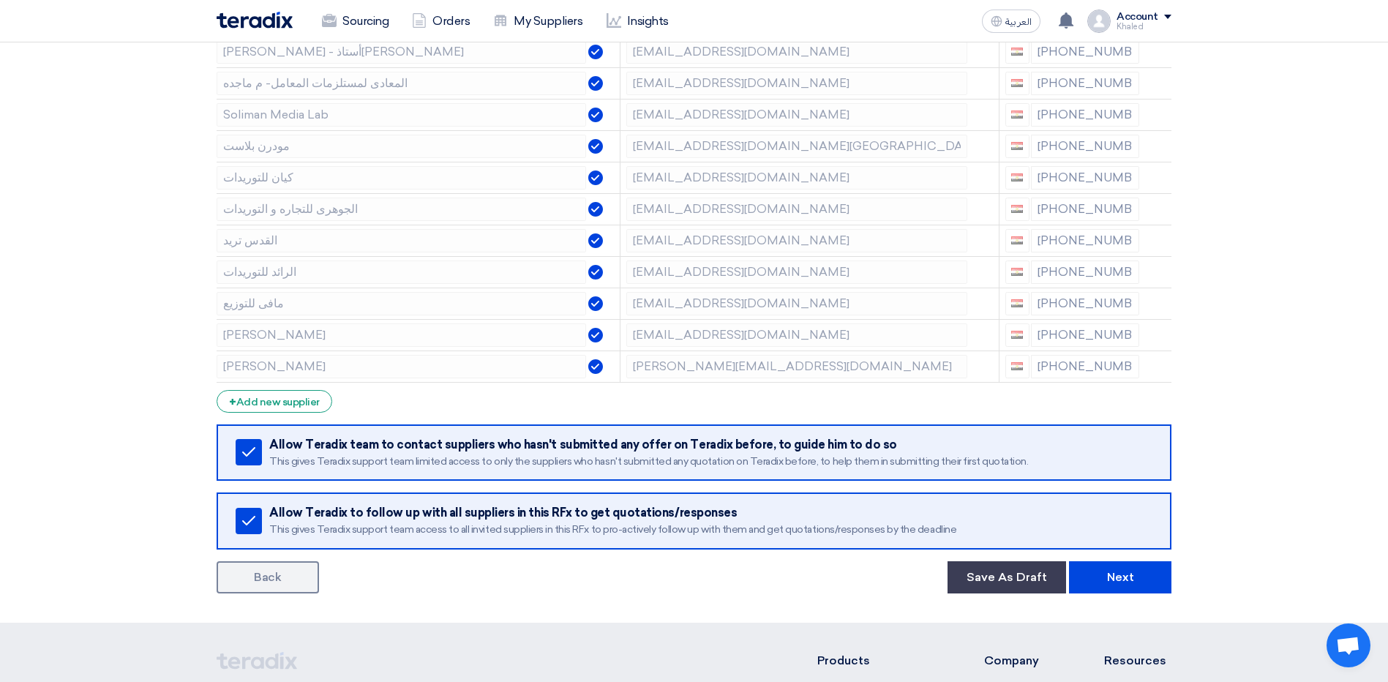
scroll to position [1024, 0]
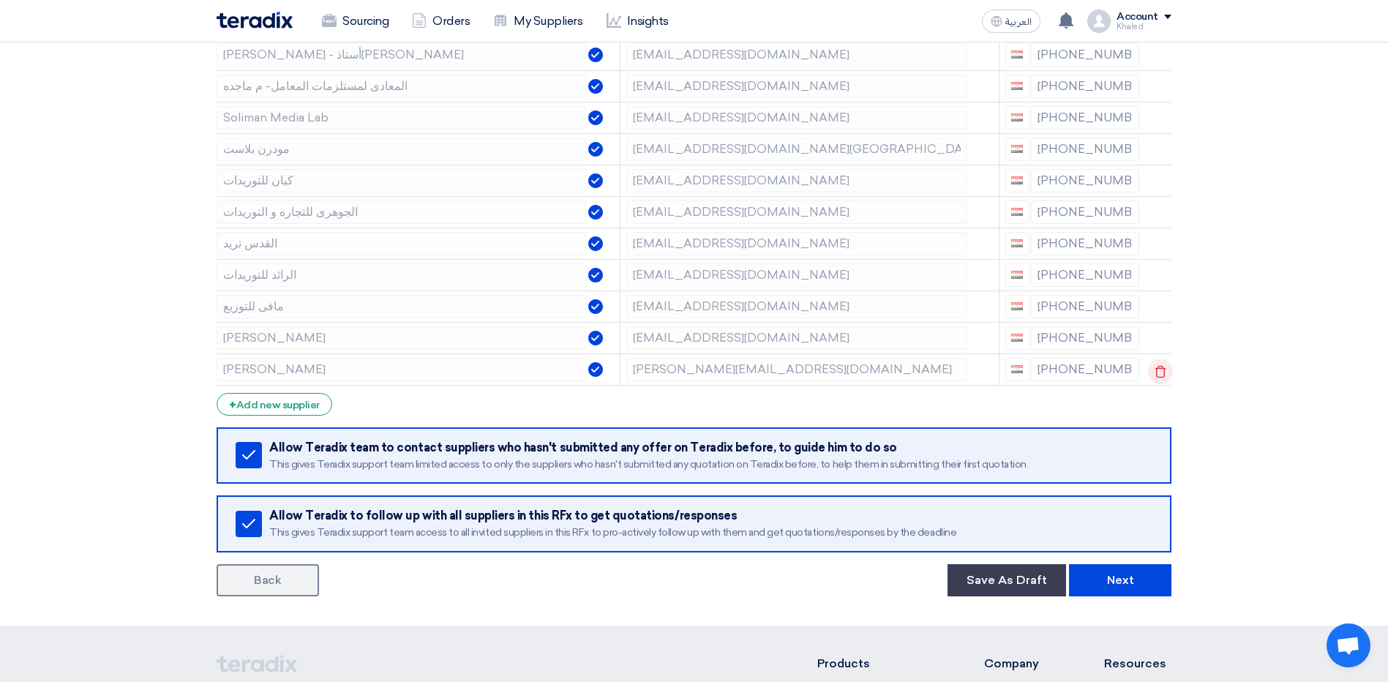
click at [1162, 369] on use at bounding box center [1160, 371] width 11 height 12
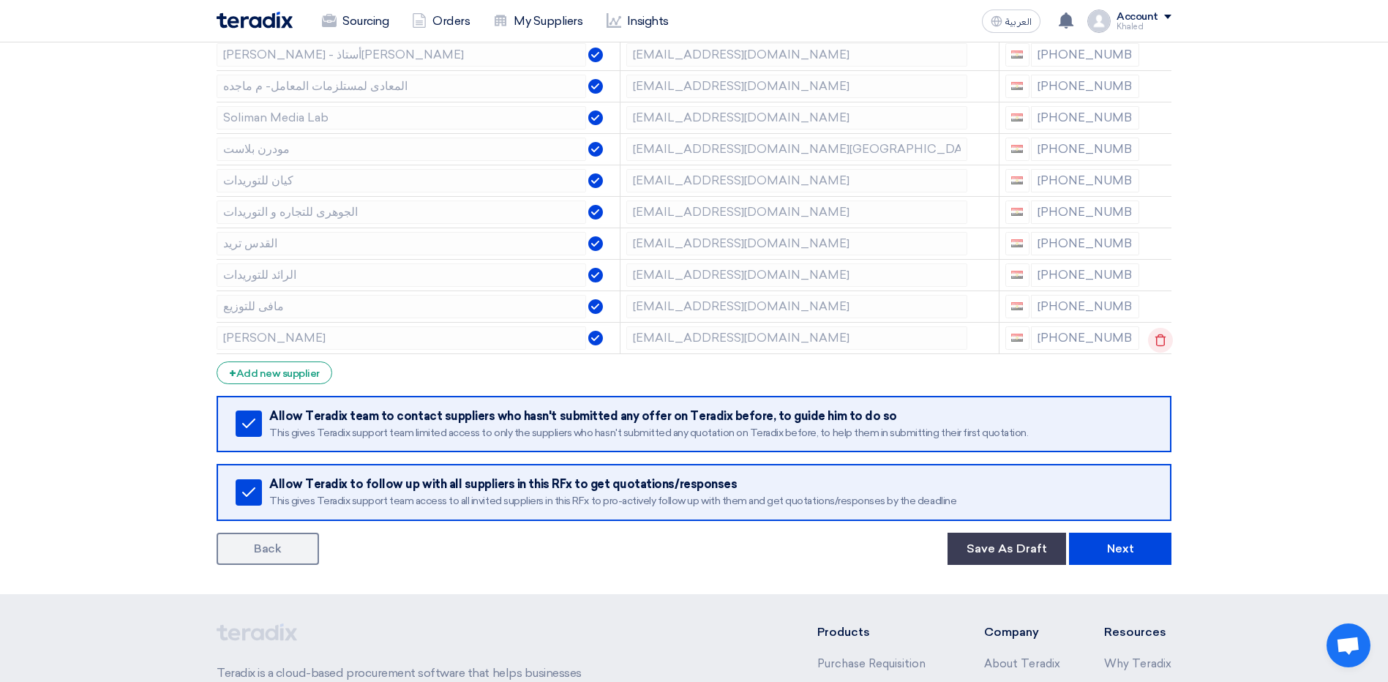
click at [1159, 343] on icon at bounding box center [1160, 340] width 25 height 25
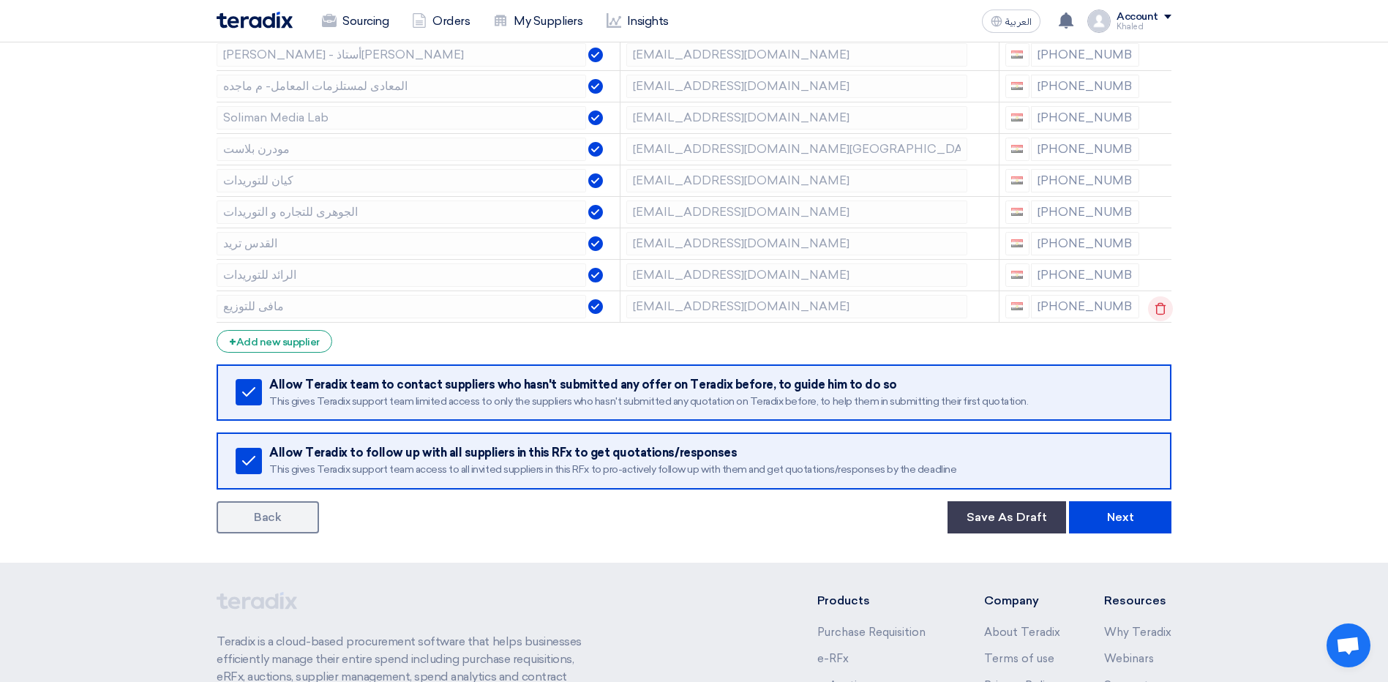
click at [1155, 306] on icon at bounding box center [1160, 308] width 25 height 25
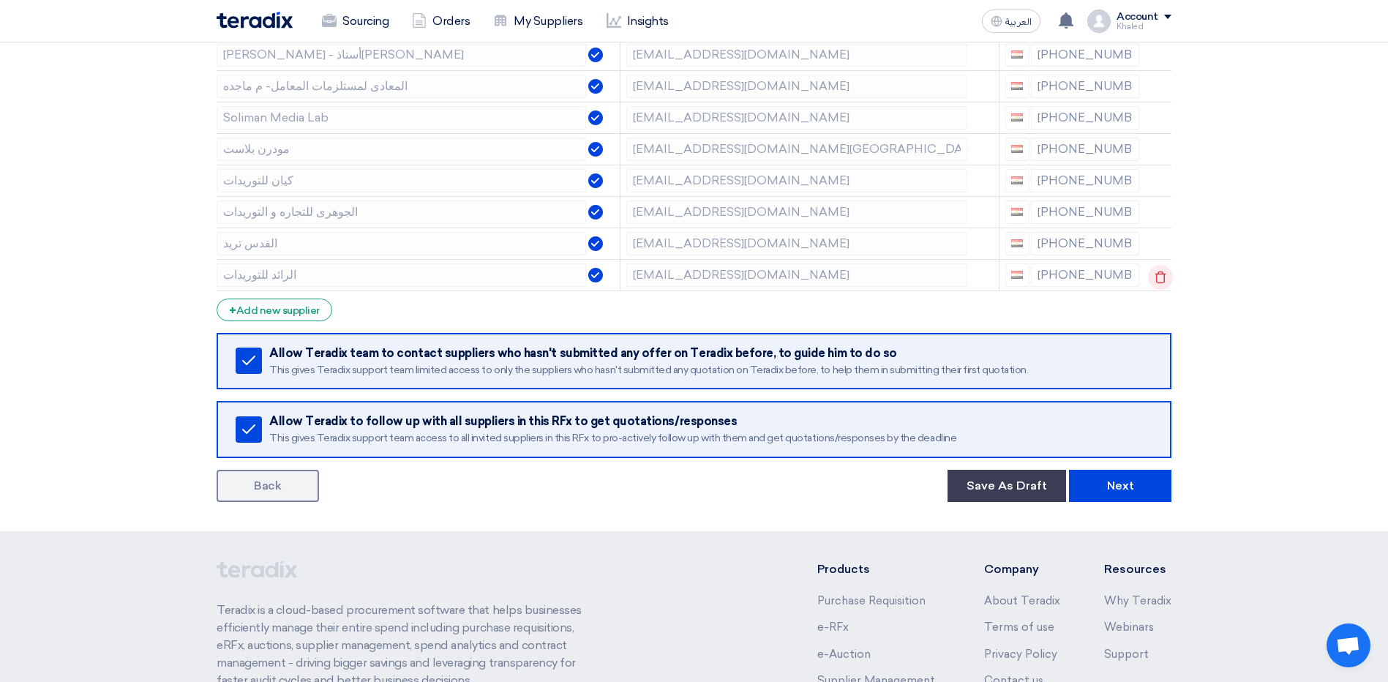
click at [1155, 280] on icon at bounding box center [1160, 277] width 25 height 25
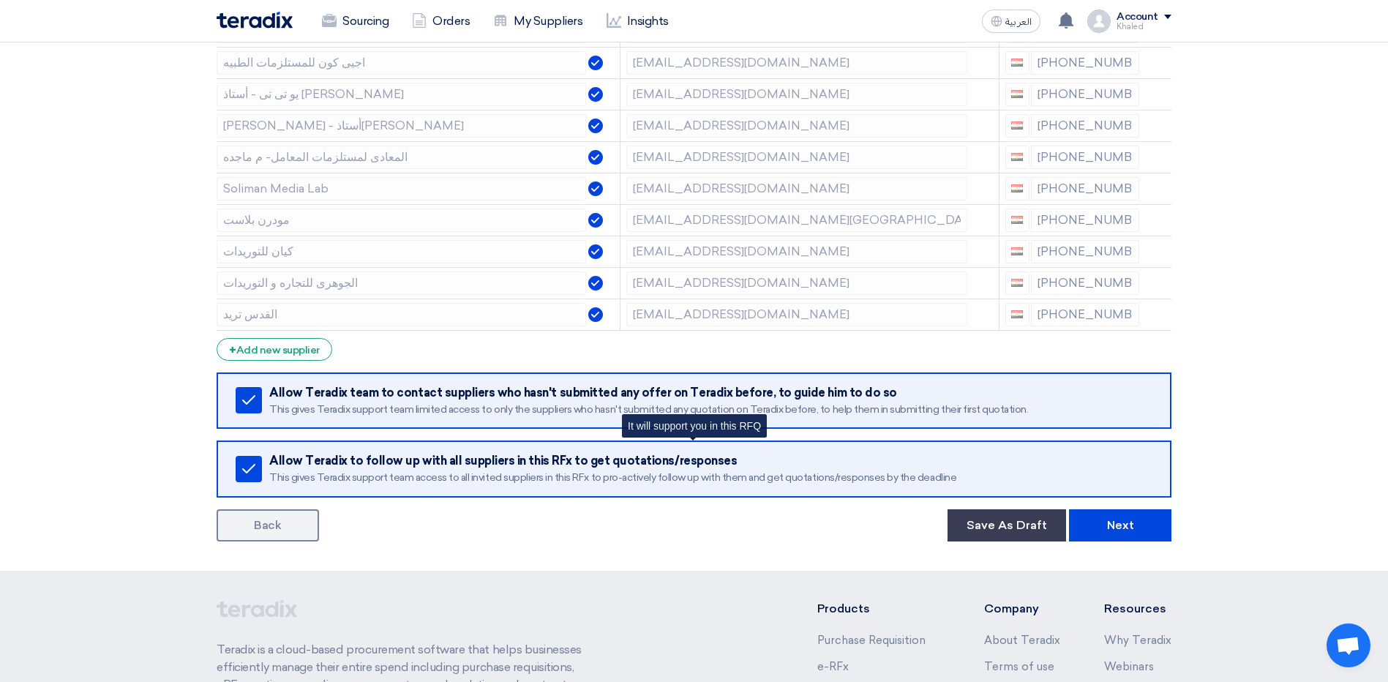
scroll to position [878, 0]
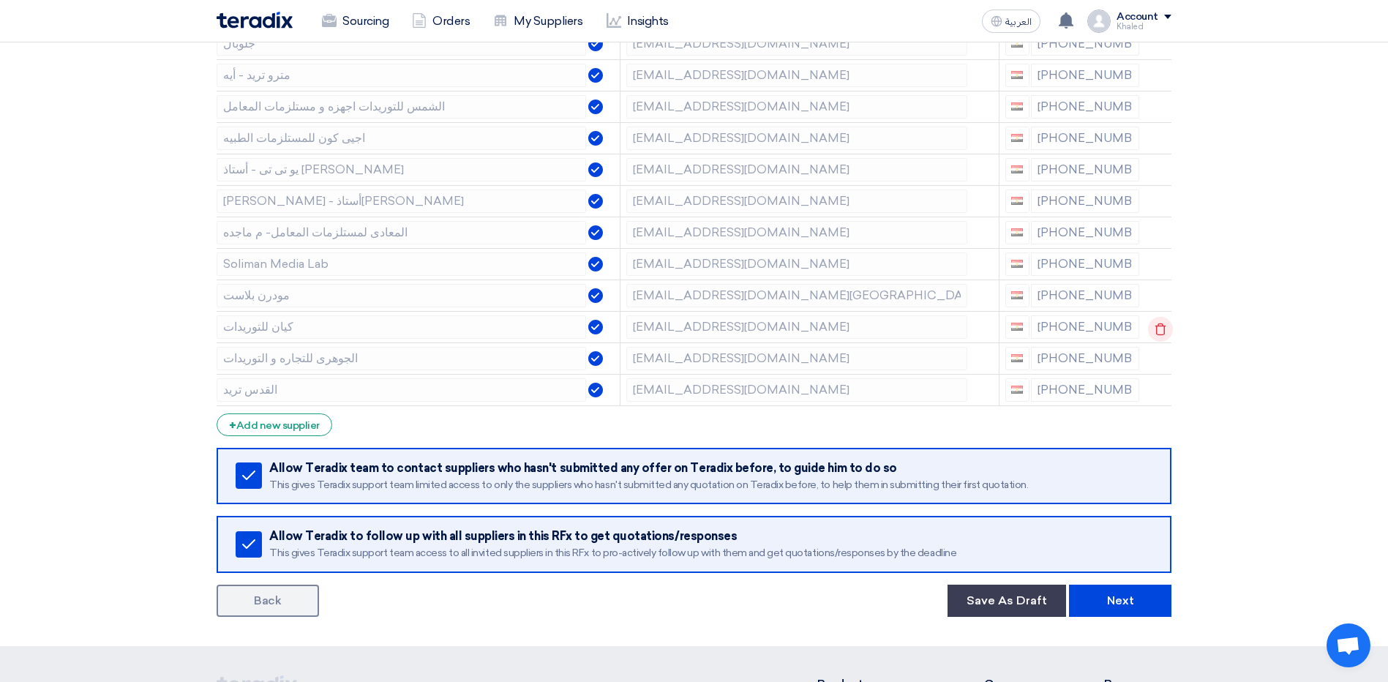
click at [1159, 329] on icon at bounding box center [1160, 329] width 25 height 25
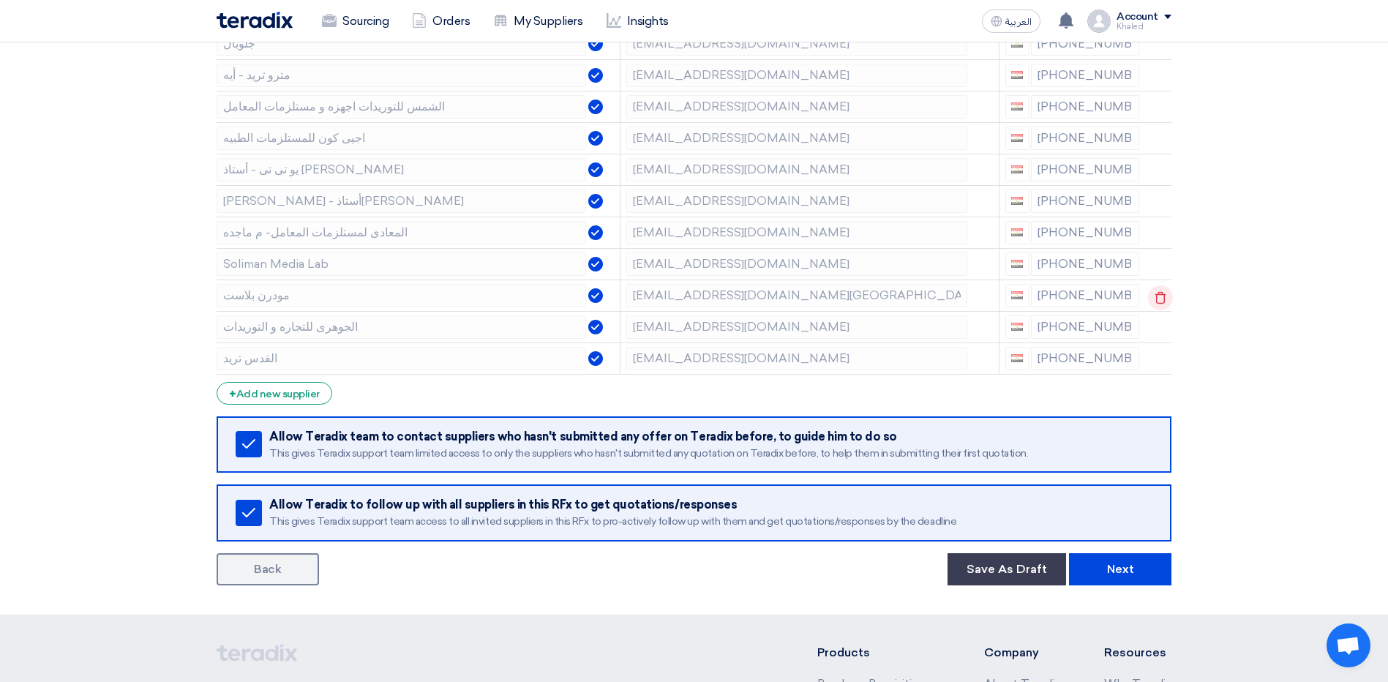
click at [1155, 296] on use at bounding box center [1160, 297] width 11 height 12
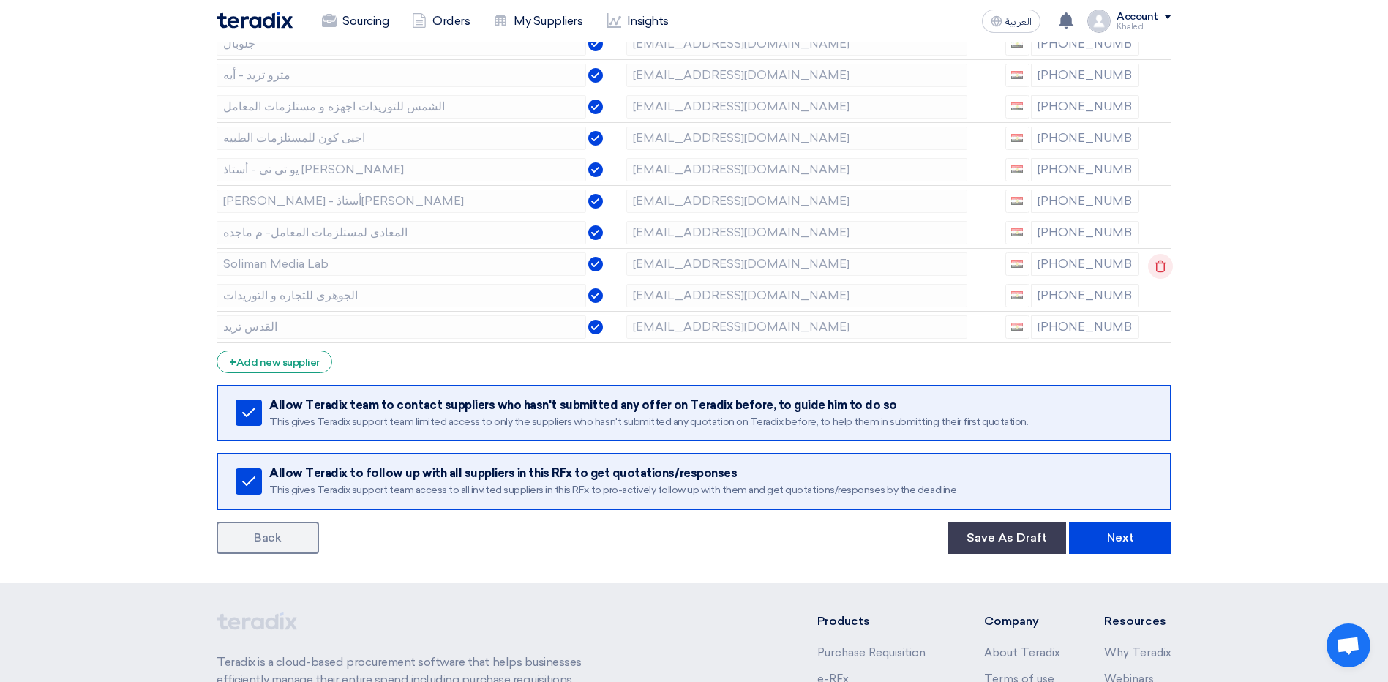
click at [1158, 273] on icon at bounding box center [1160, 266] width 25 height 25
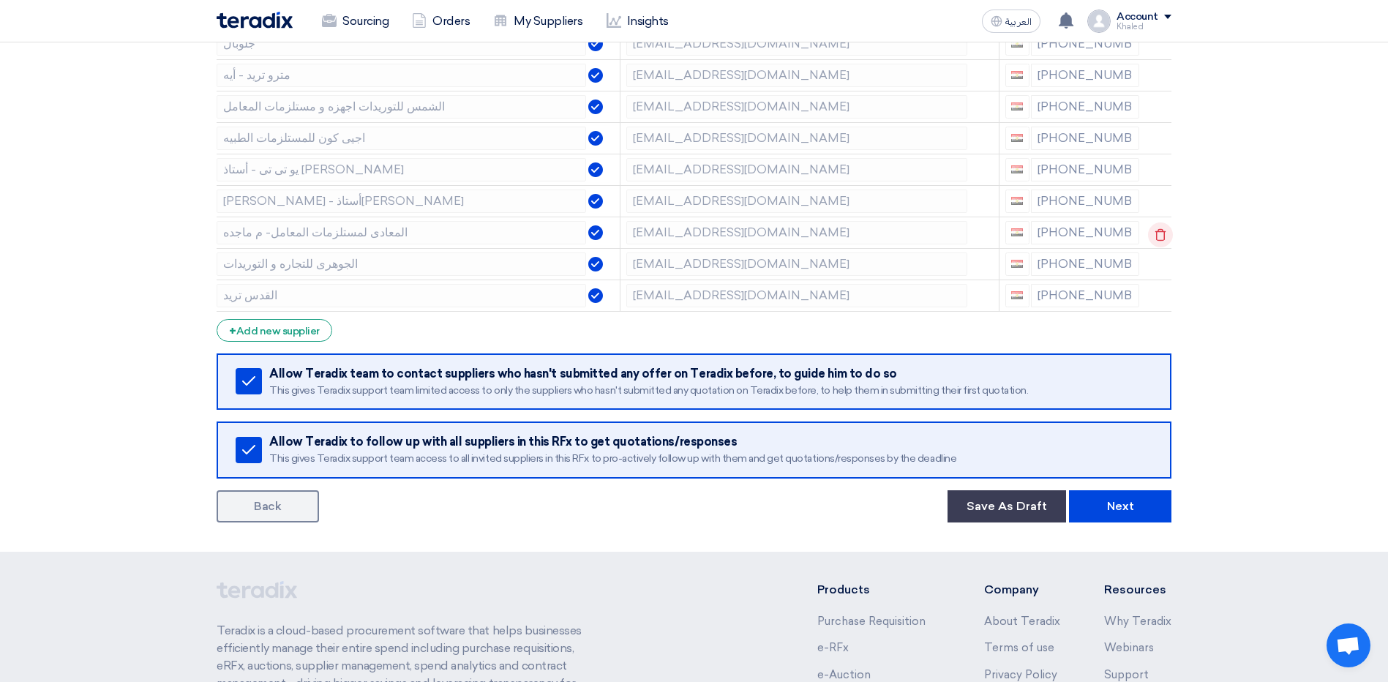
click at [1154, 242] on icon at bounding box center [1160, 234] width 25 height 25
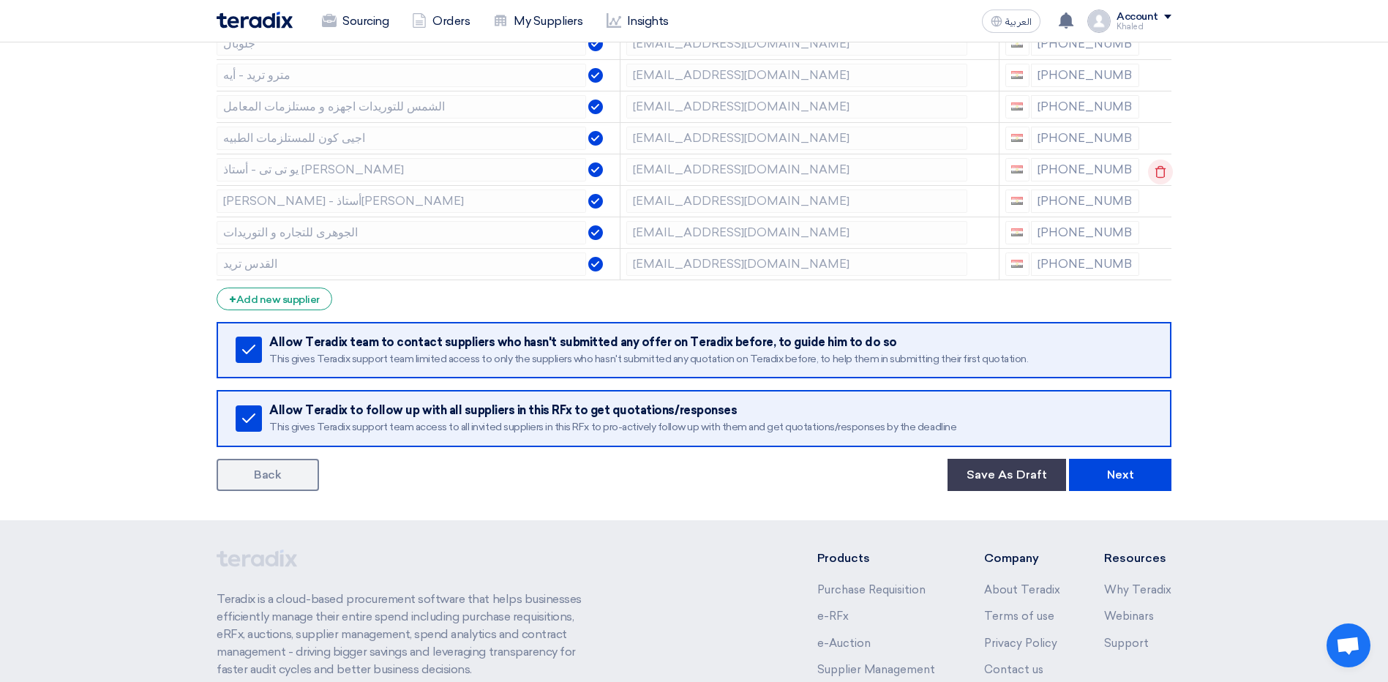
click at [1155, 169] on use at bounding box center [1160, 171] width 11 height 12
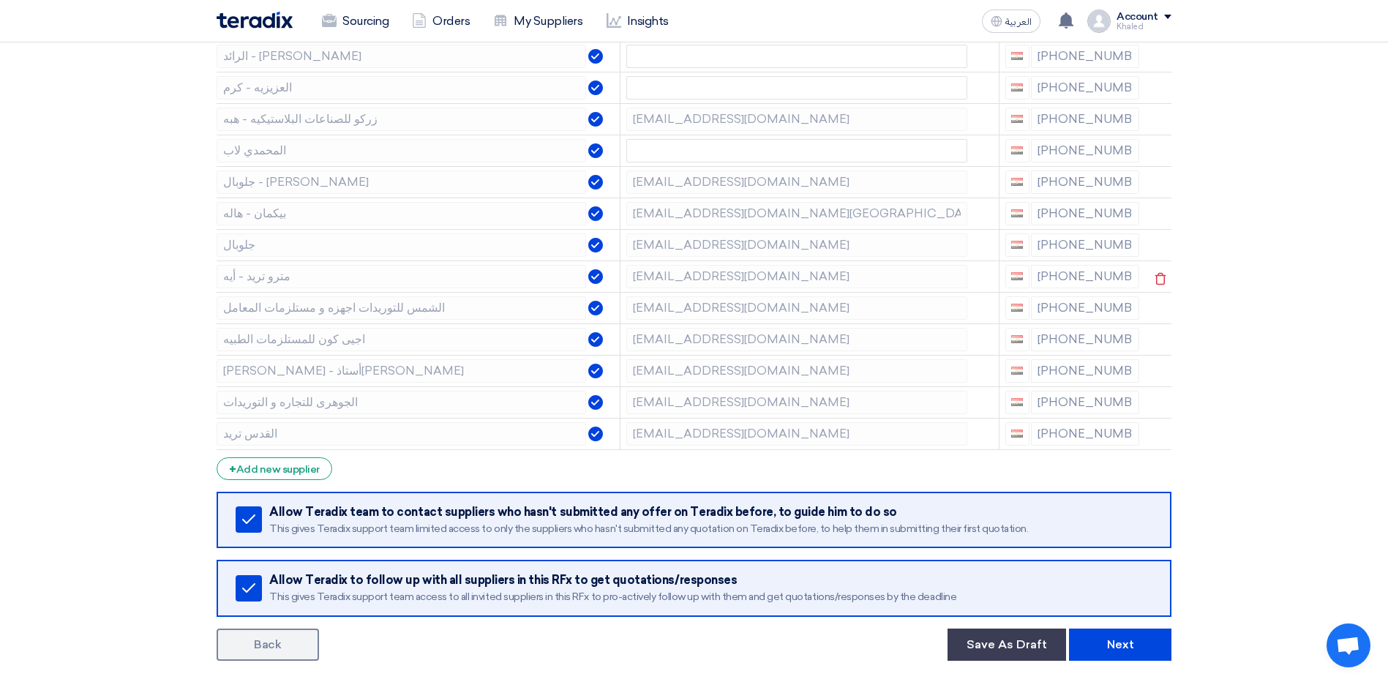
scroll to position [658, 0]
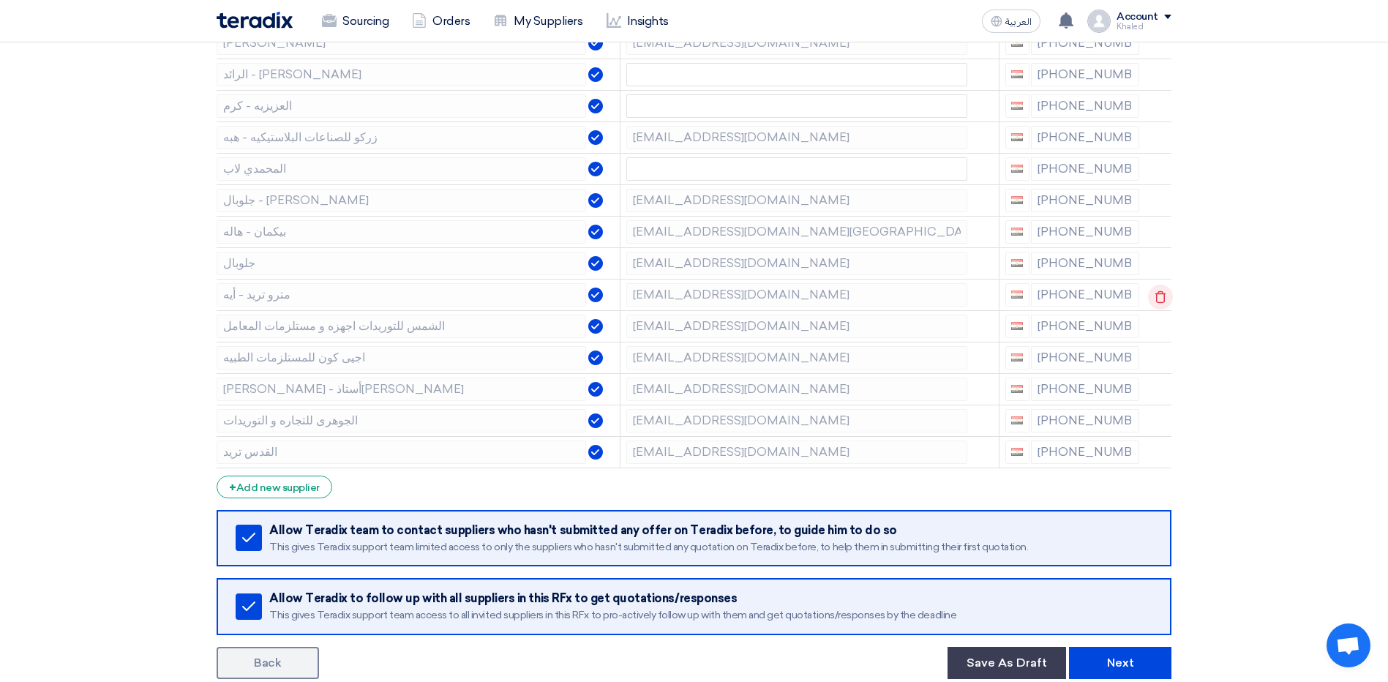
click at [1158, 292] on icon at bounding box center [1160, 297] width 25 height 25
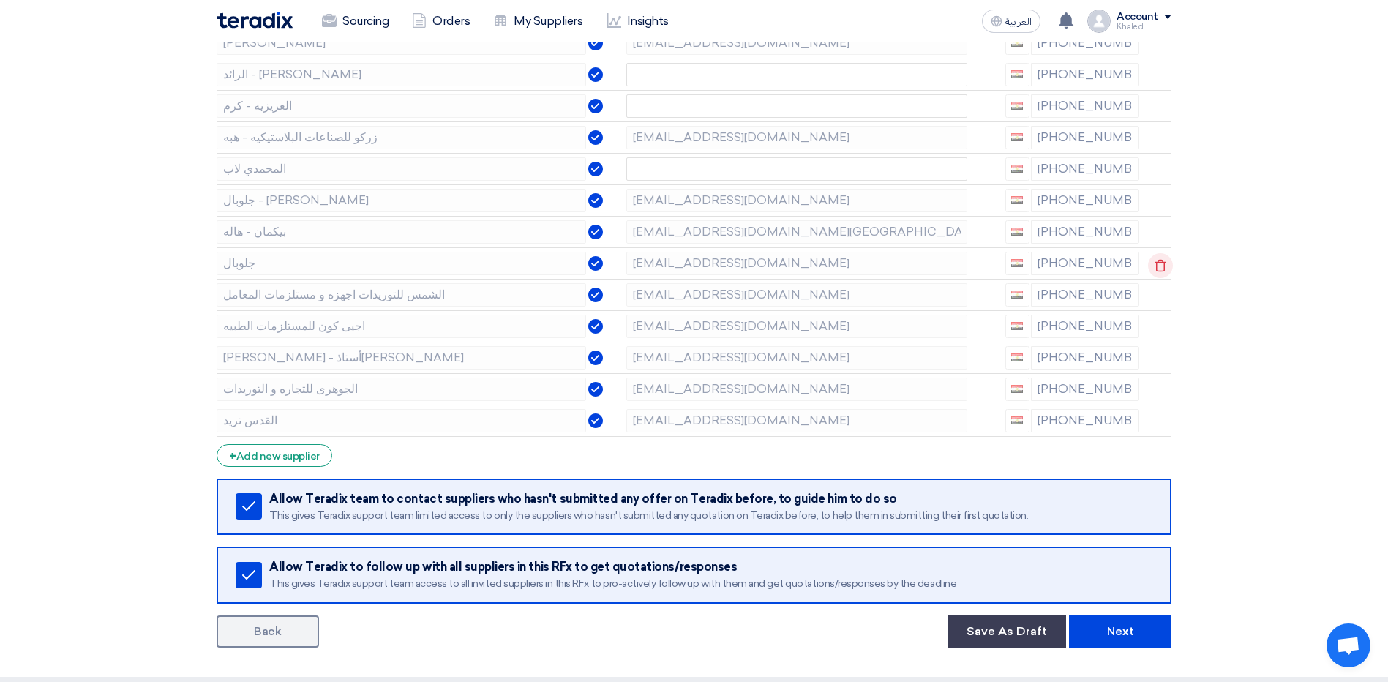
click at [1156, 268] on icon at bounding box center [1160, 265] width 25 height 25
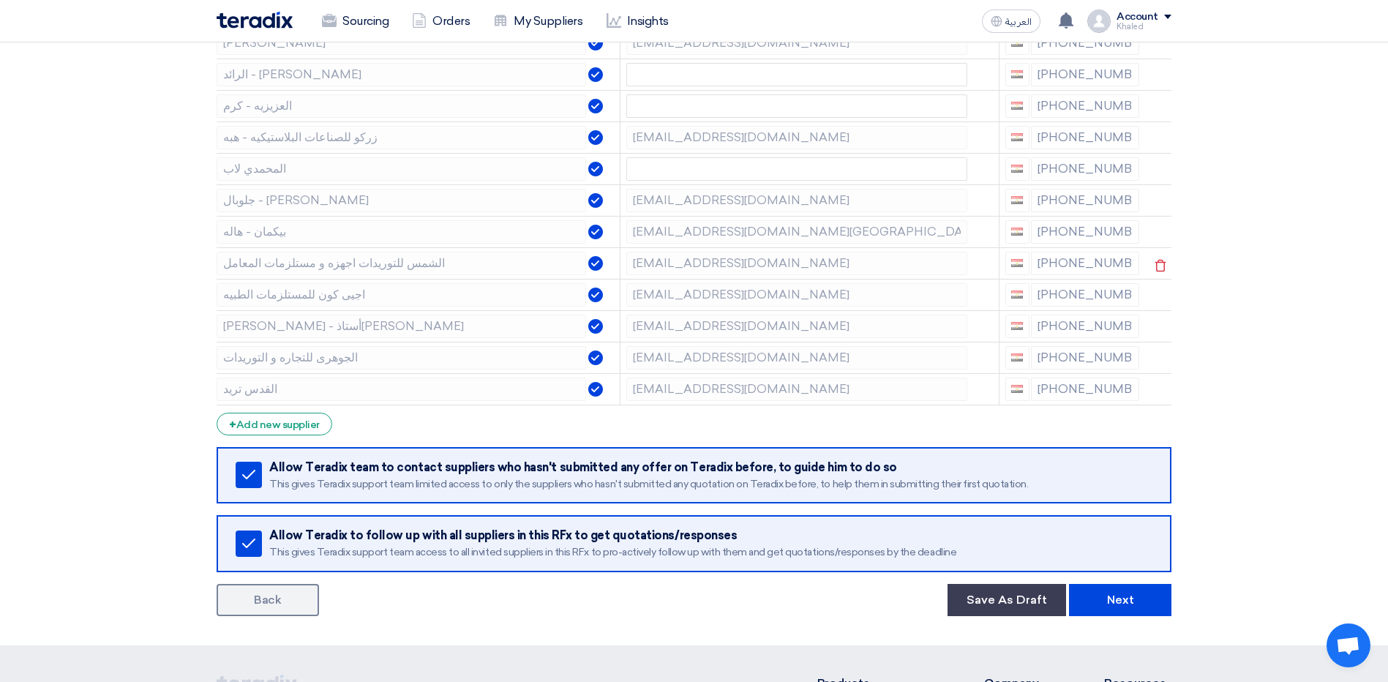
scroll to position [585, 0]
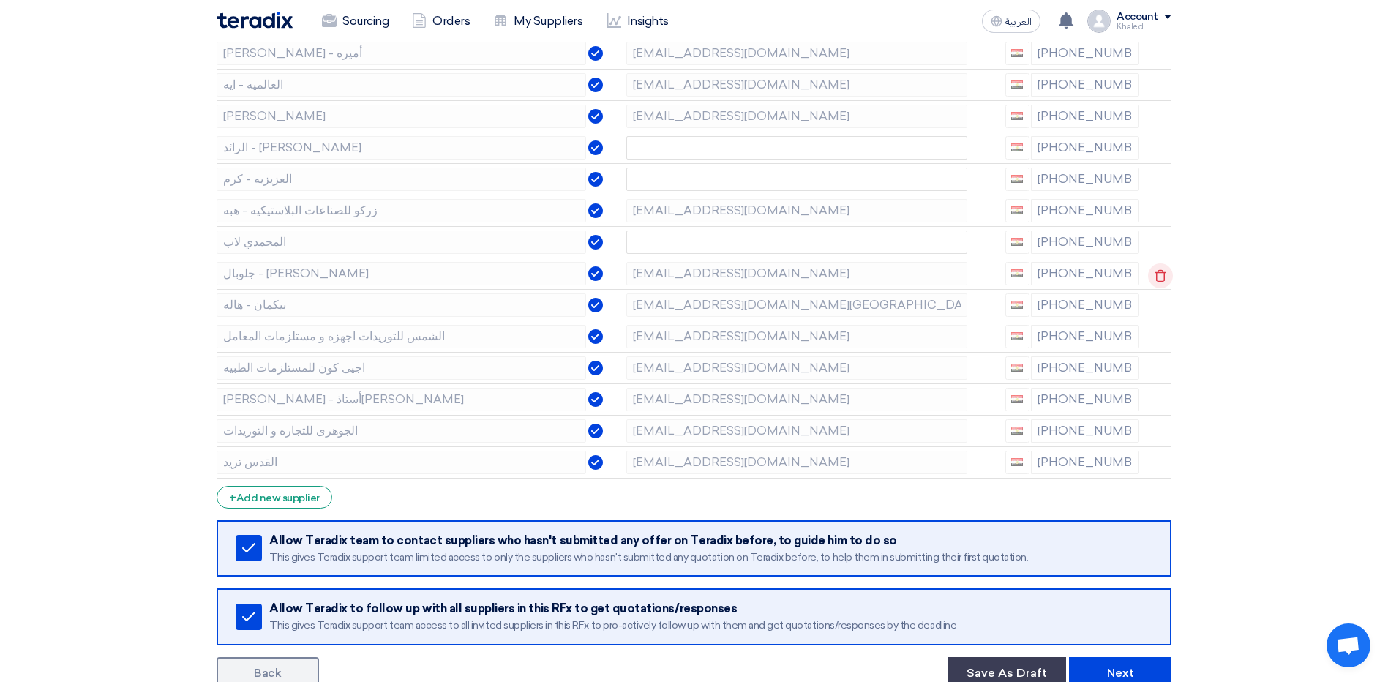
click at [1164, 277] on icon at bounding box center [1160, 275] width 25 height 25
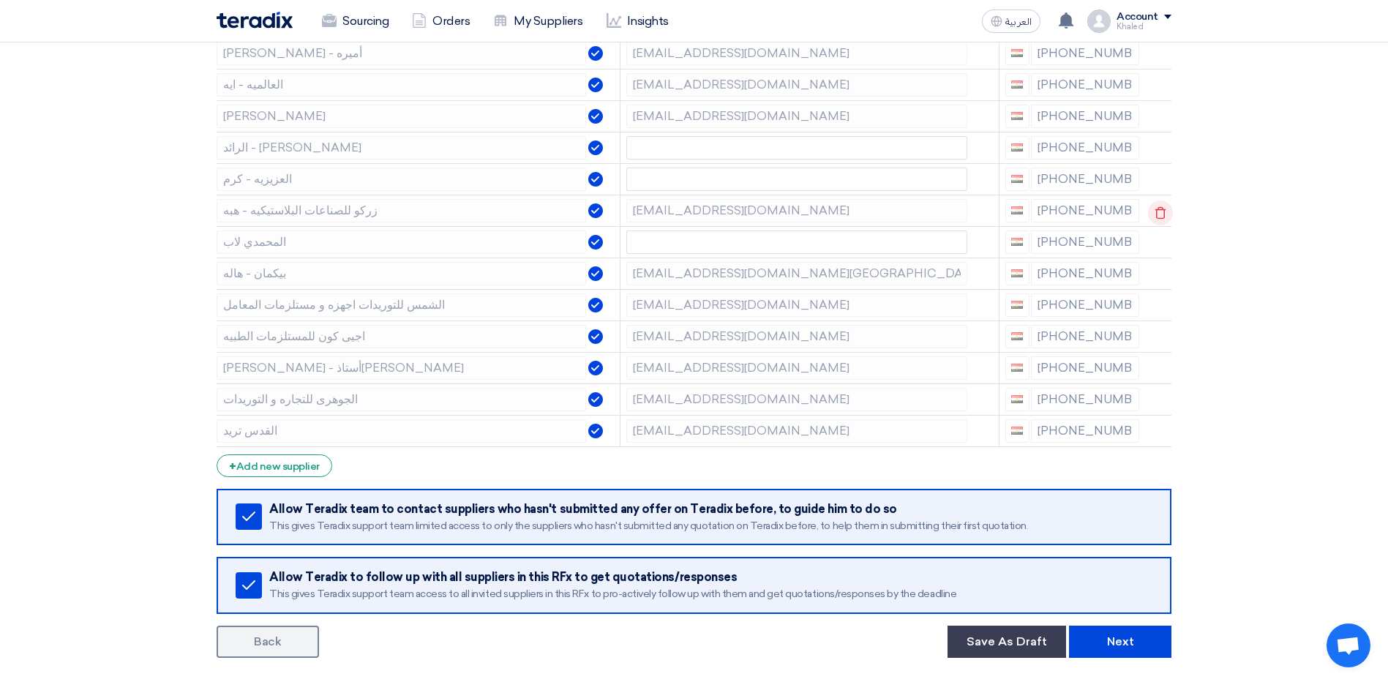
click at [1157, 216] on icon at bounding box center [1160, 212] width 25 height 25
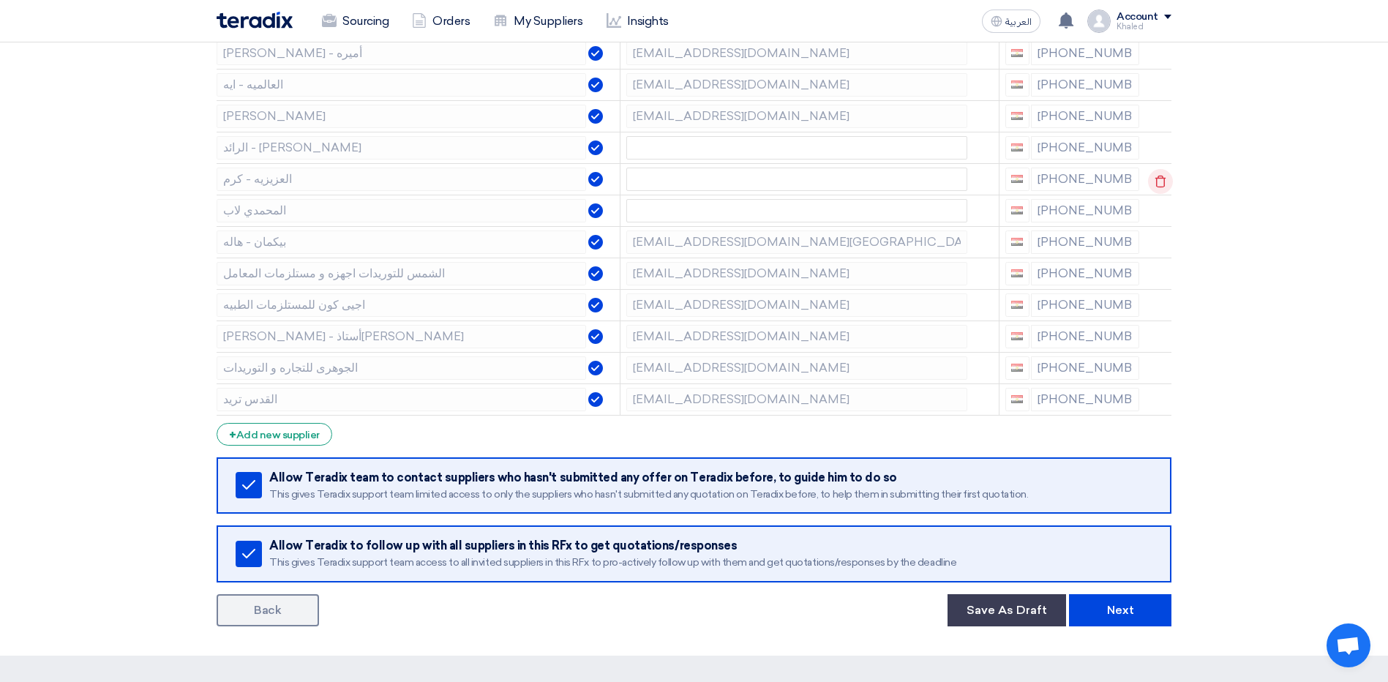
click at [1159, 184] on icon at bounding box center [1160, 181] width 25 height 25
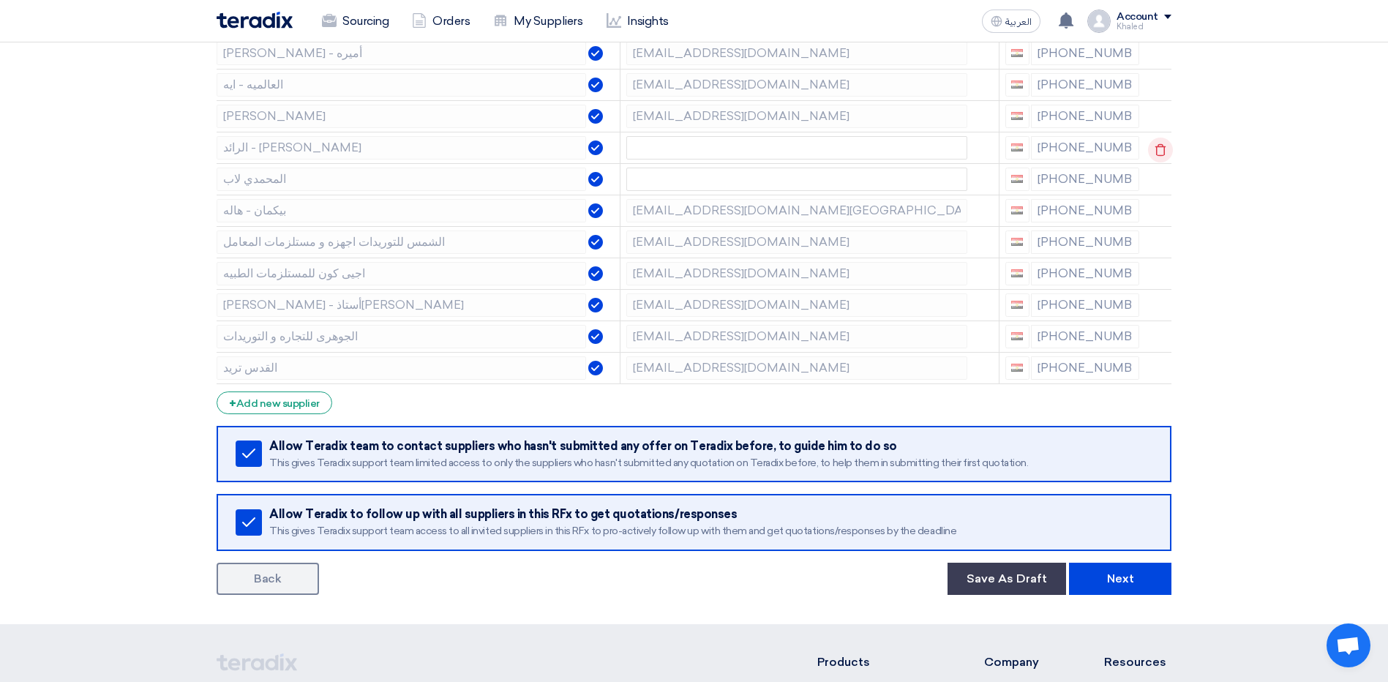
click at [1161, 154] on icon at bounding box center [1160, 150] width 25 height 25
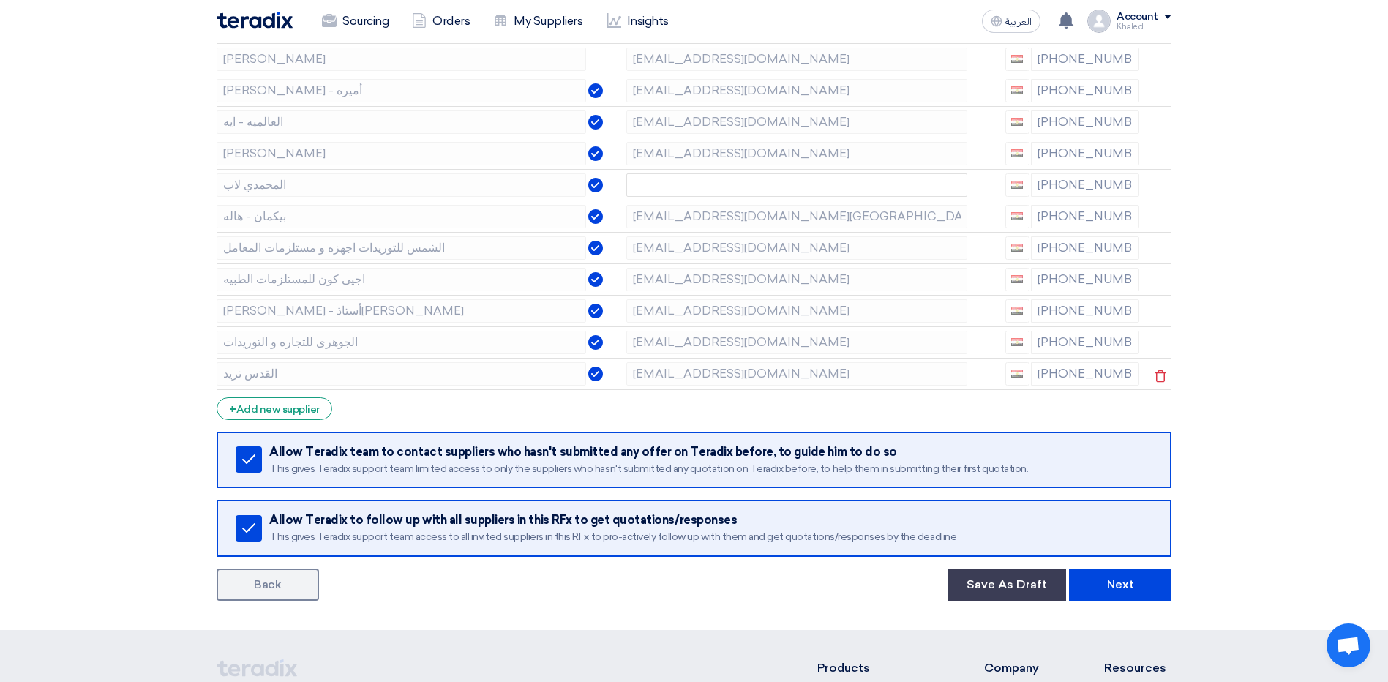
scroll to position [512, 0]
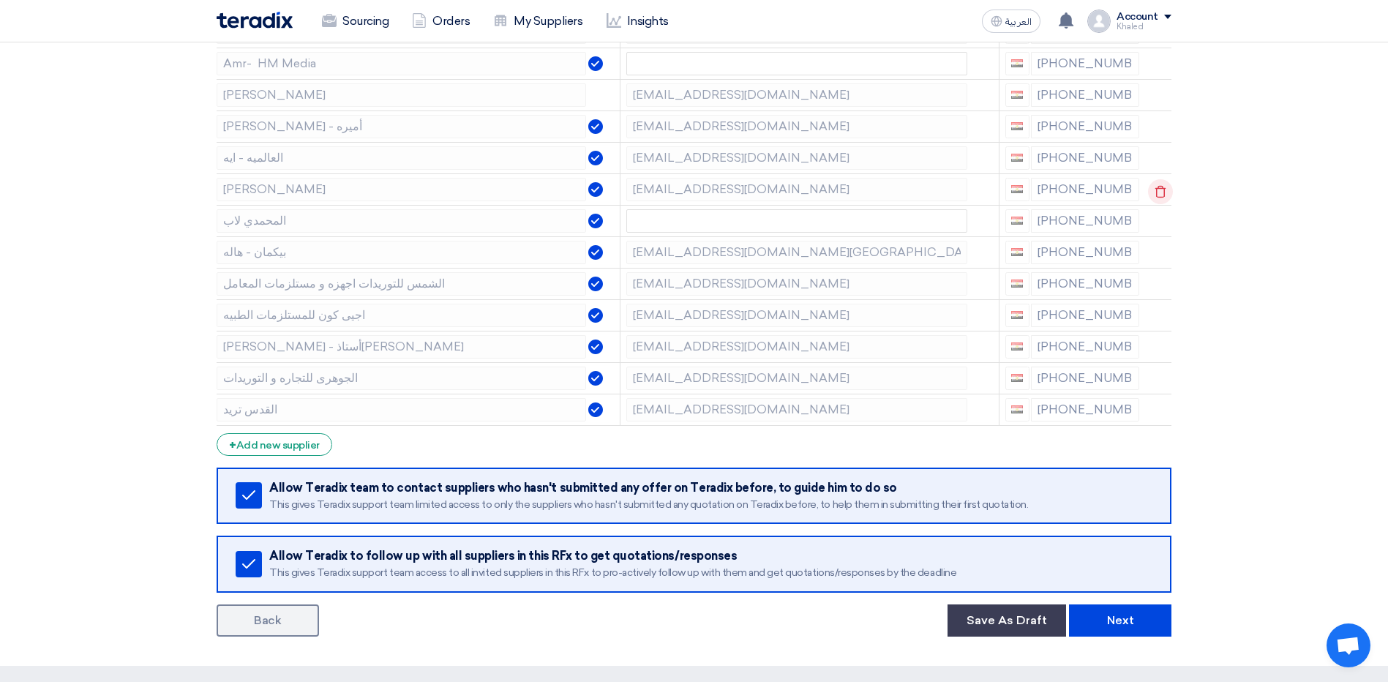
click at [1158, 191] on icon at bounding box center [1160, 191] width 25 height 25
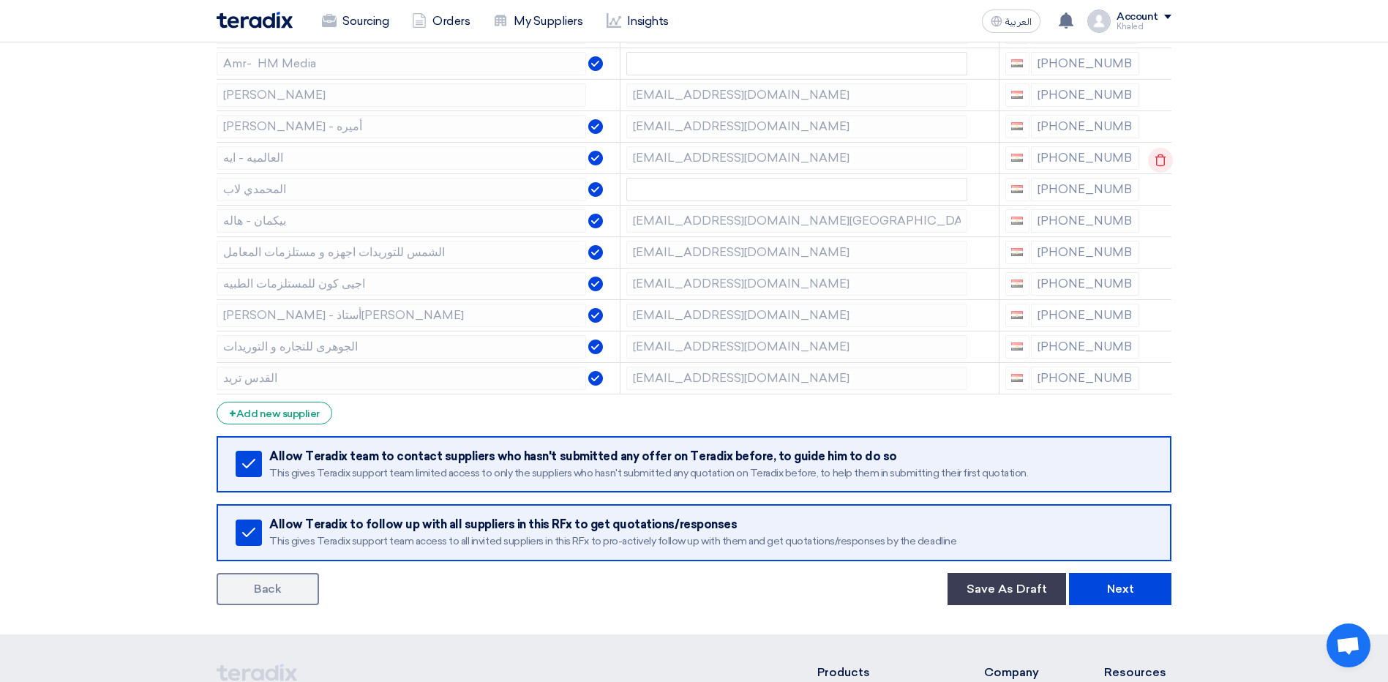
click at [1150, 157] on icon at bounding box center [1160, 160] width 25 height 25
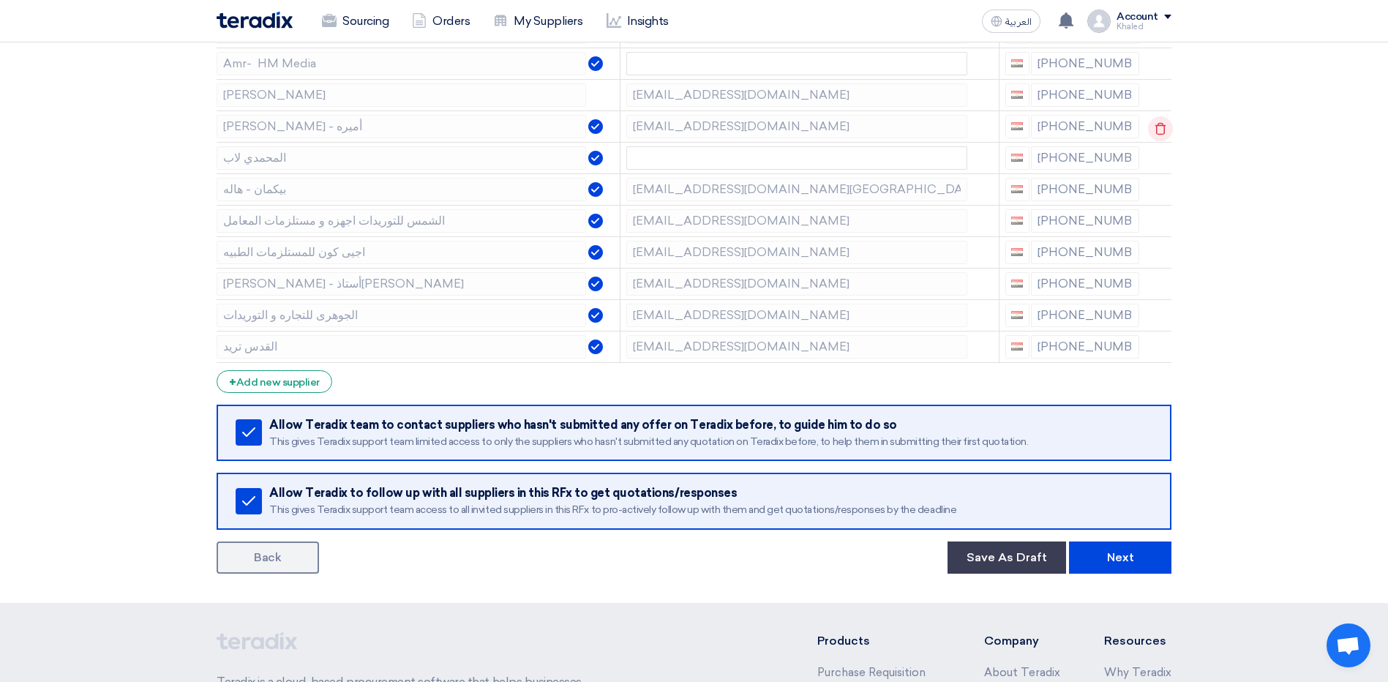
click at [1154, 127] on icon at bounding box center [1160, 128] width 25 height 25
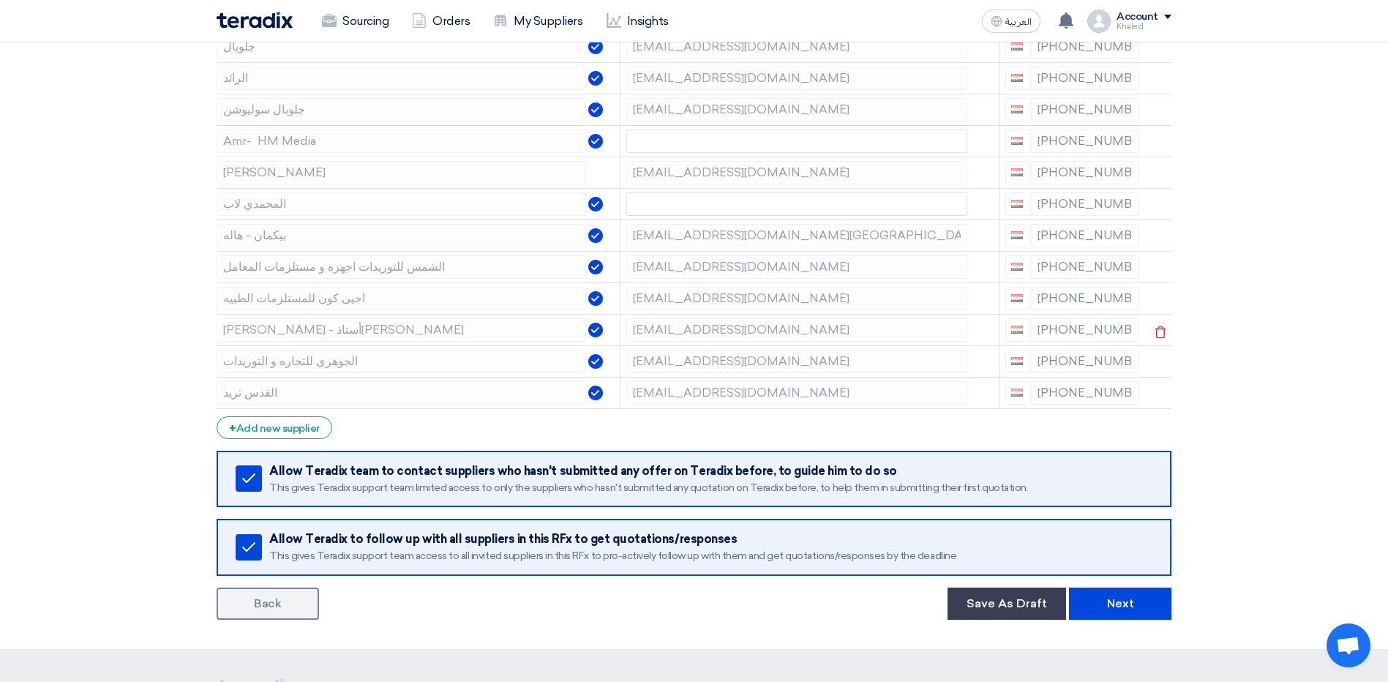
scroll to position [366, 0]
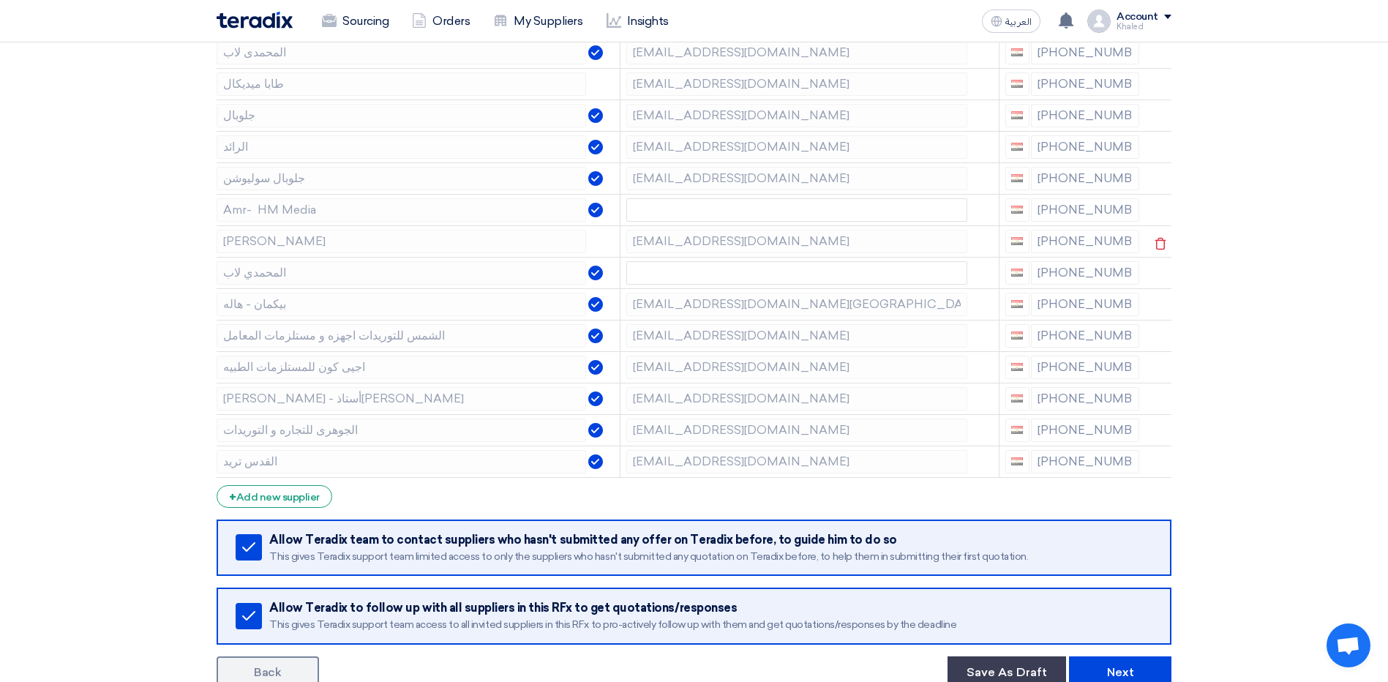
click at [1159, 230] on td at bounding box center [1158, 240] width 26 height 31
click at [1156, 240] on use at bounding box center [1160, 243] width 11 height 12
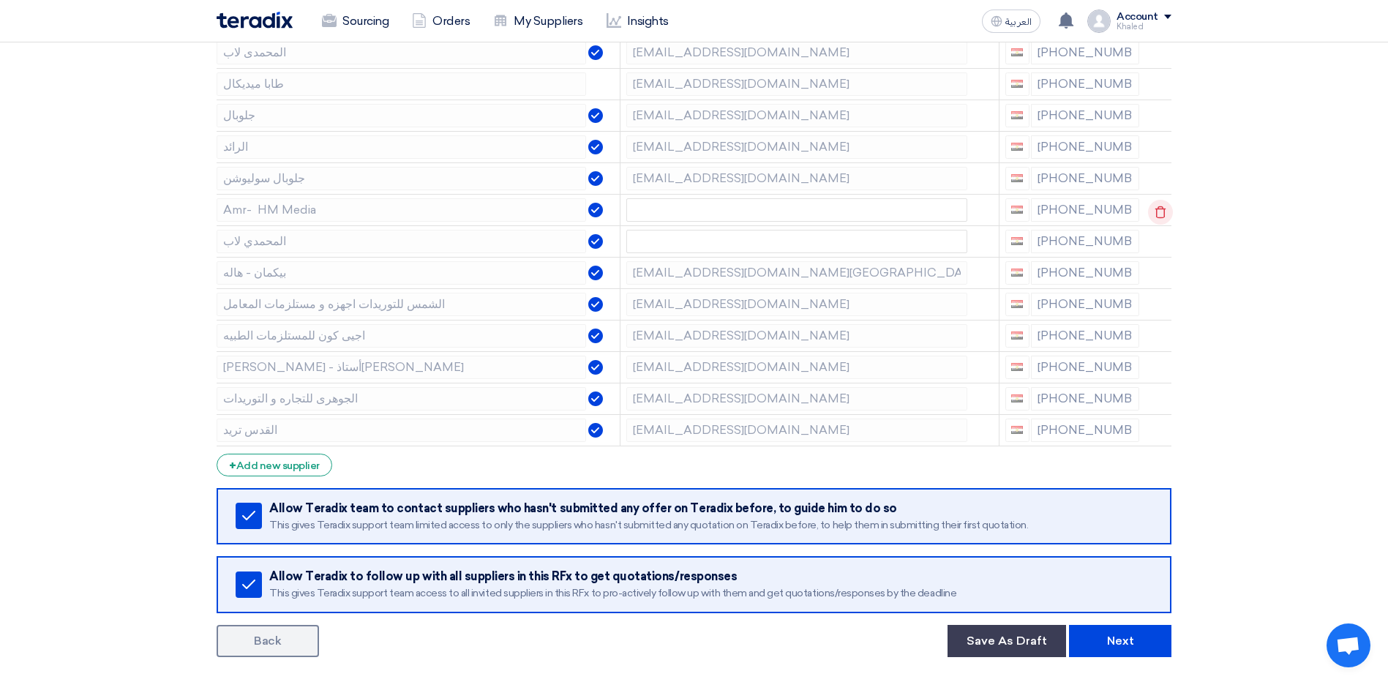
click at [1156, 215] on icon at bounding box center [1160, 212] width 25 height 25
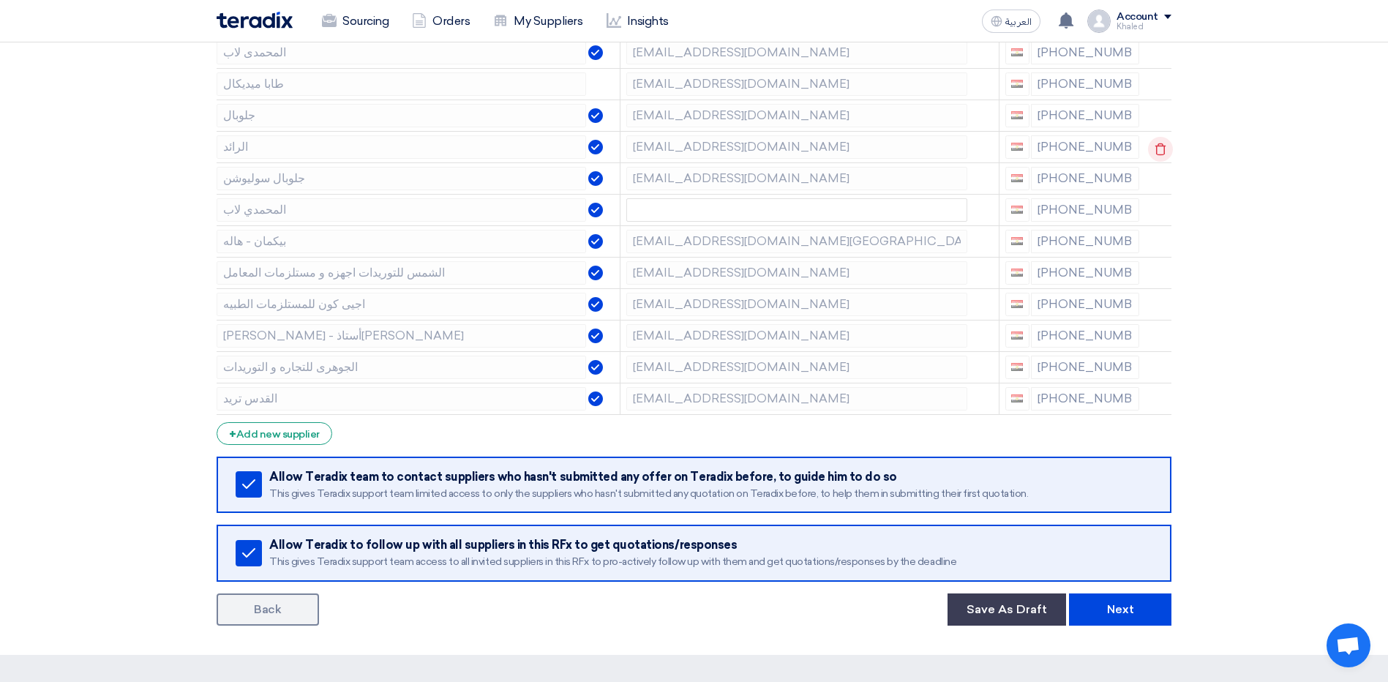
click at [1155, 147] on use at bounding box center [1160, 149] width 11 height 12
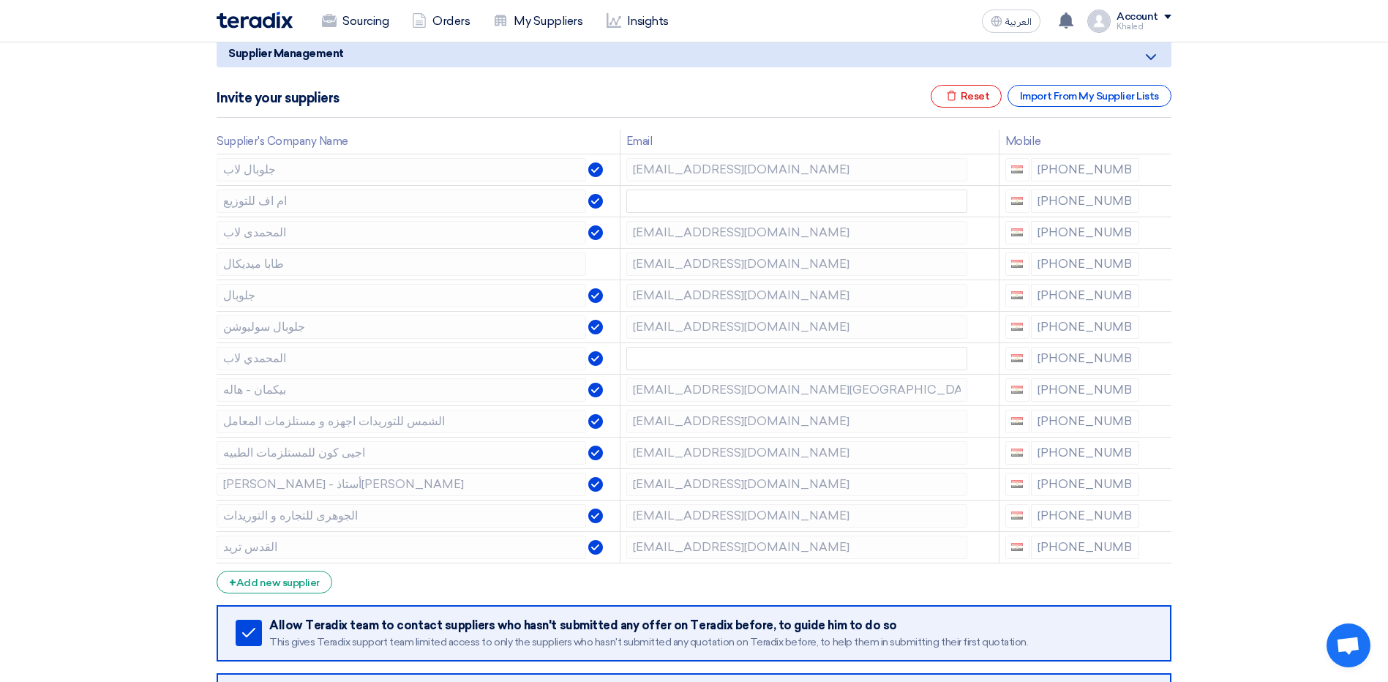
scroll to position [219, 0]
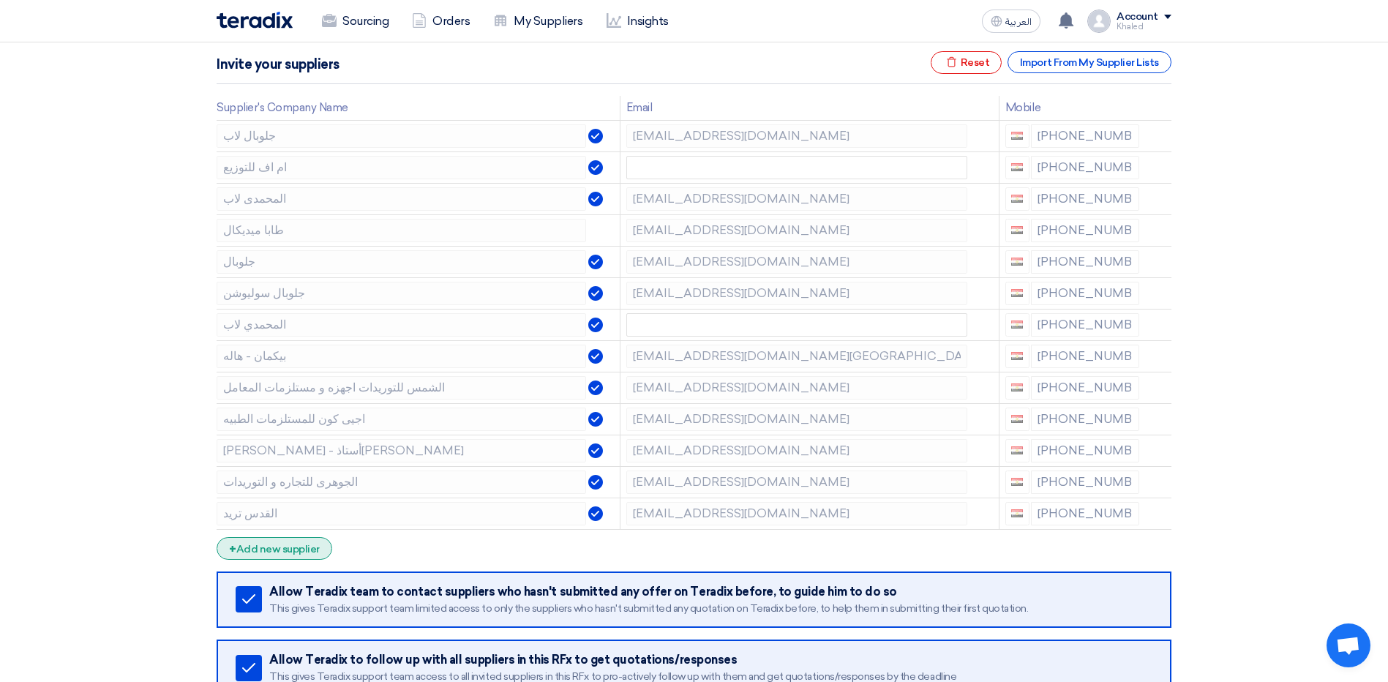
click at [320, 546] on div "+ Add new supplier" at bounding box center [275, 548] width 116 height 23
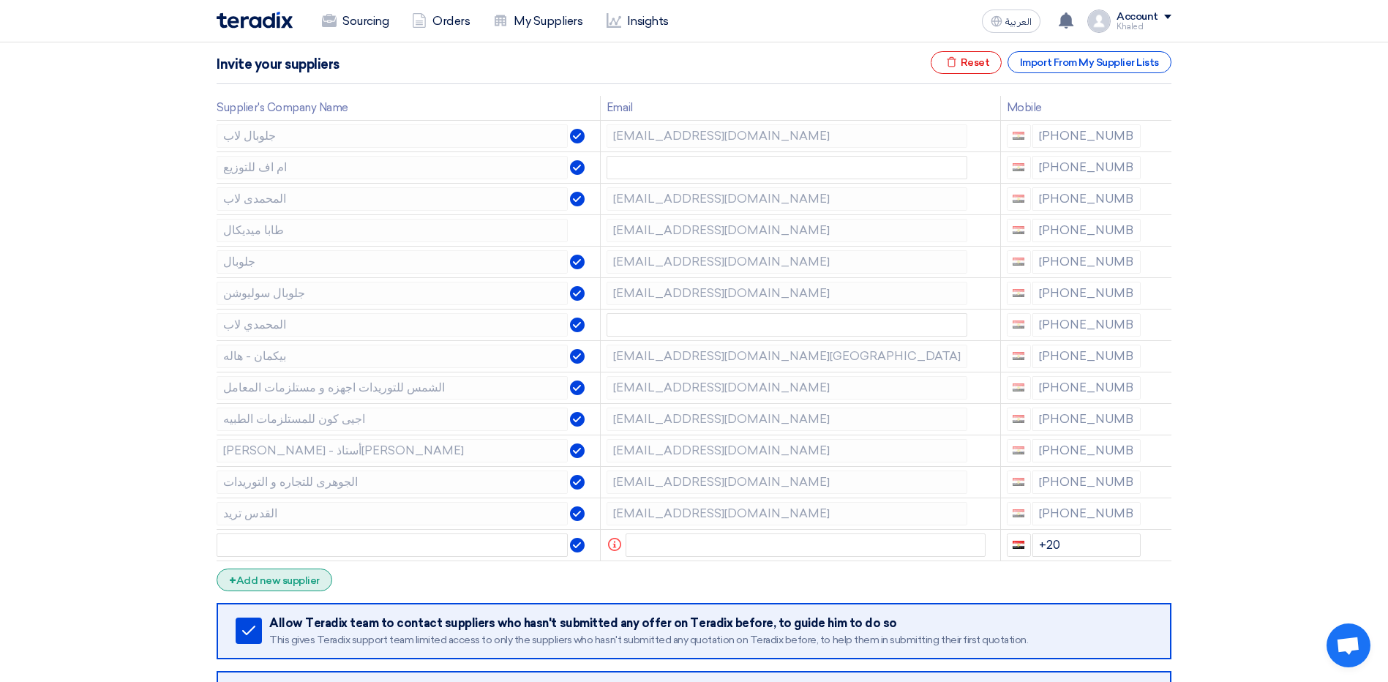
click at [312, 572] on div "+ Add new supplier" at bounding box center [275, 579] width 116 height 23
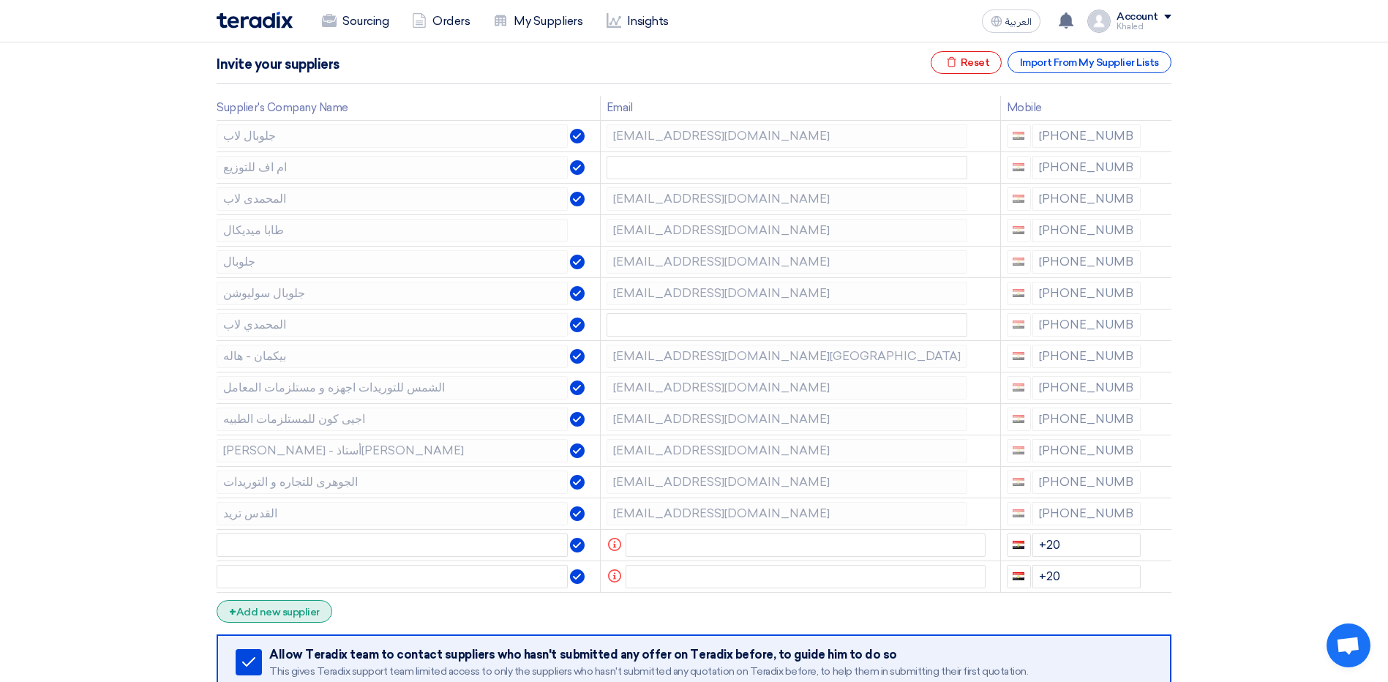
click at [307, 610] on div "+ Add new supplier" at bounding box center [275, 611] width 116 height 23
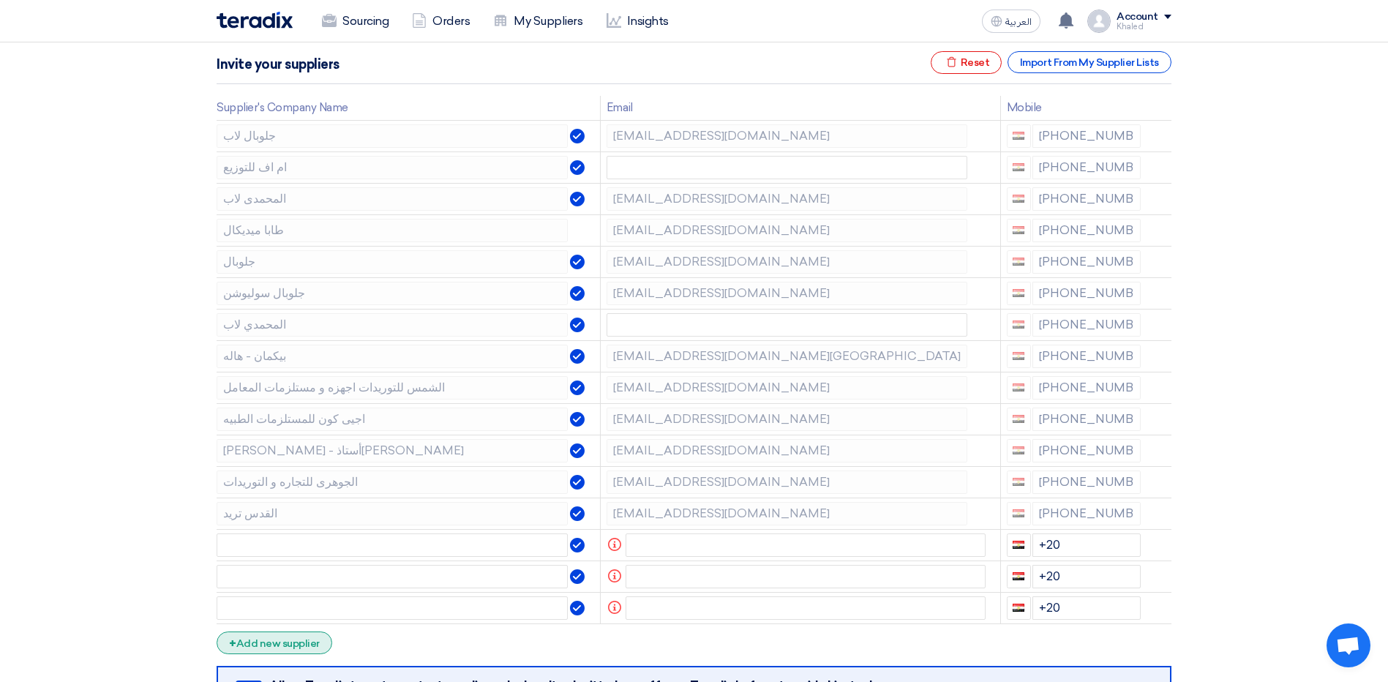
click at [303, 643] on div "+ Add new supplier" at bounding box center [275, 642] width 116 height 23
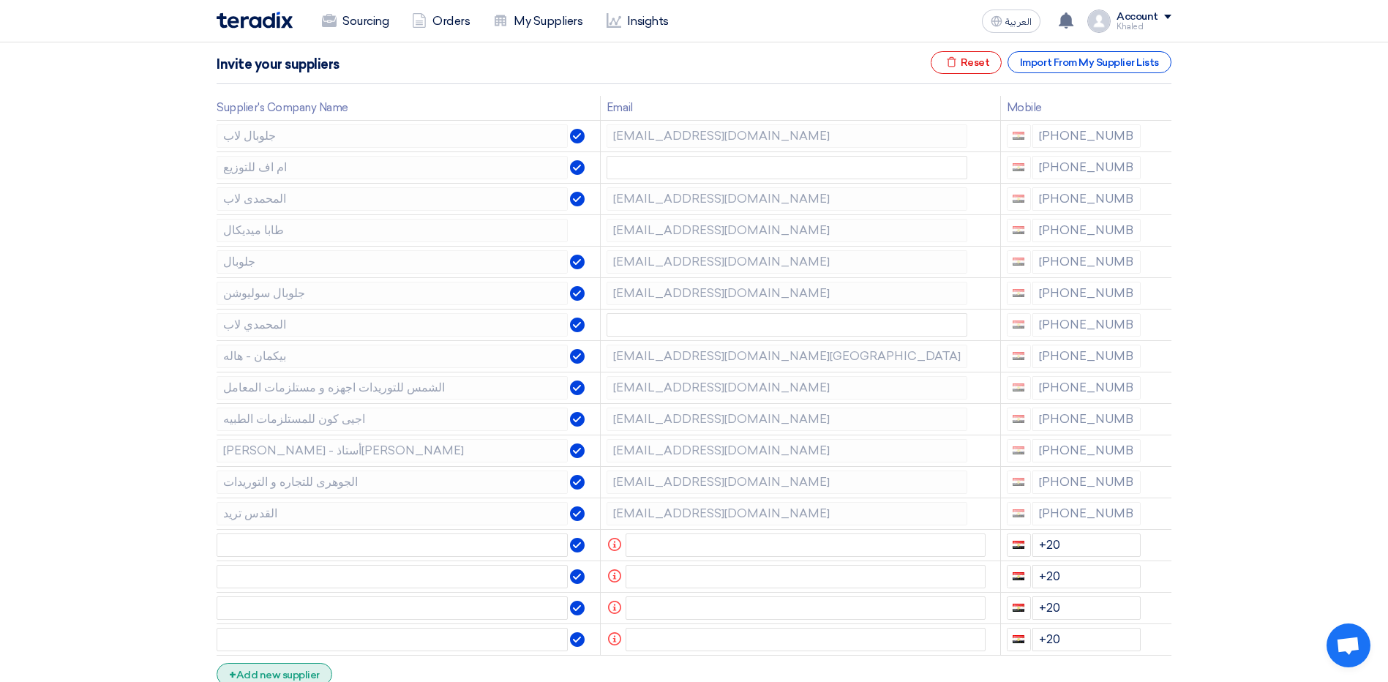
click at [293, 673] on div "+ Add new supplier" at bounding box center [275, 674] width 116 height 23
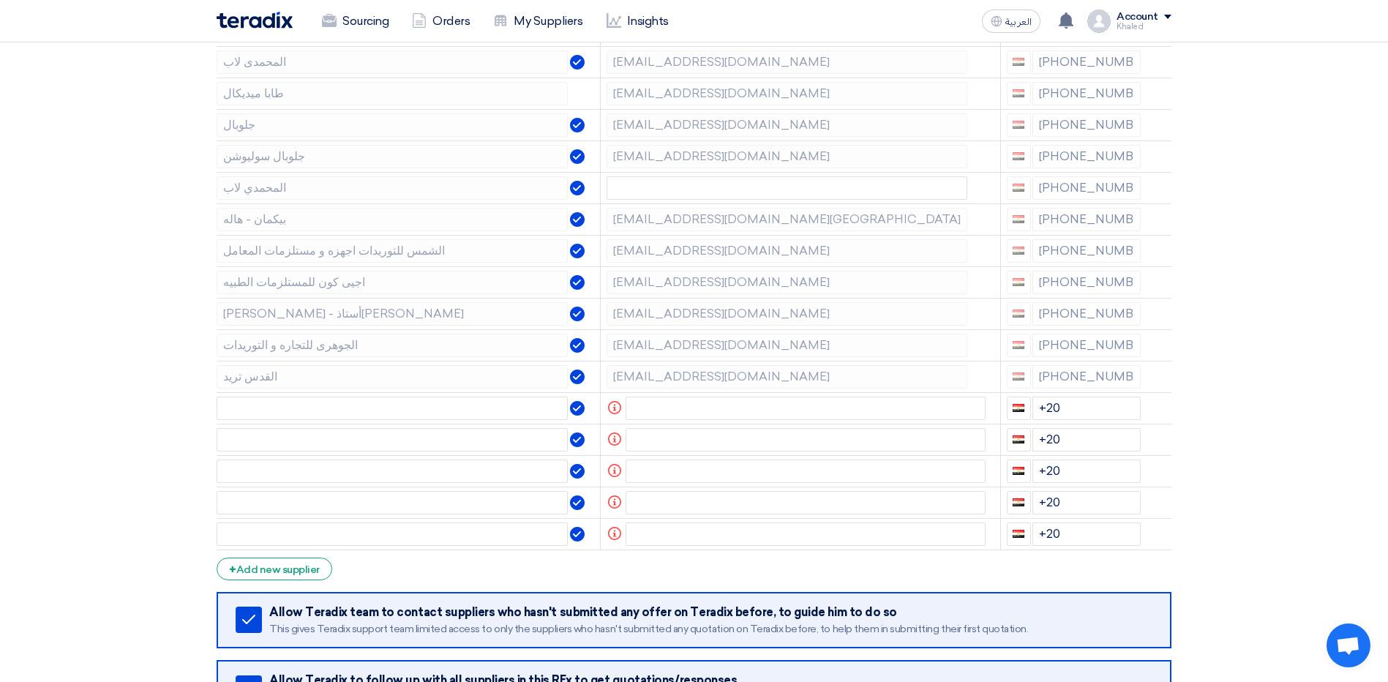
scroll to position [293, 0]
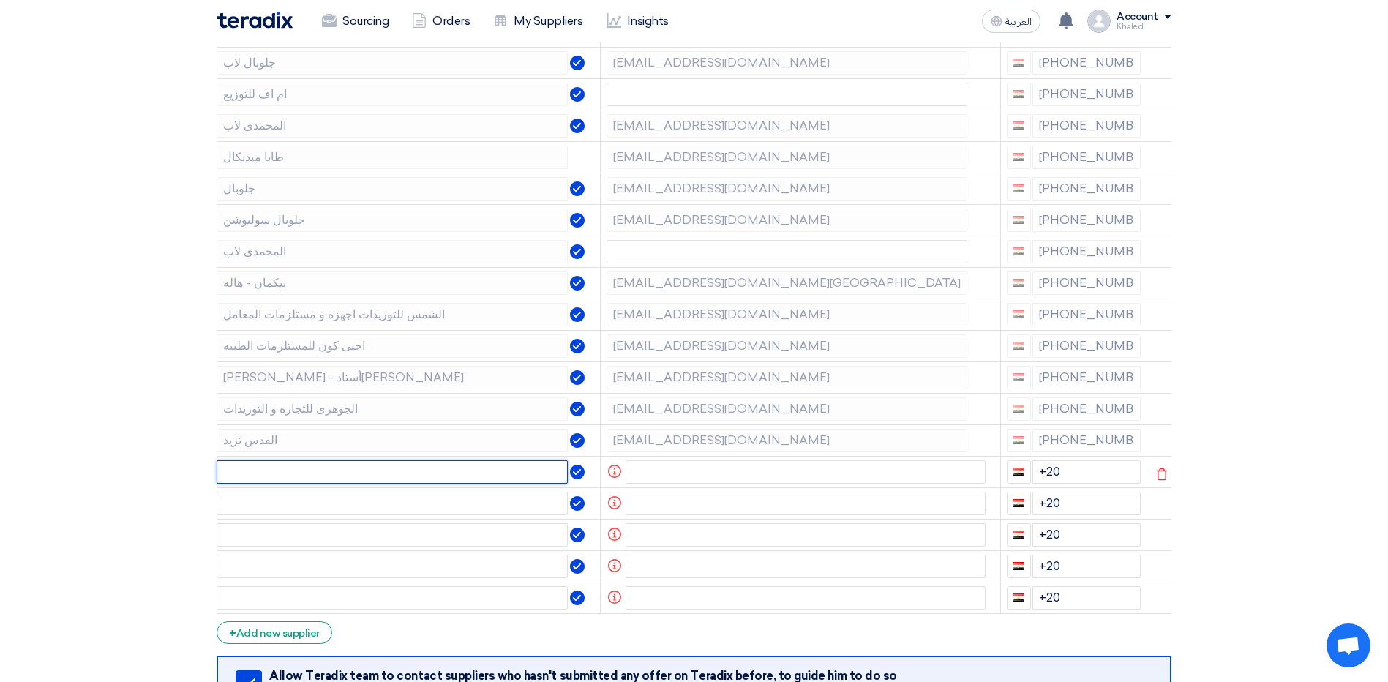
click at [281, 467] on input "text" at bounding box center [392, 471] width 351 height 23
paste input "جوردانو"
type input "جوردانو"
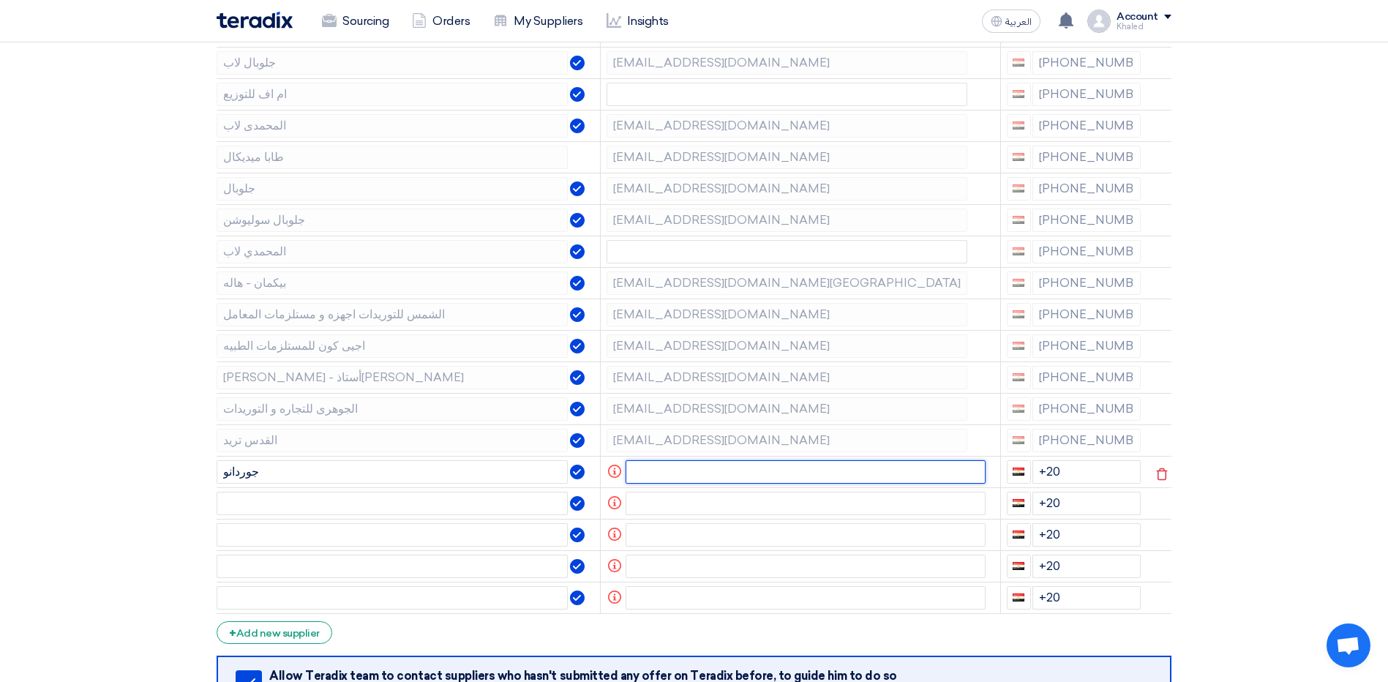
click at [696, 470] on input "text" at bounding box center [805, 471] width 361 height 23
paste input "[EMAIL_ADDRESS][DOMAIN_NAME]"
type input "[EMAIL_ADDRESS][DOMAIN_NAME]"
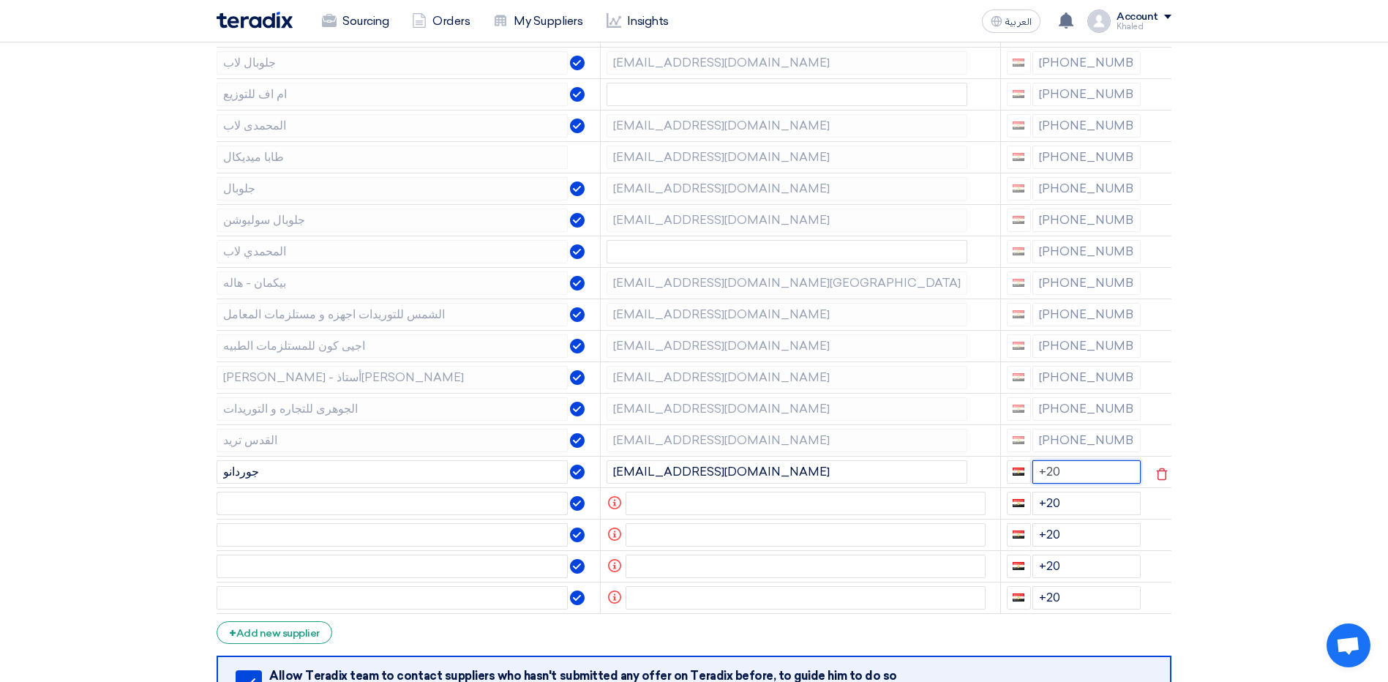
click at [1096, 473] on input "+20" at bounding box center [1086, 471] width 109 height 23
paste input "[PHONE_NUMBER]"
click at [1067, 484] on input "+20 +20 1227697696" at bounding box center [1086, 471] width 109 height 23
click at [1065, 484] on input "+20 +20 1227697696" at bounding box center [1086, 471] width 109 height 23
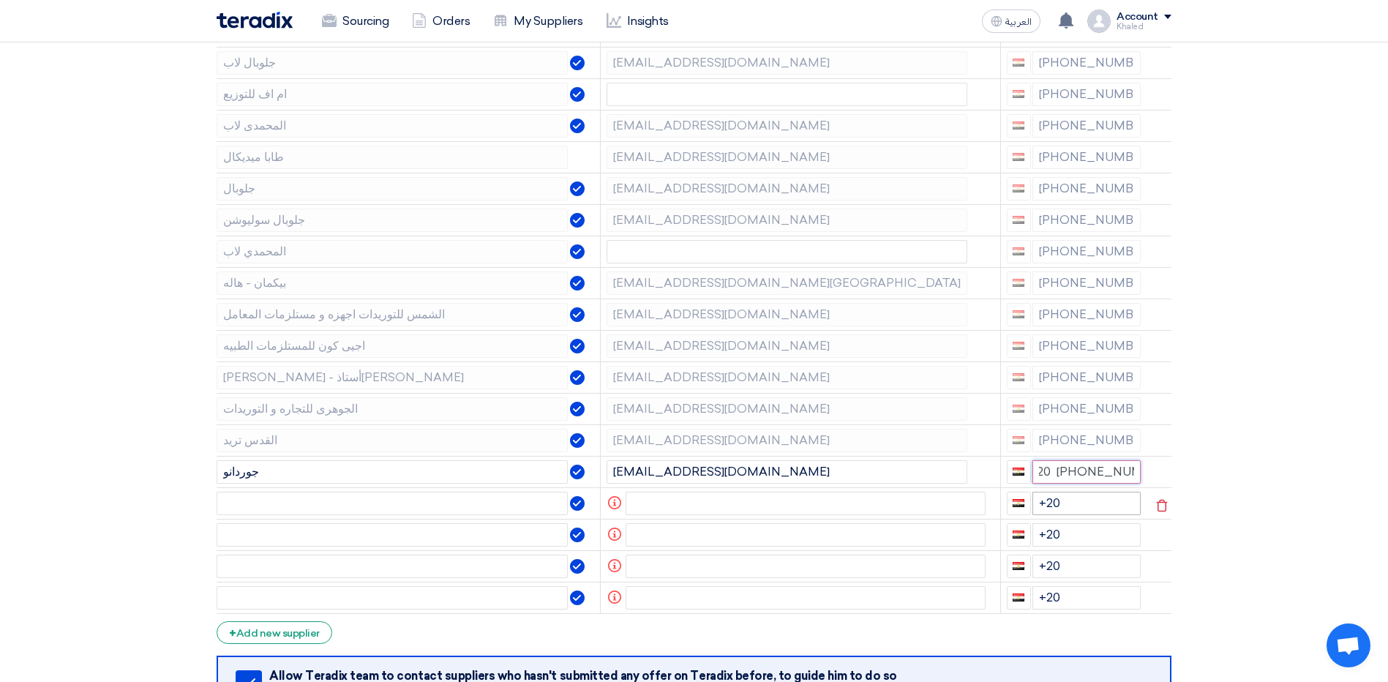
type input "+20 + 1227697696"
click at [259, 492] on input "text" at bounding box center [392, 503] width 351 height 23
click at [261, 498] on input "text" at bounding box center [392, 503] width 351 height 23
paste input "المدينة الطبية"
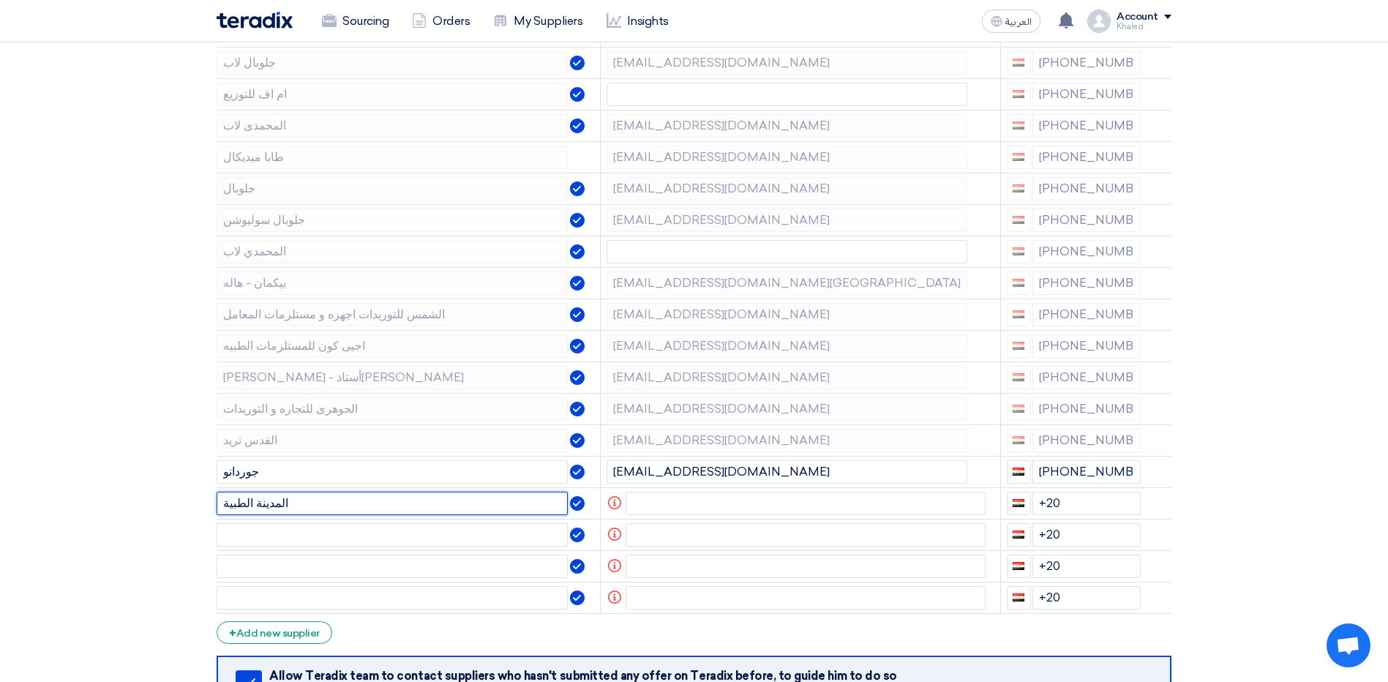
type input "المدينة الطبية"
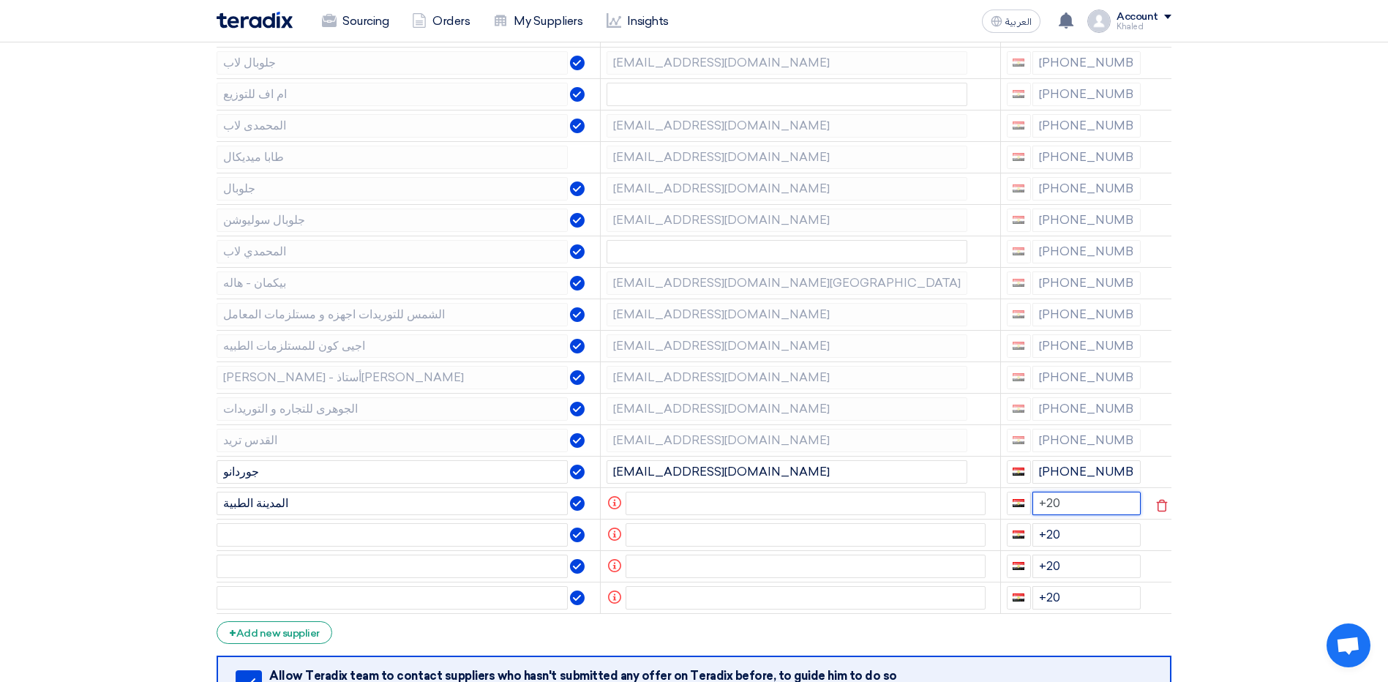
click at [1078, 501] on input "+20" at bounding box center [1086, 503] width 109 height 23
paste input "[PHONE_NUMBER]"
click at [1064, 515] on input "+20 +20 1066342074" at bounding box center [1086, 503] width 109 height 23
type input "+20 + 1066342074"
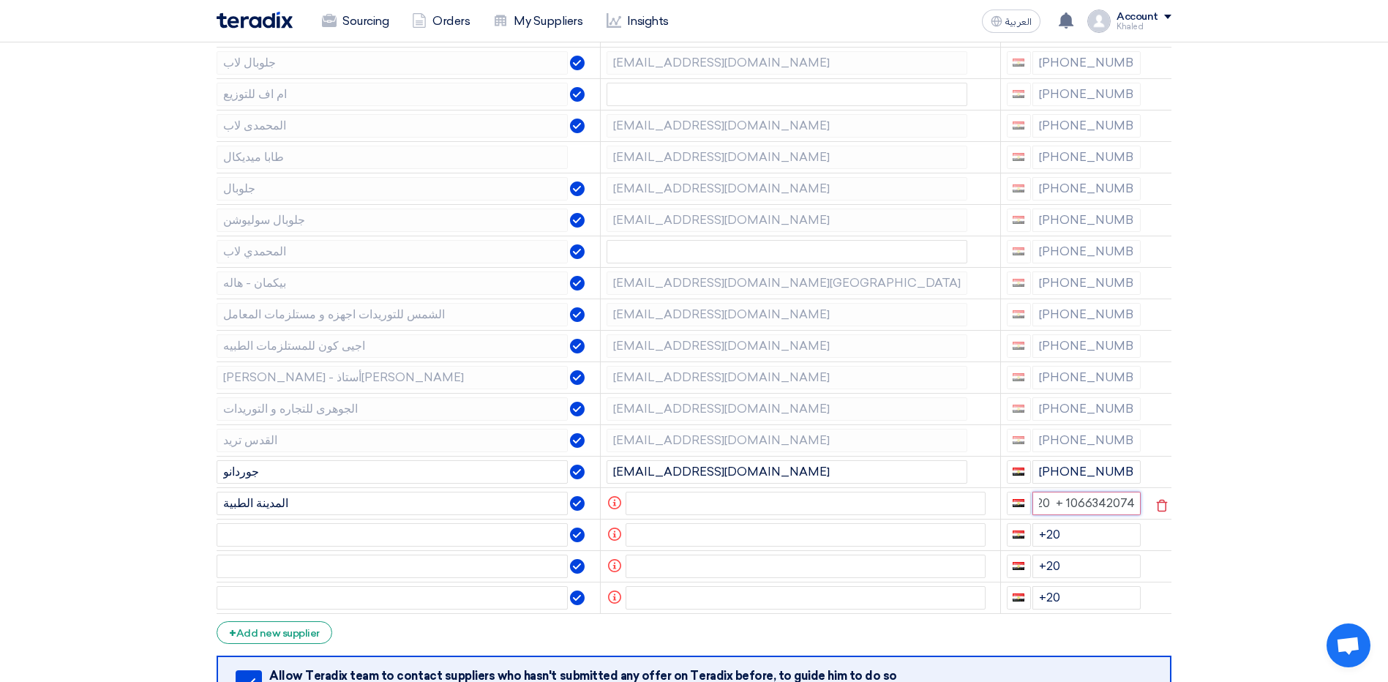
scroll to position [0, 4]
click at [331, 536] on input "text" at bounding box center [392, 534] width 351 height 23
paste input "بيكمان ايجيبت"
type input "بيكمان ايجيبت"
click at [674, 531] on input "text" at bounding box center [805, 534] width 361 height 23
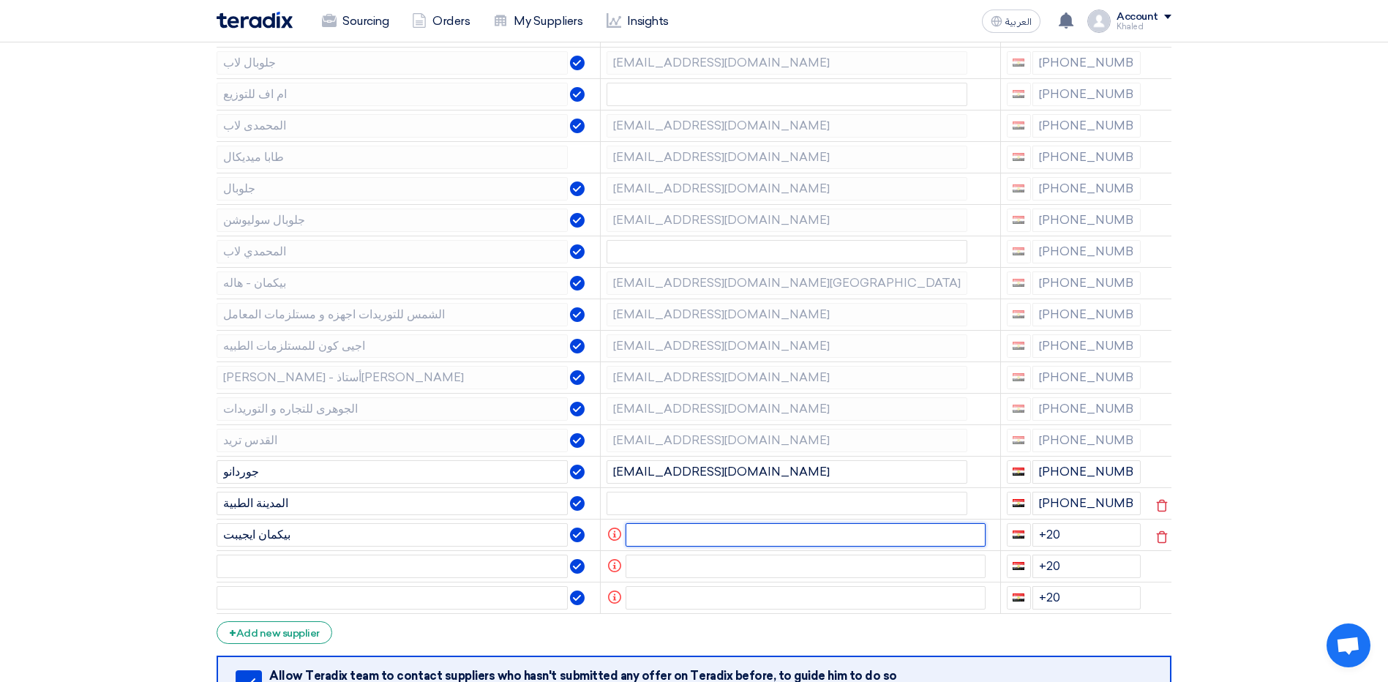
paste input "[EMAIL_ADDRESS][PERSON_NAME][DOMAIN_NAME]"
type input "[EMAIL_ADDRESS][PERSON_NAME][DOMAIN_NAME]"
click at [1075, 538] on input "+20" at bounding box center [1086, 534] width 109 height 23
paste input "[PHONE_NUMBER]"
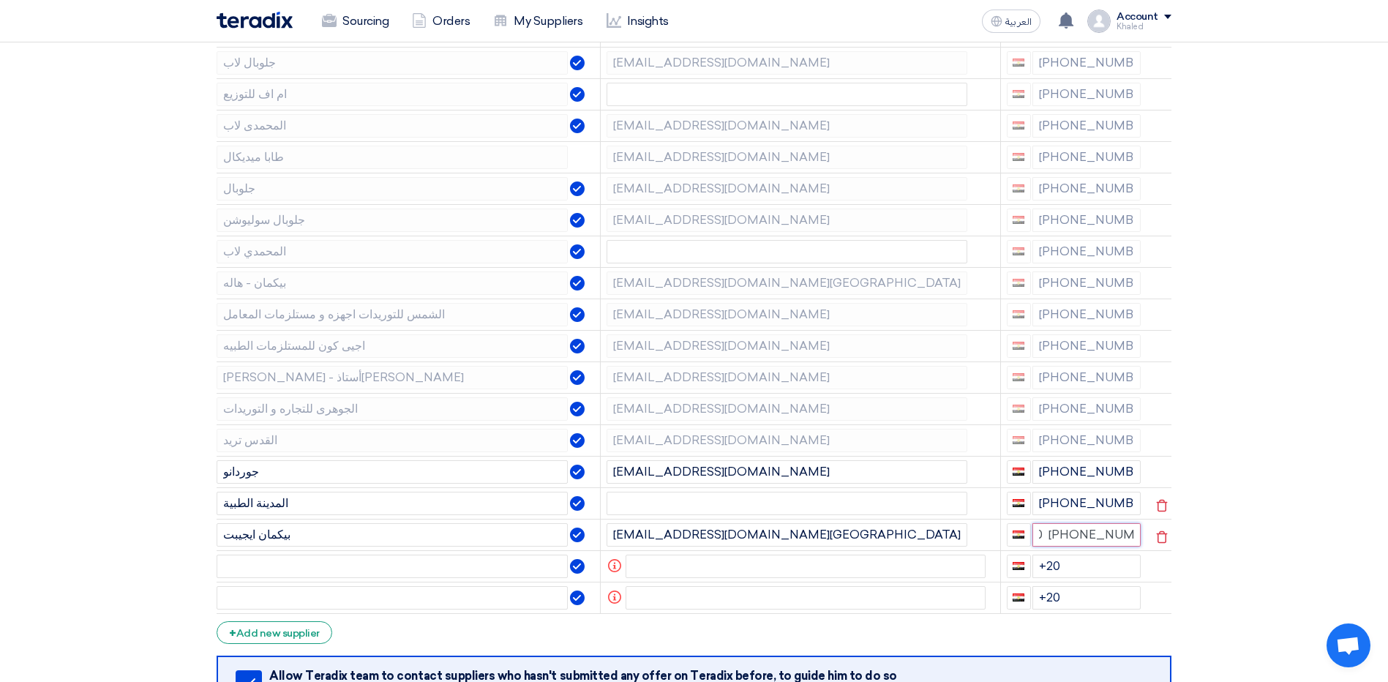
click at [1064, 546] on input "+20 +20 1080001272" at bounding box center [1086, 534] width 109 height 23
type input "+20 + 1080001272"
click at [337, 570] on input "text" at bounding box center [392, 565] width 351 height 23
paste input "الكيان"
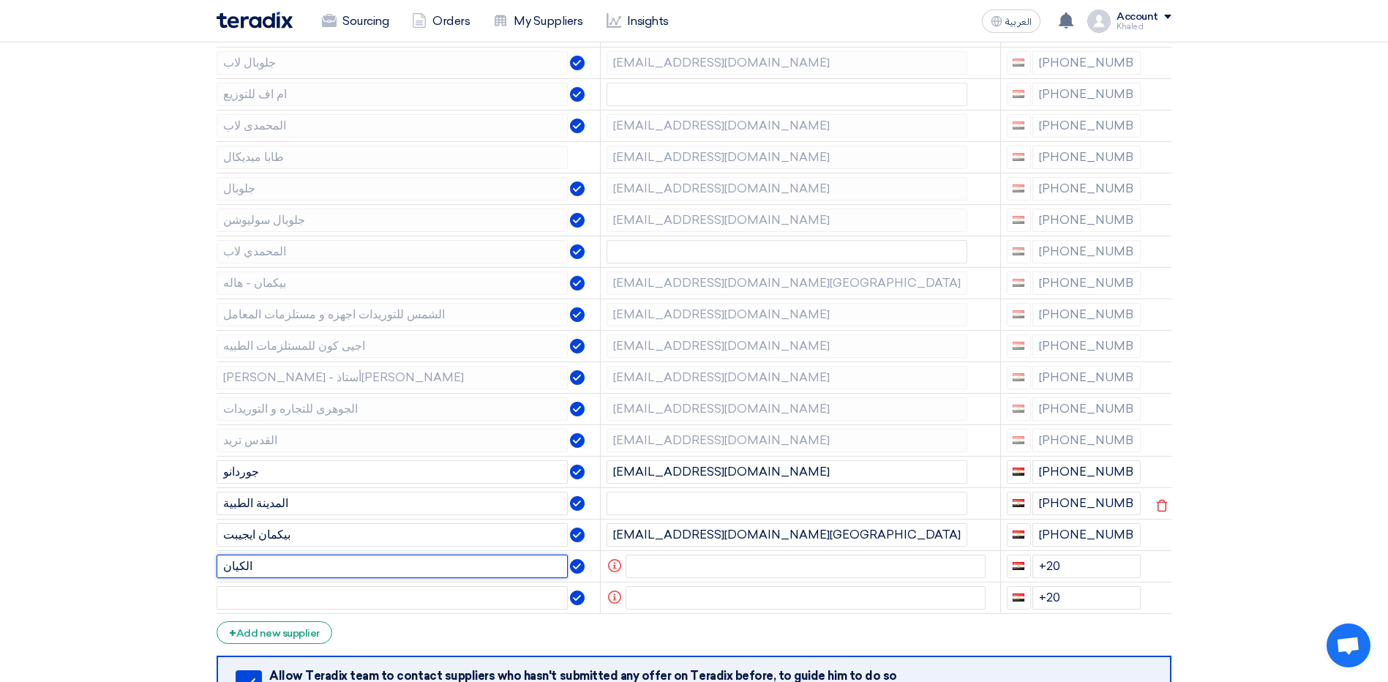
type input "الكيان"
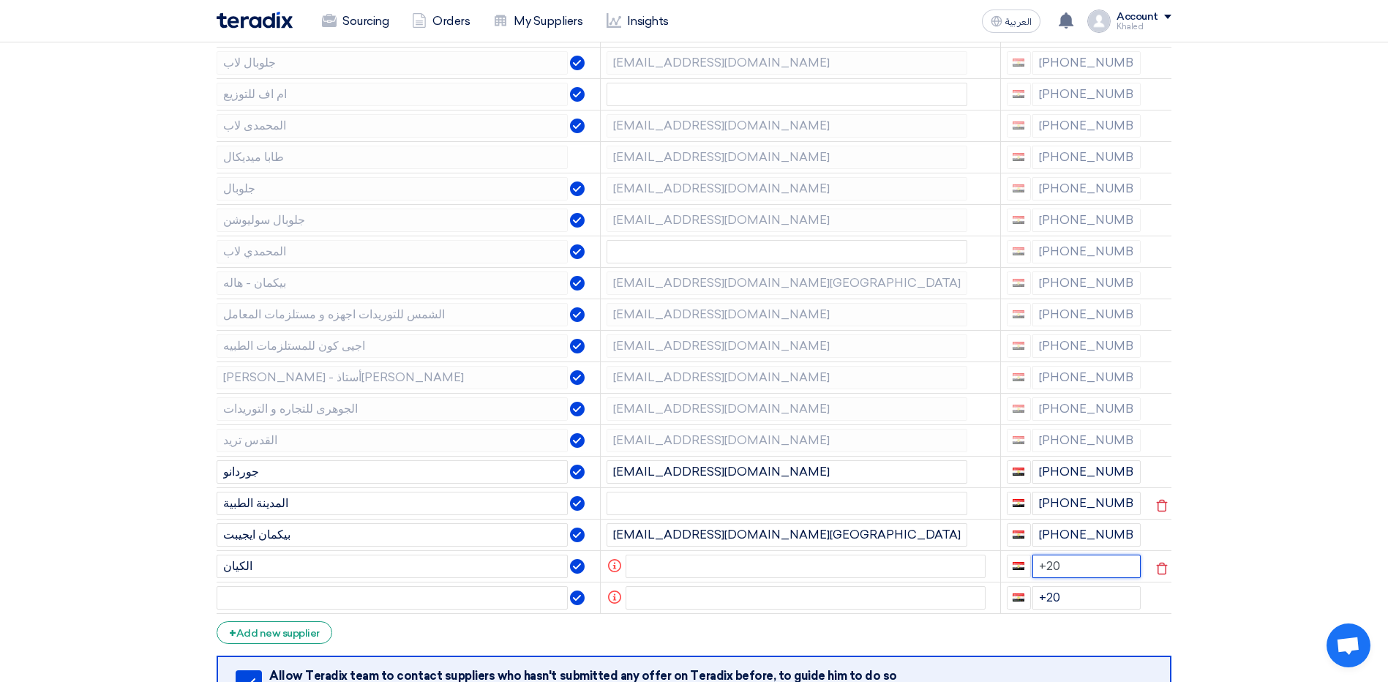
click at [1100, 568] on input "+20" at bounding box center [1086, 565] width 109 height 23
paste input "[PHONE_NUMBER]"
click at [1059, 578] on input "+20 +20 1004908077" at bounding box center [1086, 565] width 109 height 23
type input "+20 + 1004908077"
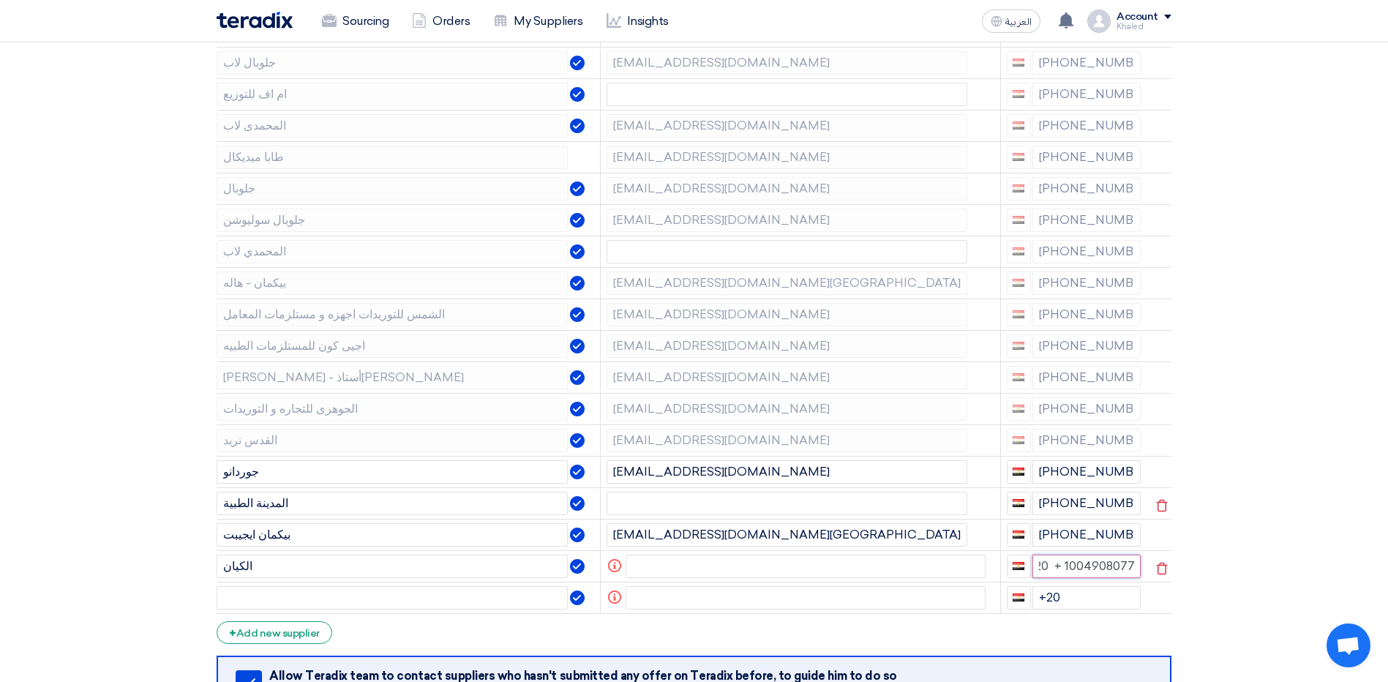
scroll to position [0, 7]
click at [256, 586] on input "text" at bounding box center [392, 597] width 351 height 23
paste input "بيورلاب"
type input "بيورلاب"
click at [650, 589] on input "text" at bounding box center [805, 597] width 361 height 23
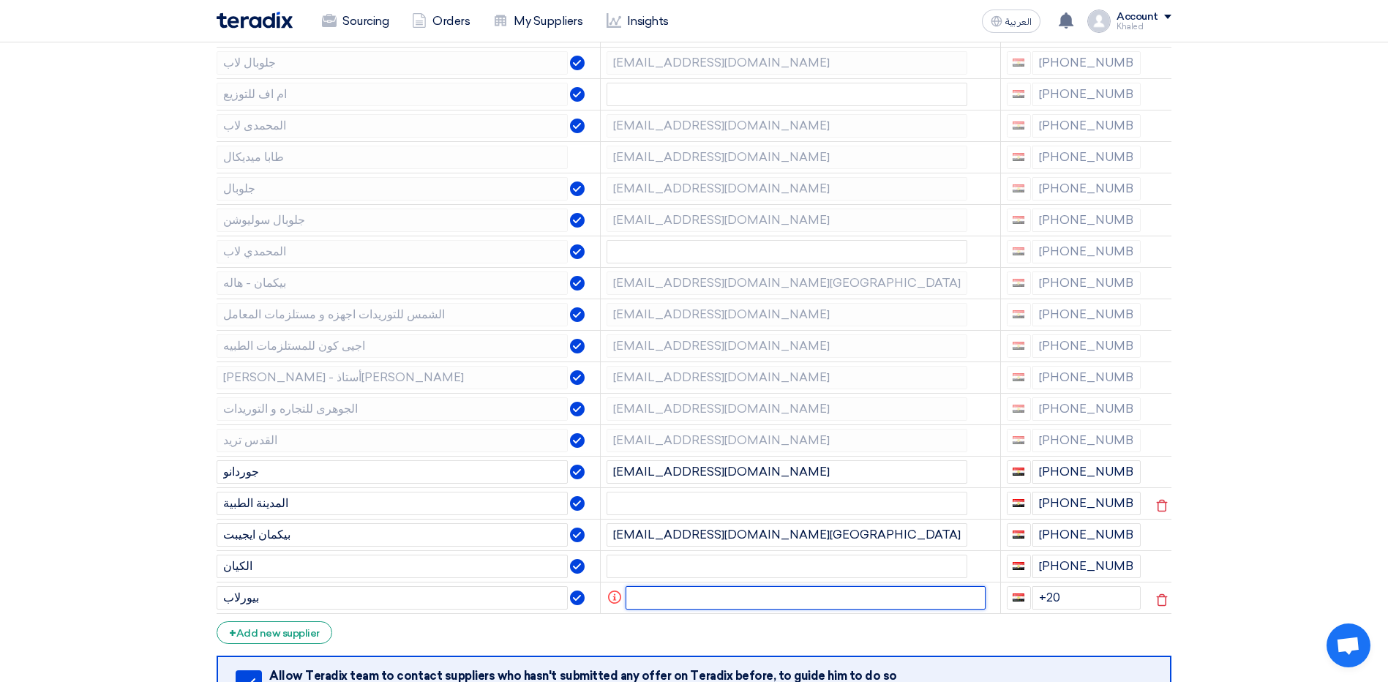
paste input "[EMAIL_ADDRESS][DOMAIN_NAME]"
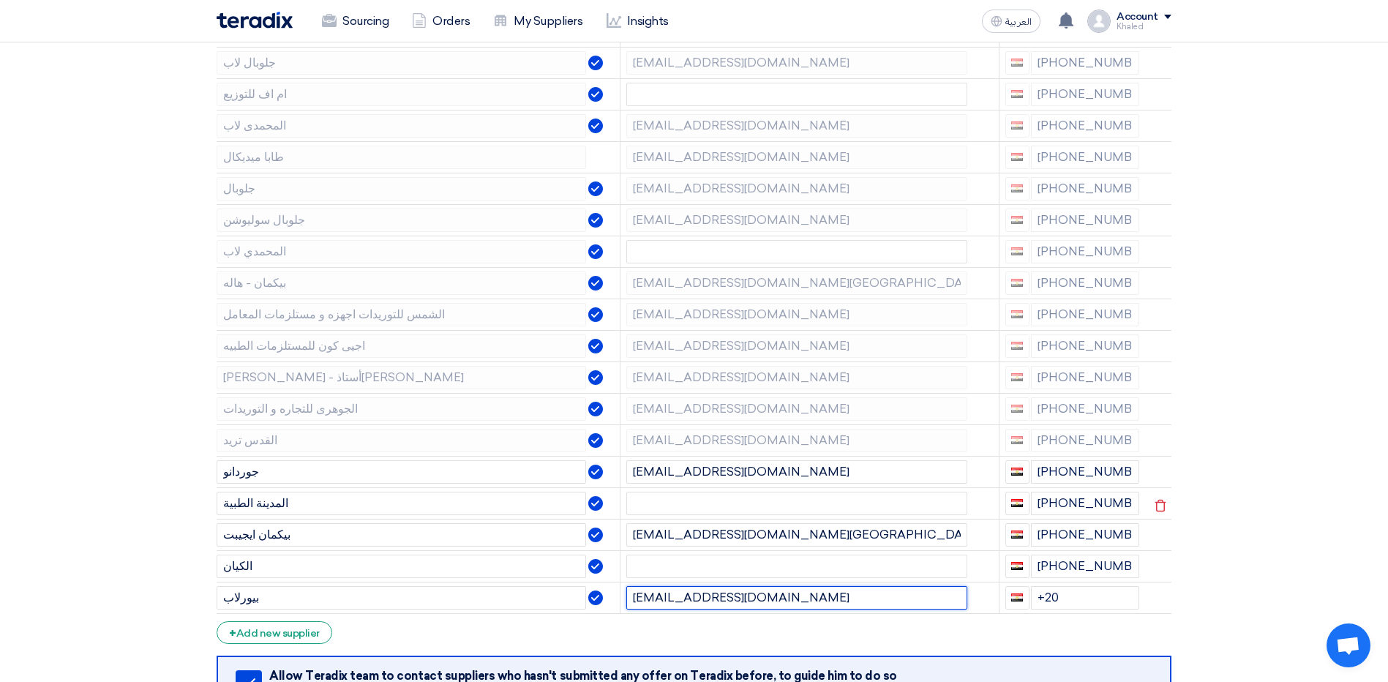
type input "[EMAIL_ADDRESS][DOMAIN_NAME]"
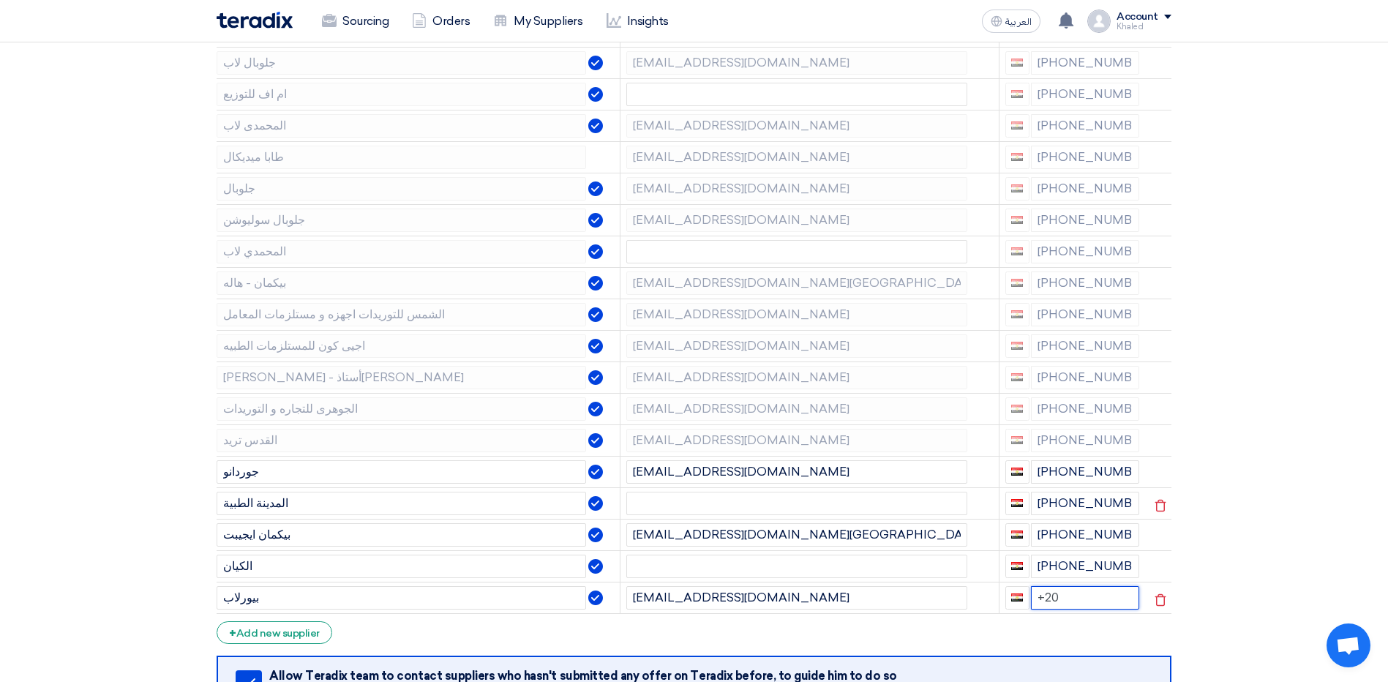
click at [1073, 596] on input "+20" at bounding box center [1085, 597] width 109 height 23
paste input "[PHONE_NUMBER]"
click at [1056, 609] on input "+20 +20 01033635751" at bounding box center [1085, 597] width 109 height 23
type input "+20 + 01033635751"
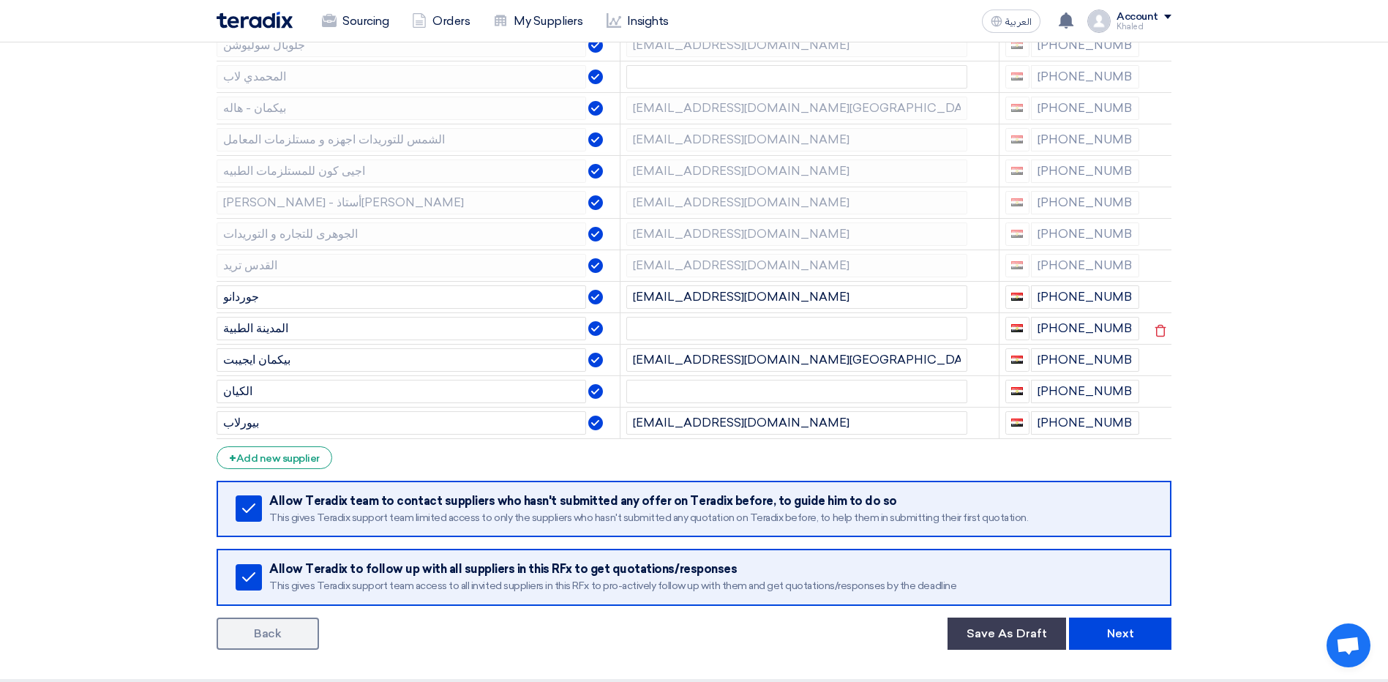
scroll to position [512, 0]
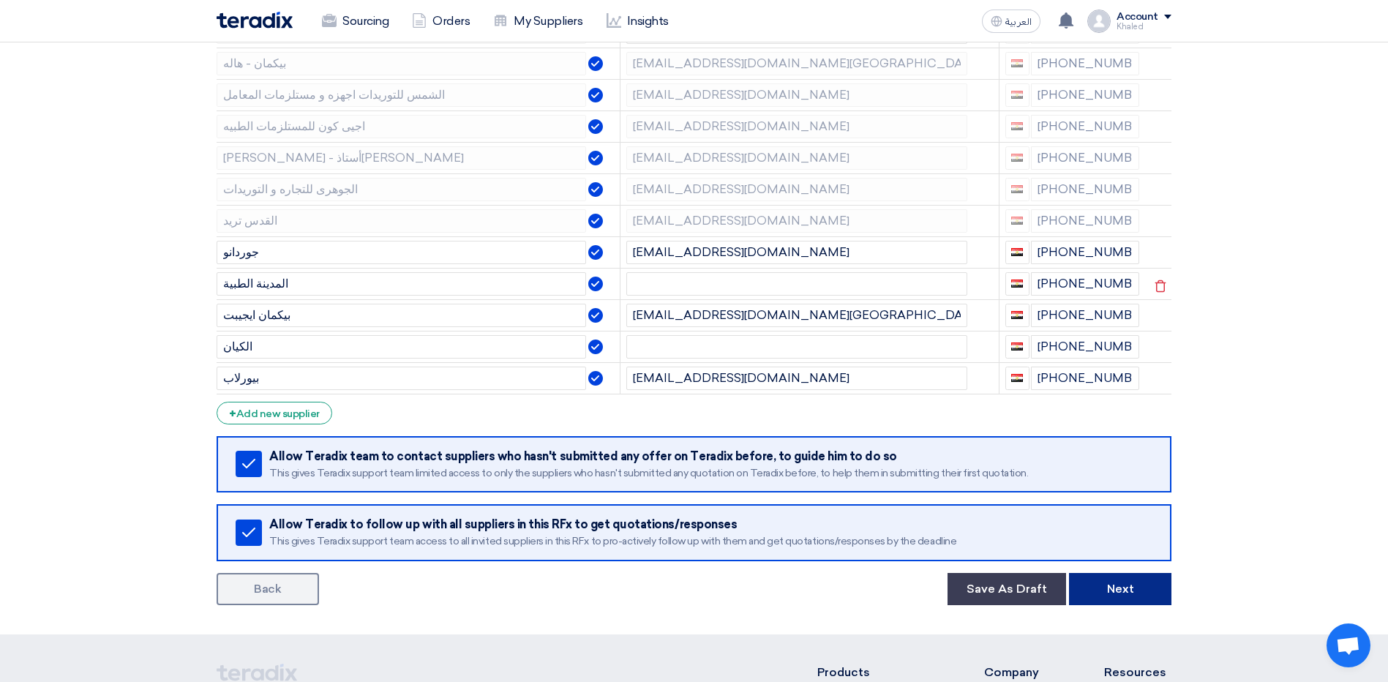
click at [1116, 594] on button "Next" at bounding box center [1120, 589] width 102 height 32
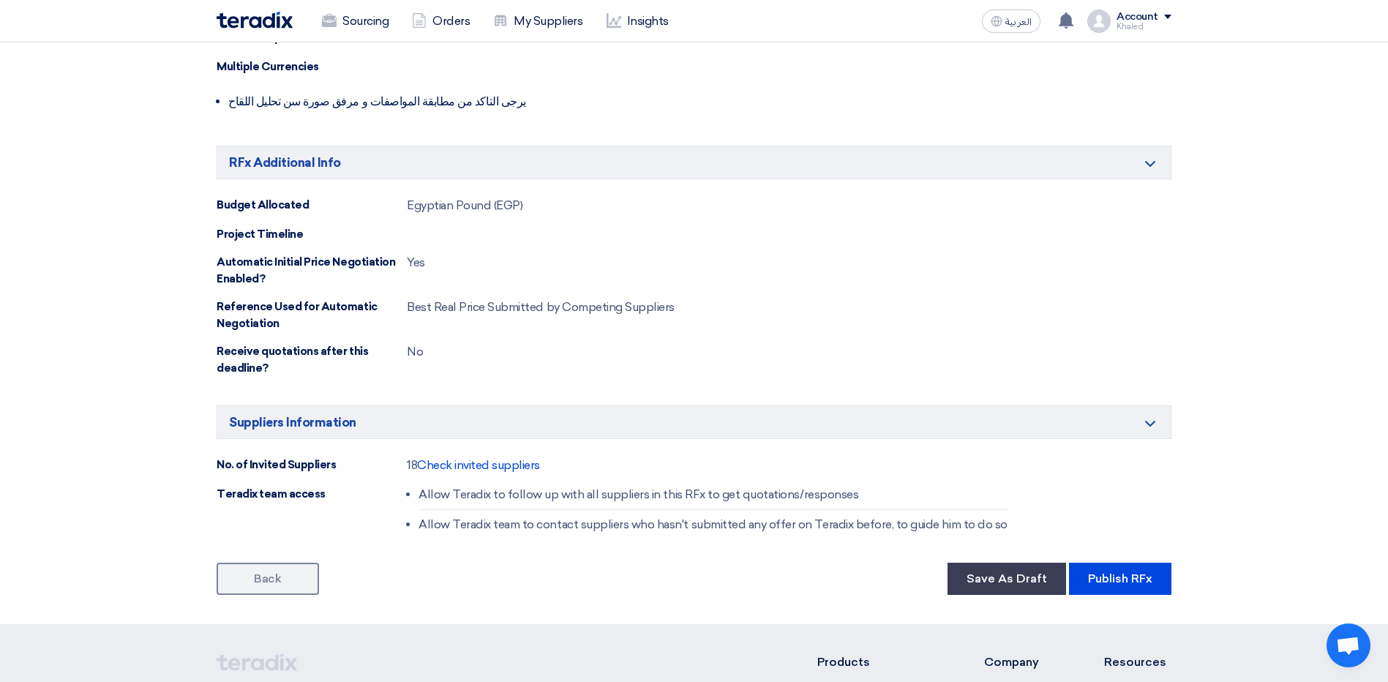
scroll to position [731, 0]
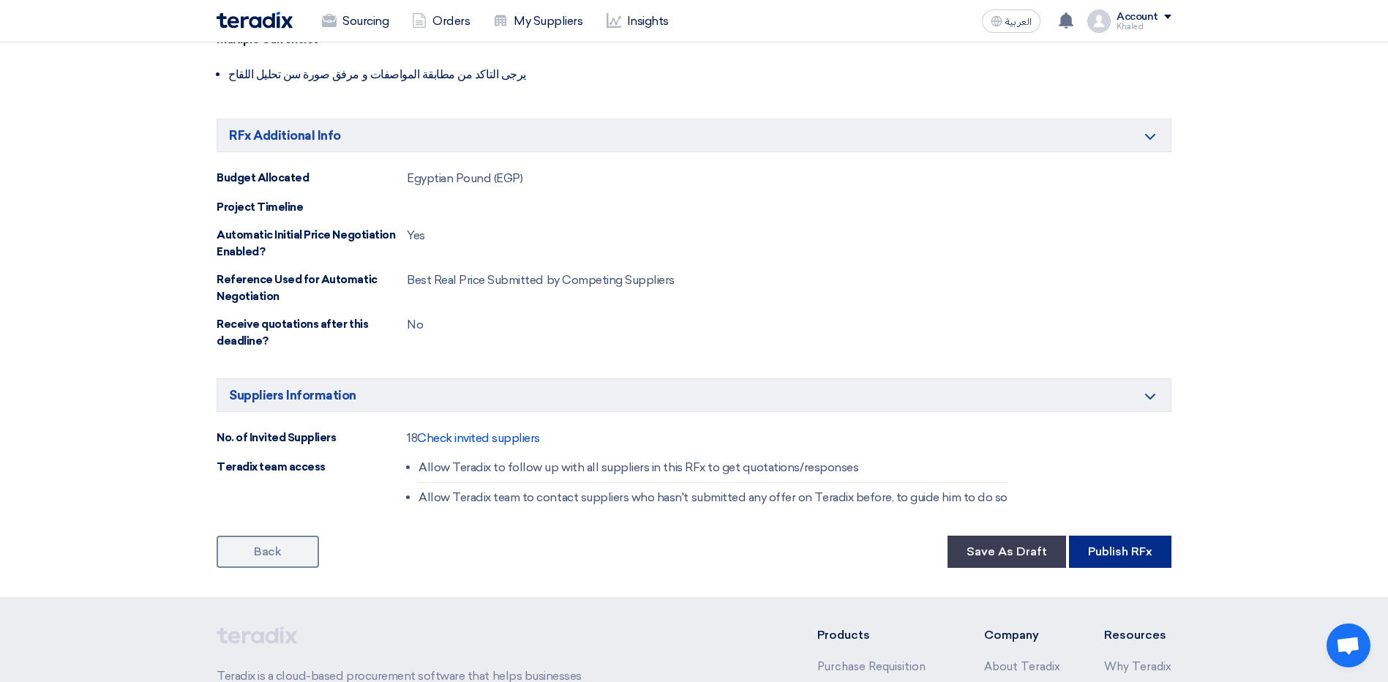
click at [1081, 546] on button "Publish RFx" at bounding box center [1120, 551] width 102 height 32
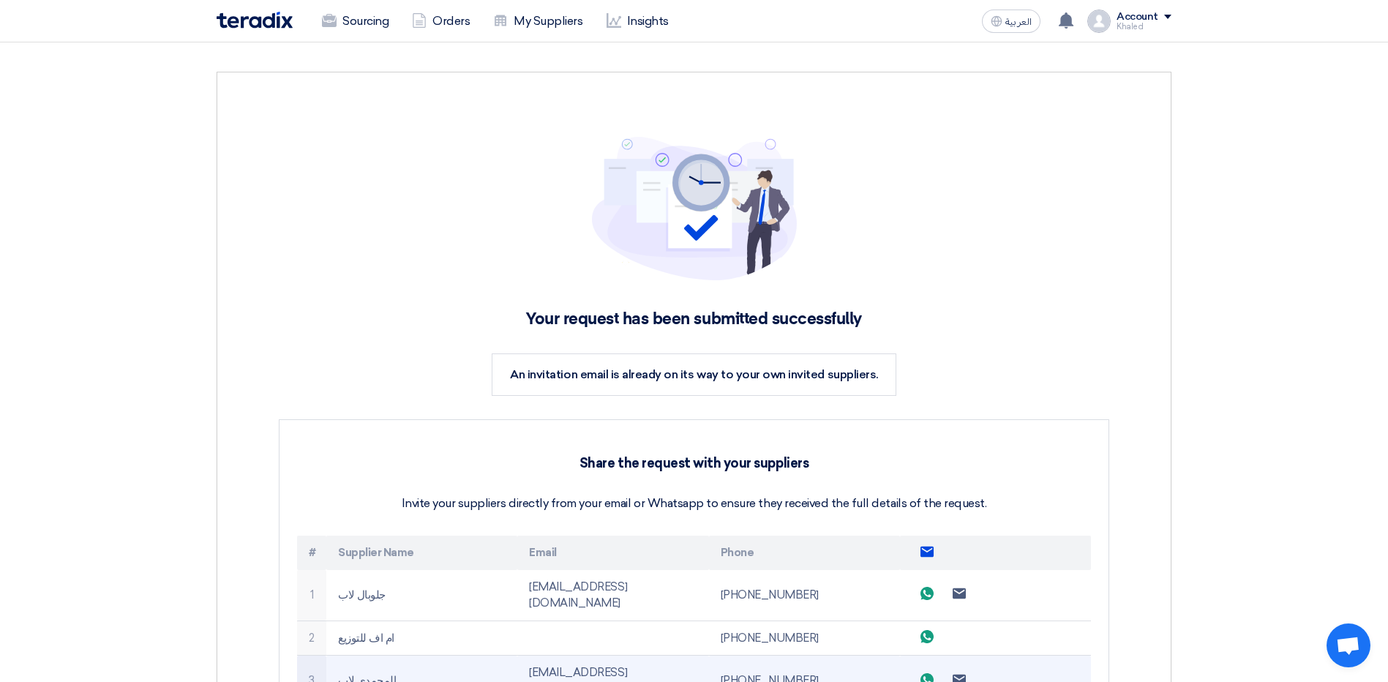
click at [400, 675] on td "المحمدى لاب" at bounding box center [421, 680] width 191 height 51
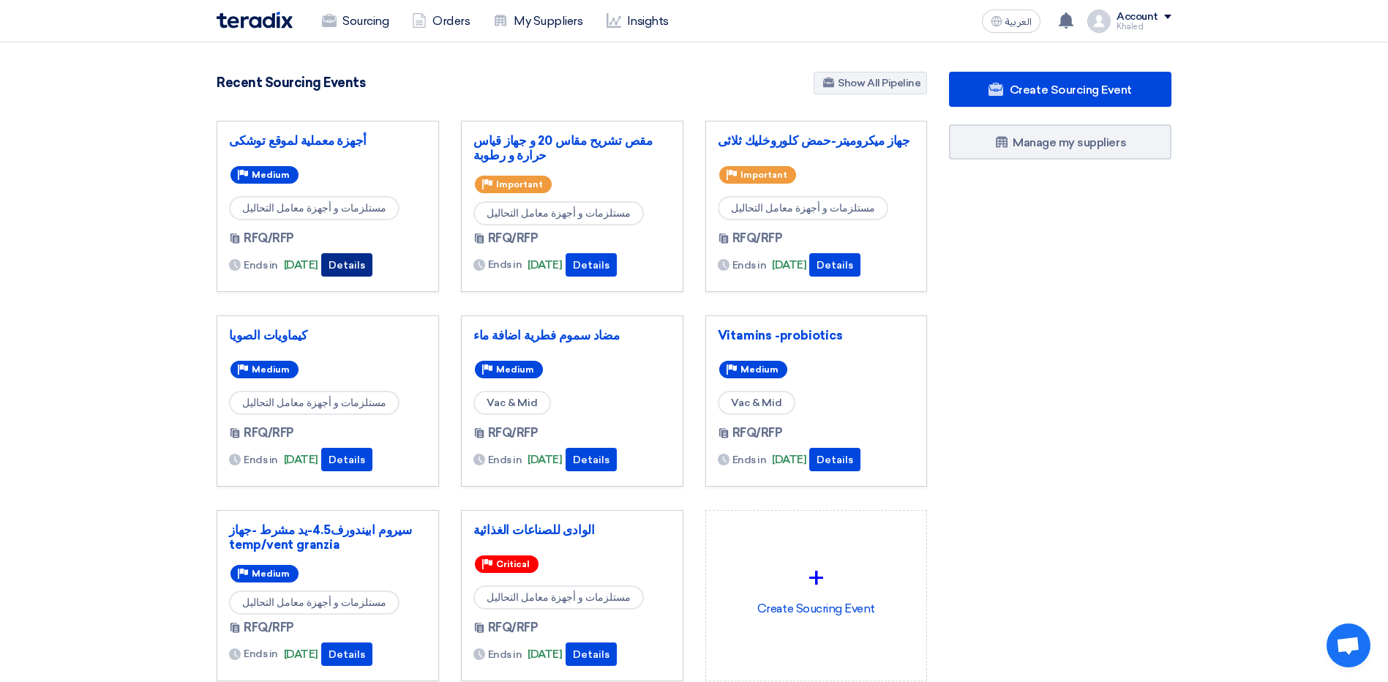
click at [372, 268] on button "Details" at bounding box center [346, 264] width 51 height 23
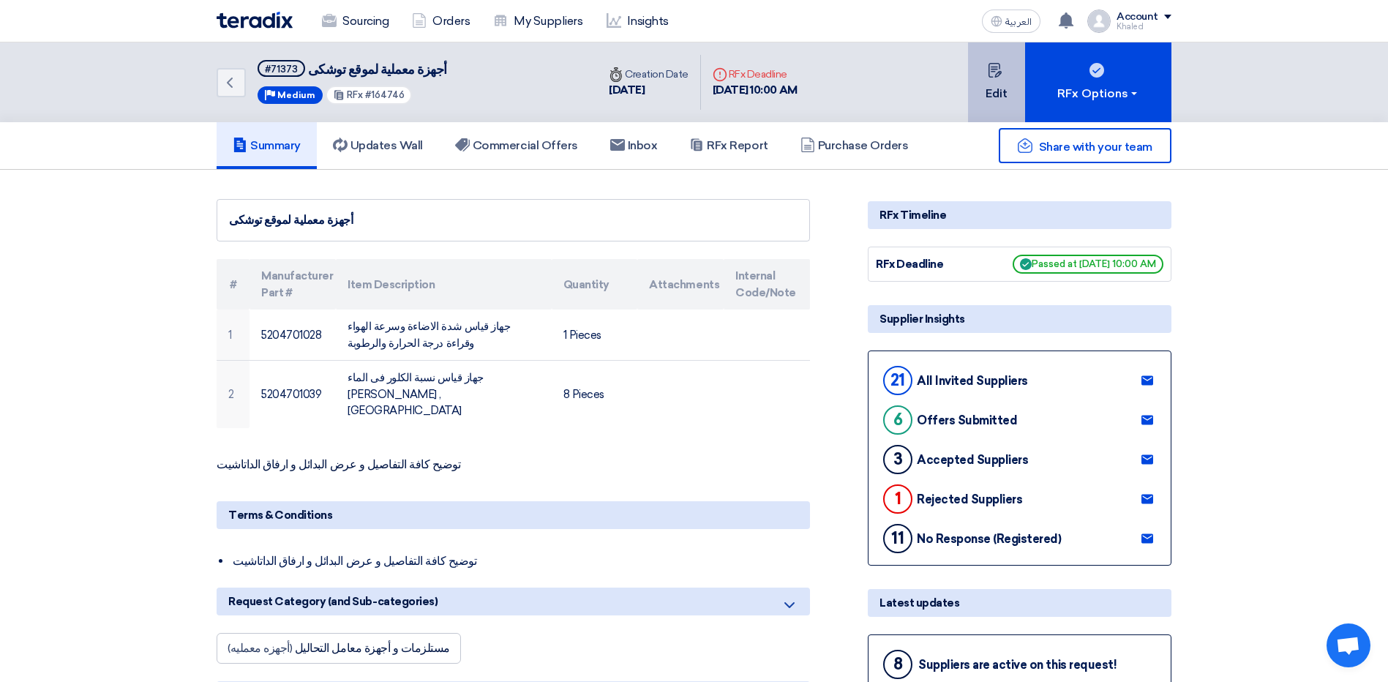
click at [988, 83] on button "Edit" at bounding box center [996, 82] width 57 height 80
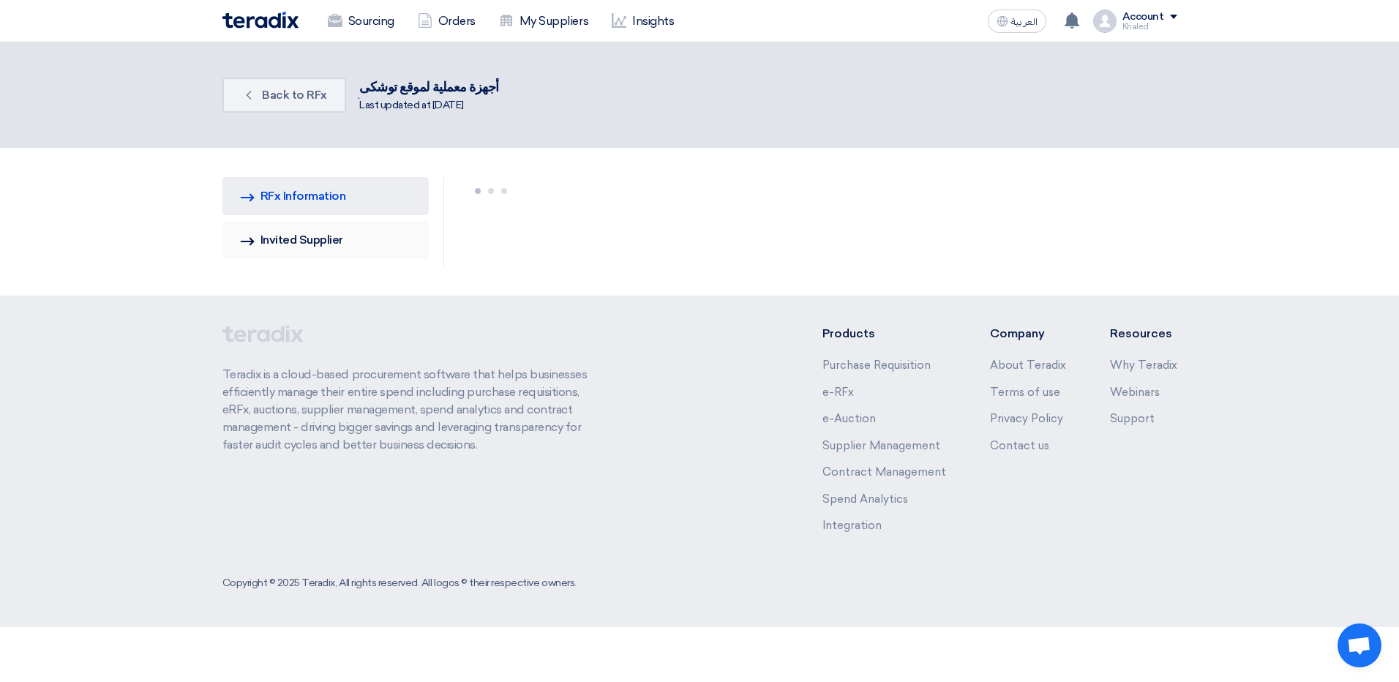
click at [277, 247] on link "Invited Suppliers Invited Supplier" at bounding box center [325, 240] width 207 height 38
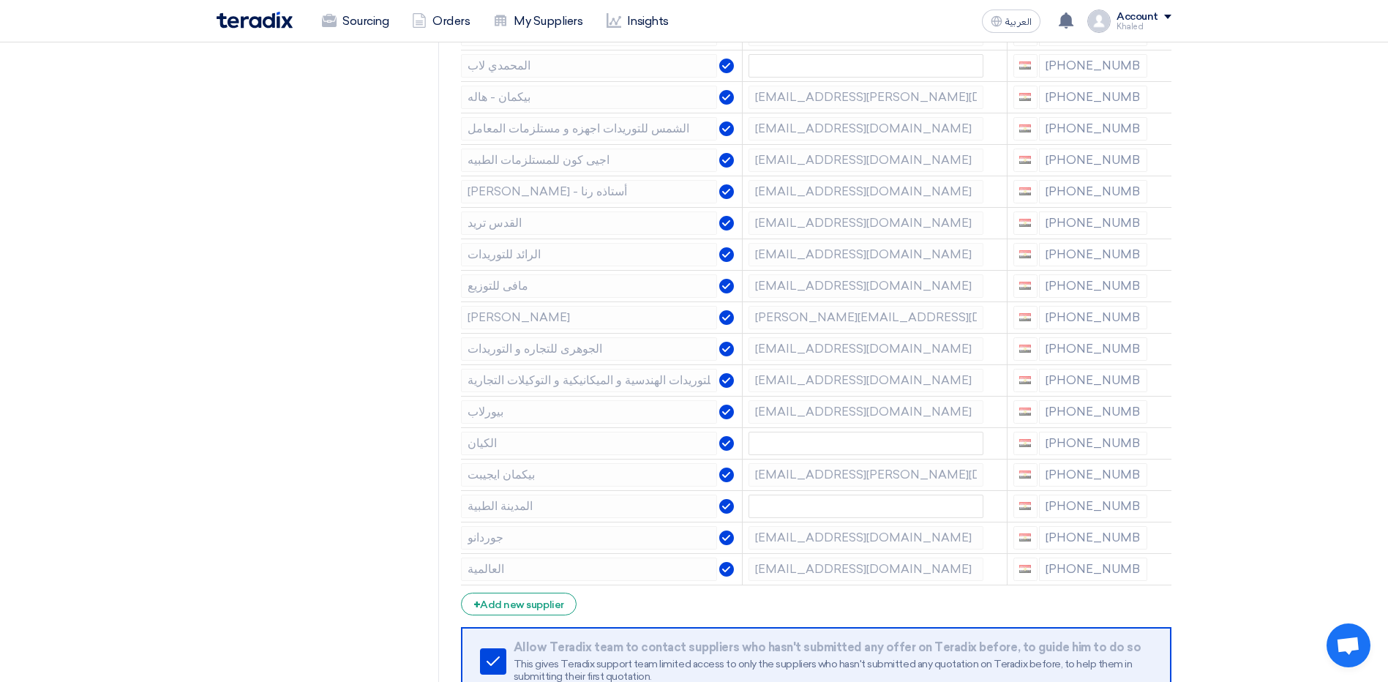
scroll to position [512, 0]
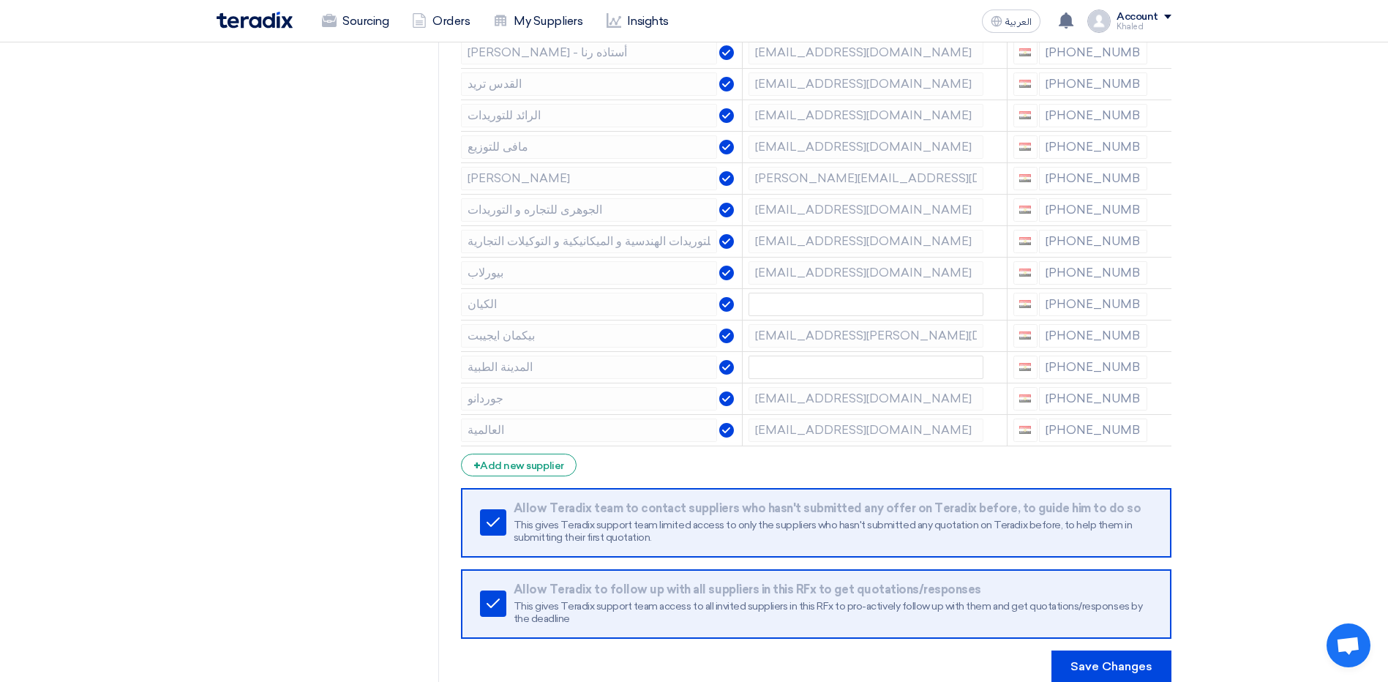
click at [1058, 399] on div "[PHONE_NUMBER]" at bounding box center [1080, 398] width 135 height 23
drag, startPoint x: 1058, startPoint y: 399, endPoint x: 1072, endPoint y: 397, distance: 13.2
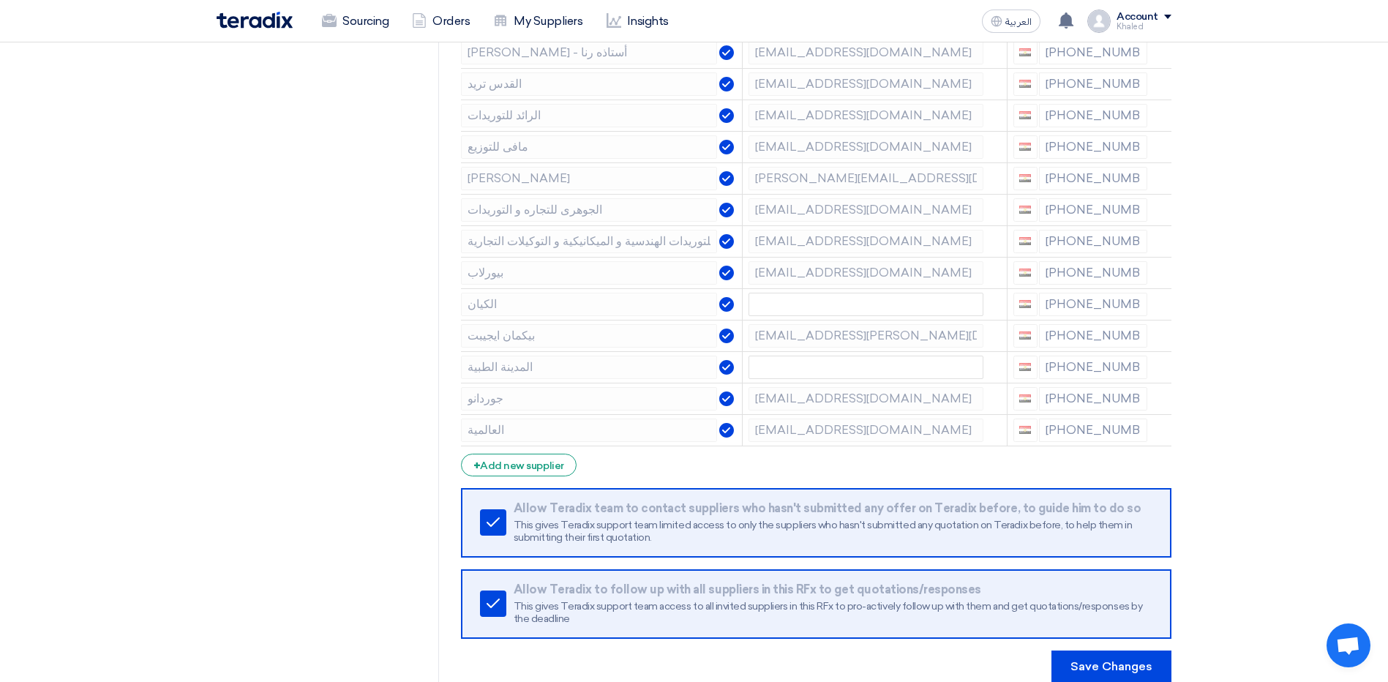
click at [1072, 397] on div "[PHONE_NUMBER]" at bounding box center [1080, 398] width 135 height 23
drag, startPoint x: 1072, startPoint y: 397, endPoint x: 1131, endPoint y: 400, distance: 59.3
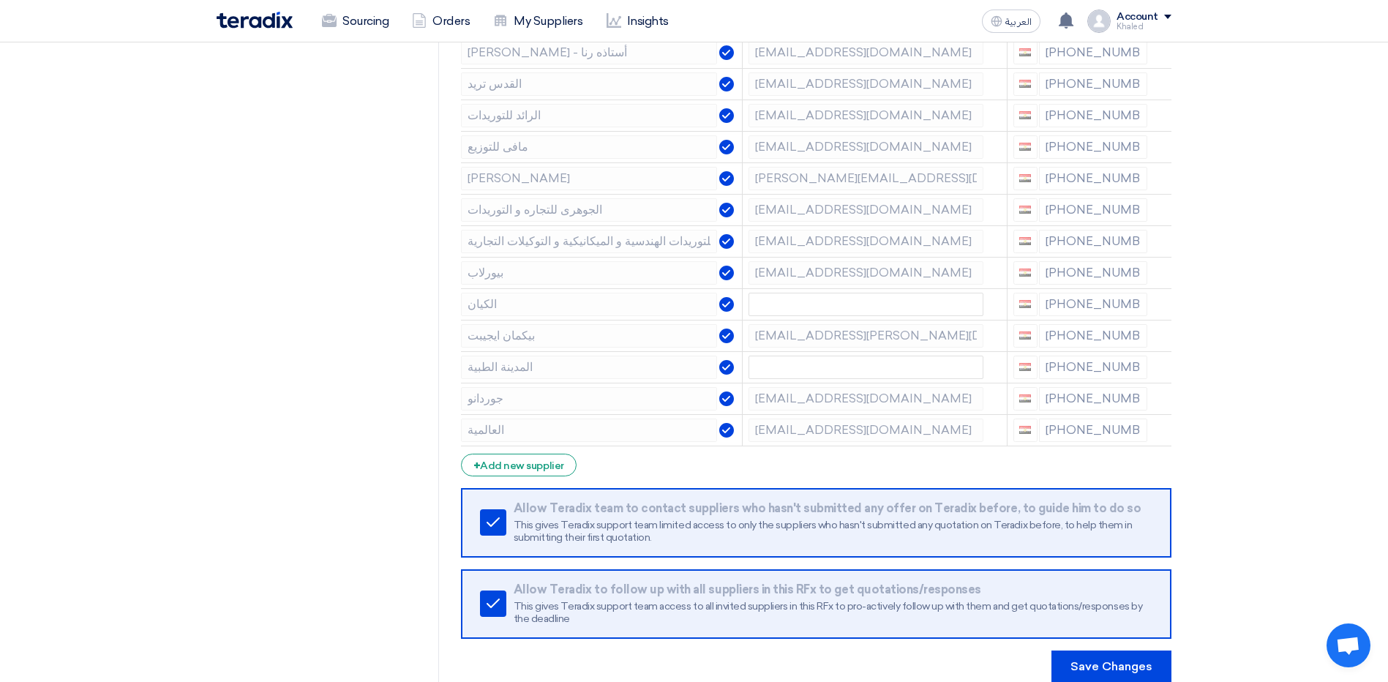
click at [1131, 400] on div "[PHONE_NUMBER]" at bounding box center [1080, 398] width 135 height 23
drag, startPoint x: 1131, startPoint y: 400, endPoint x: 1098, endPoint y: 396, distance: 33.2
drag, startPoint x: 1098, startPoint y: 396, endPoint x: 1064, endPoint y: 398, distance: 34.4
click at [1063, 398] on div "[PHONE_NUMBER]" at bounding box center [1080, 398] width 135 height 23
drag, startPoint x: 1056, startPoint y: 367, endPoint x: 1154, endPoint y: 370, distance: 98.8
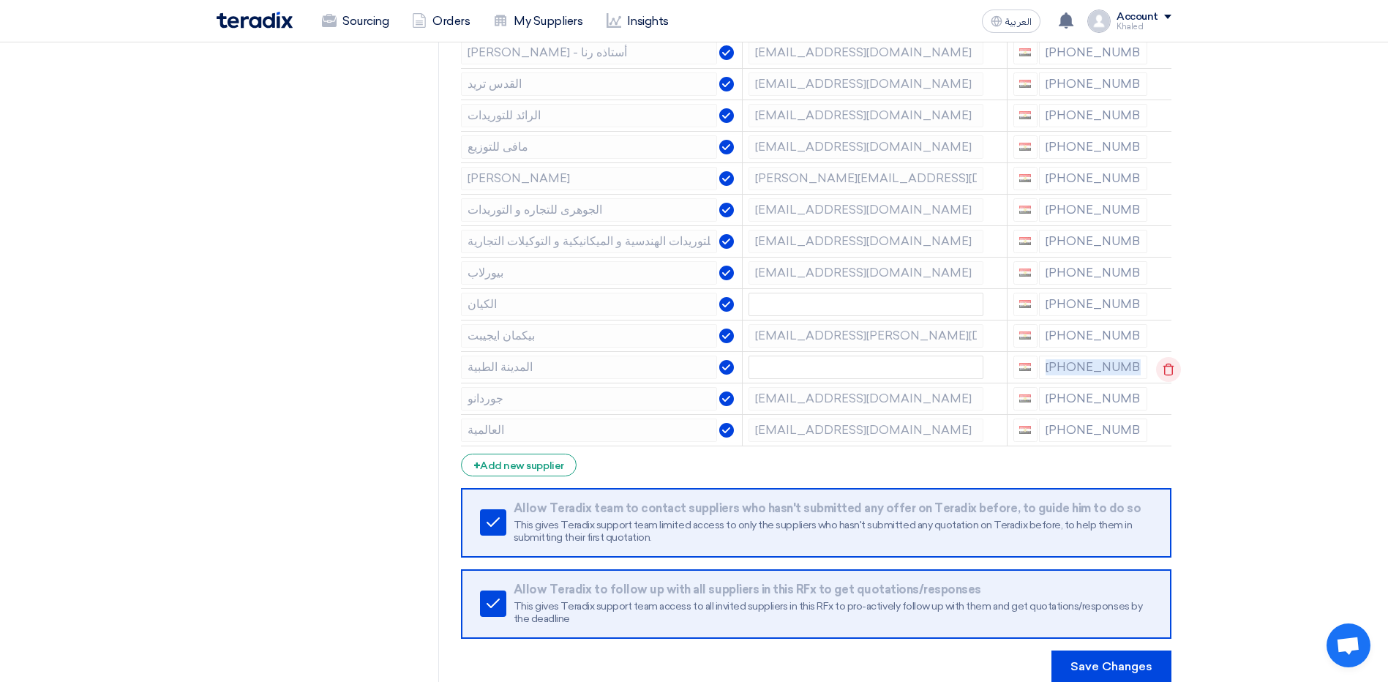
click at [1154, 369] on tr "المدينة الطبية [PHONE_NUMBER]" at bounding box center [816, 366] width 710 height 31
drag, startPoint x: 1051, startPoint y: 338, endPoint x: 1110, endPoint y: 336, distance: 59.3
click at [1110, 336] on div "[PHONE_NUMBER]" at bounding box center [1080, 335] width 135 height 23
drag, startPoint x: 1110, startPoint y: 336, endPoint x: 1096, endPoint y: 336, distance: 13.9
drag, startPoint x: 1096, startPoint y: 336, endPoint x: 1085, endPoint y: 342, distance: 13.1
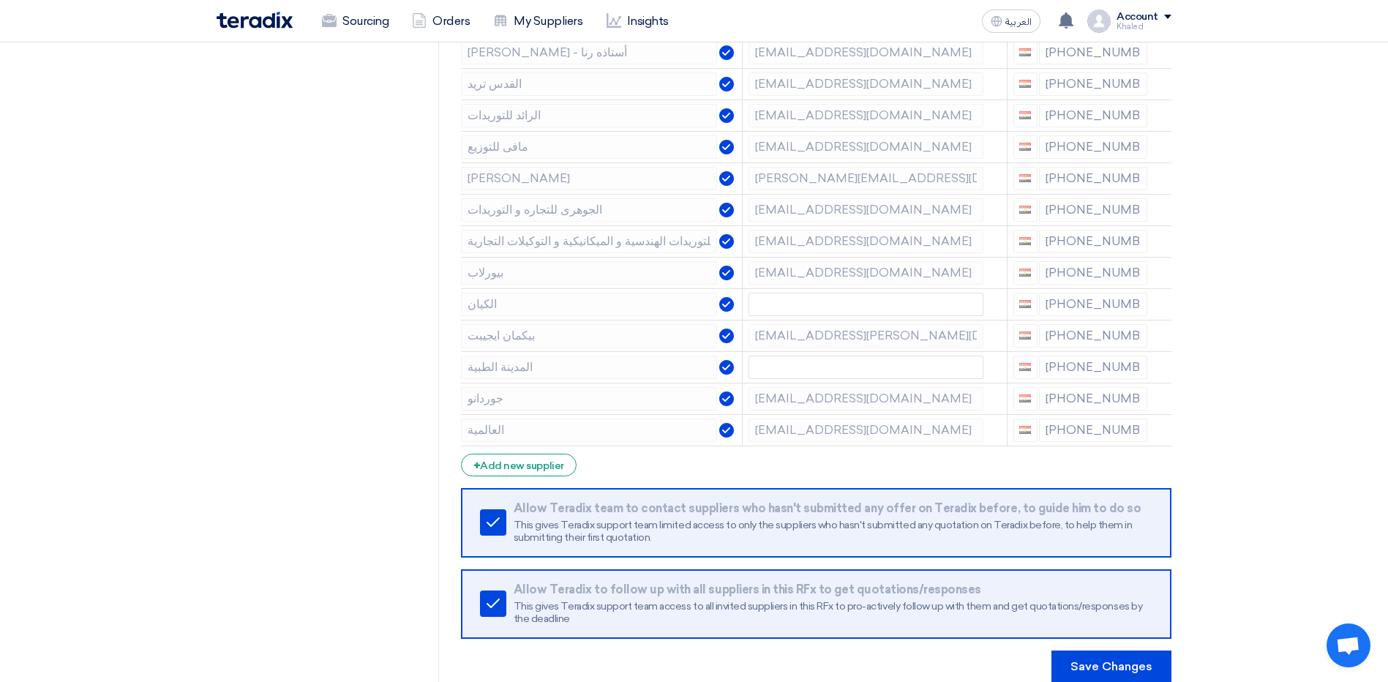
click at [1086, 344] on div "[PHONE_NUMBER]" at bounding box center [1080, 335] width 135 height 23
click at [1081, 337] on div "[PHONE_NUMBER]" at bounding box center [1080, 335] width 135 height 23
drag, startPoint x: 1081, startPoint y: 337, endPoint x: 1142, endPoint y: 342, distance: 60.9
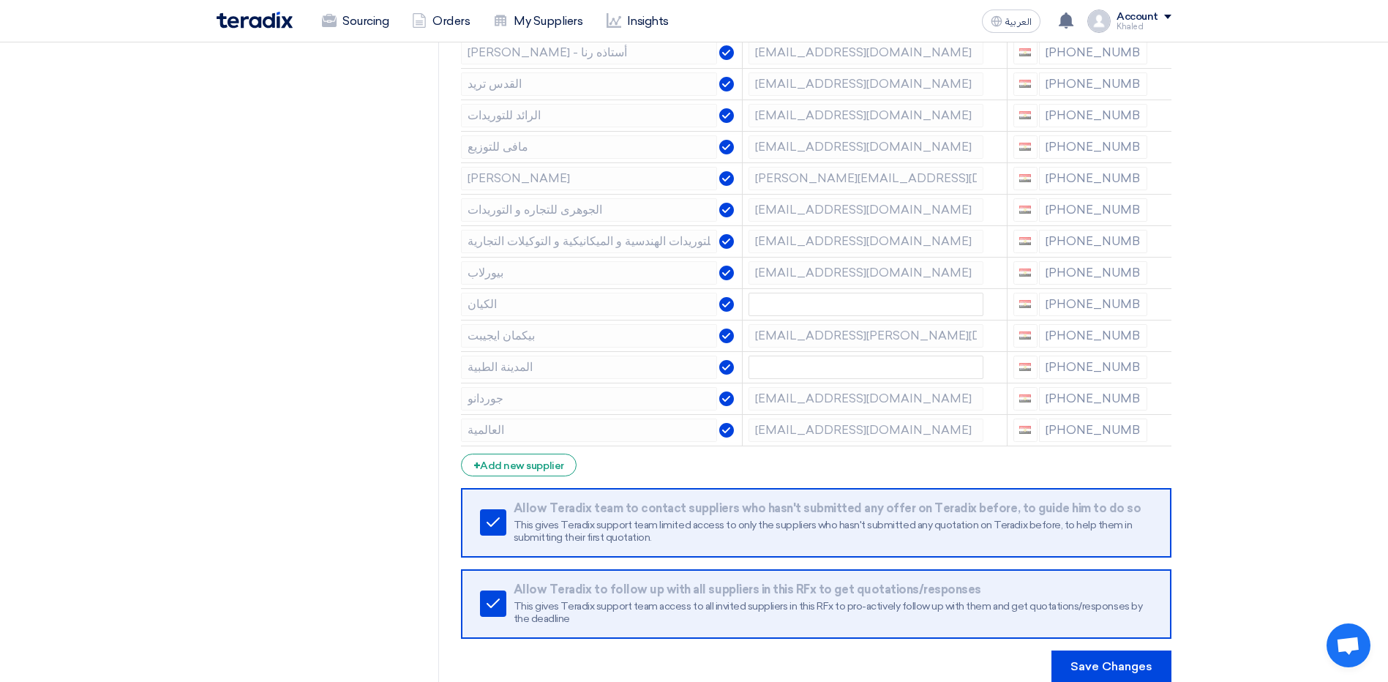
click at [1142, 342] on div "[PHONE_NUMBER]" at bounding box center [1080, 335] width 135 height 23
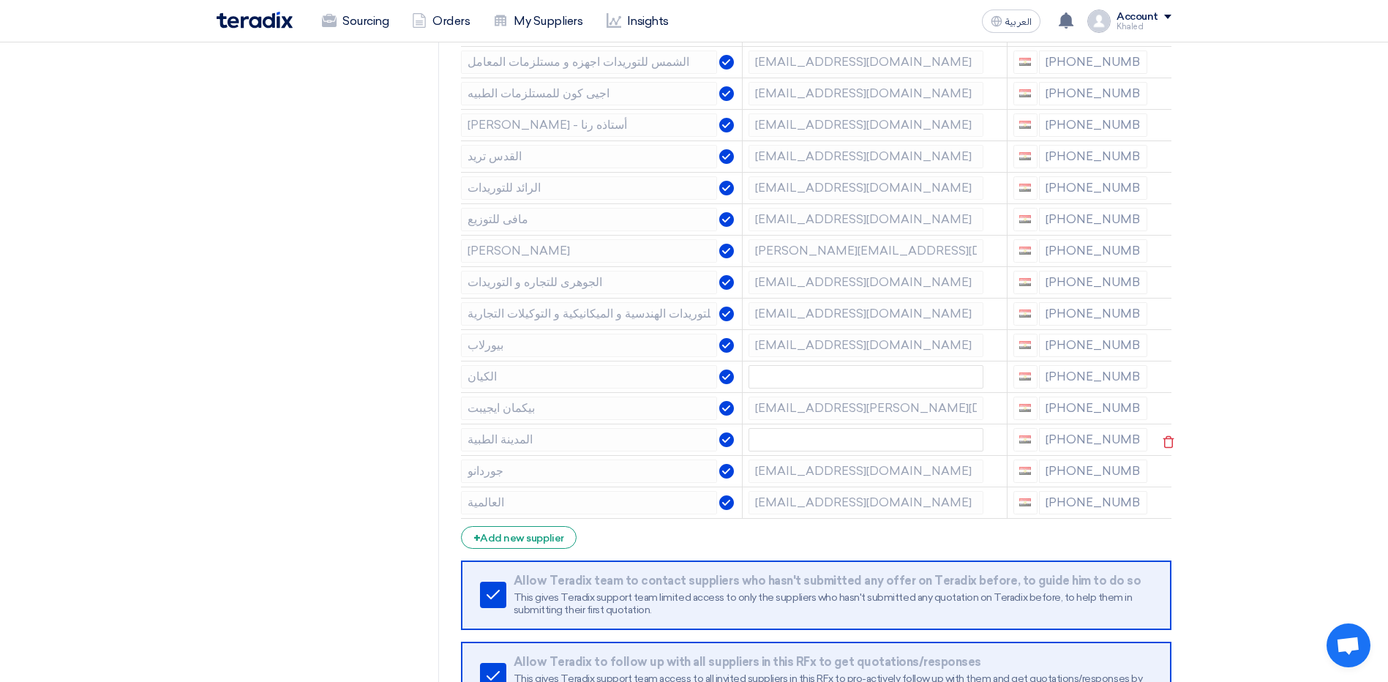
scroll to position [439, 0]
drag, startPoint x: 1050, startPoint y: 379, endPoint x: 1165, endPoint y: 380, distance: 114.1
click at [1160, 380] on tr "الكيان [PHONE_NUMBER]" at bounding box center [816, 376] width 710 height 31
drag, startPoint x: 1061, startPoint y: 345, endPoint x: 1133, endPoint y: 353, distance: 72.1
click at [1133, 353] on div "[PHONE_NUMBER]" at bounding box center [1080, 345] width 135 height 23
